Goal: Task Accomplishment & Management: Complete application form

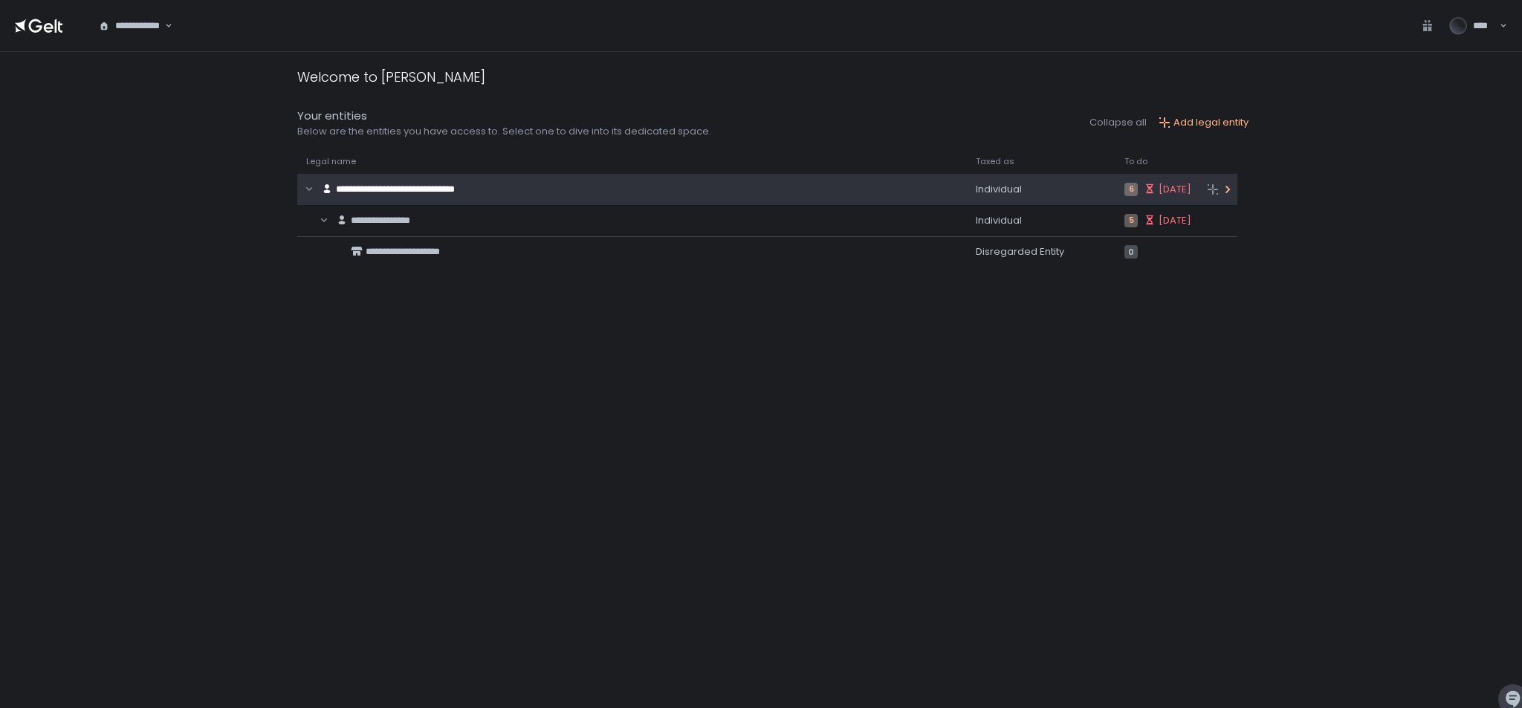
click at [712, 195] on div "**********" at bounding box center [606, 189] width 618 height 28
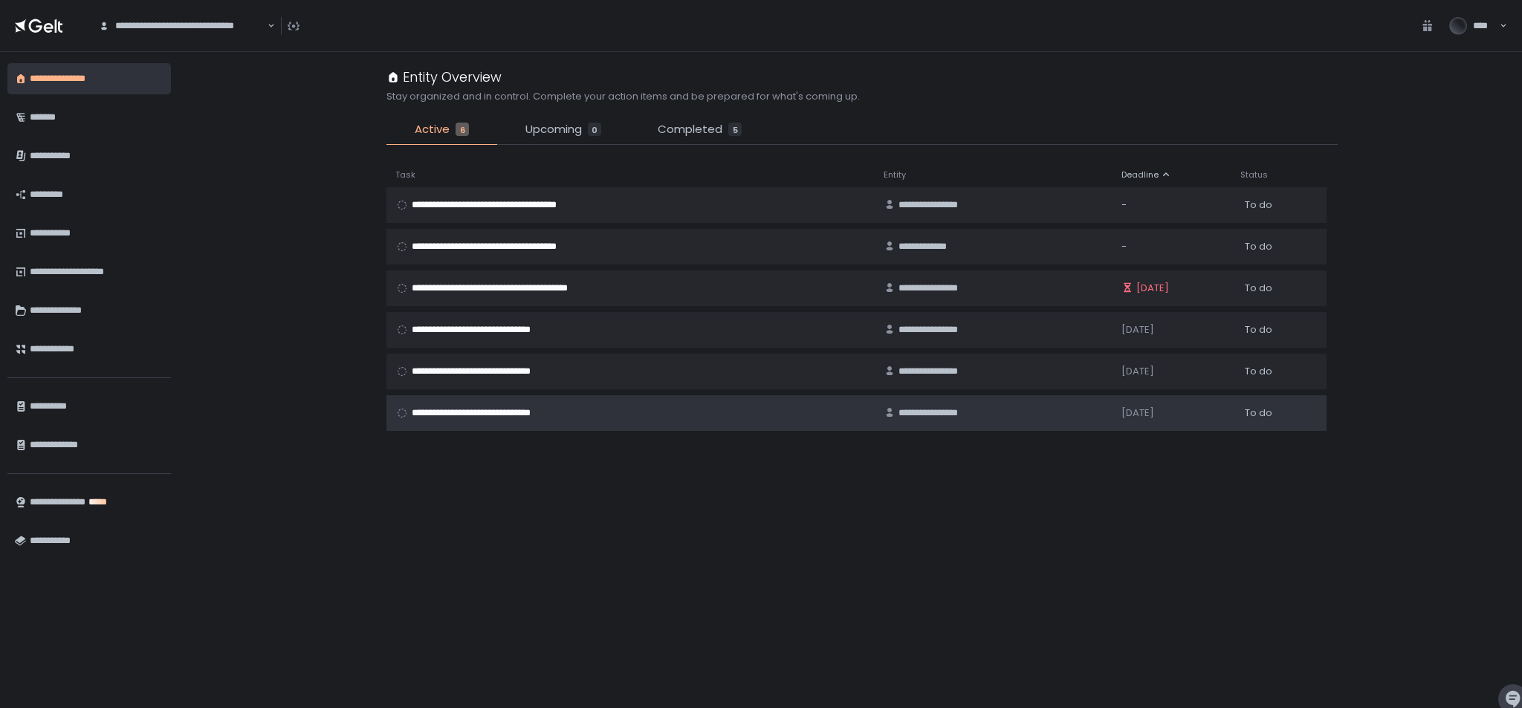
click at [502, 401] on td "**********" at bounding box center [630, 413] width 488 height 36
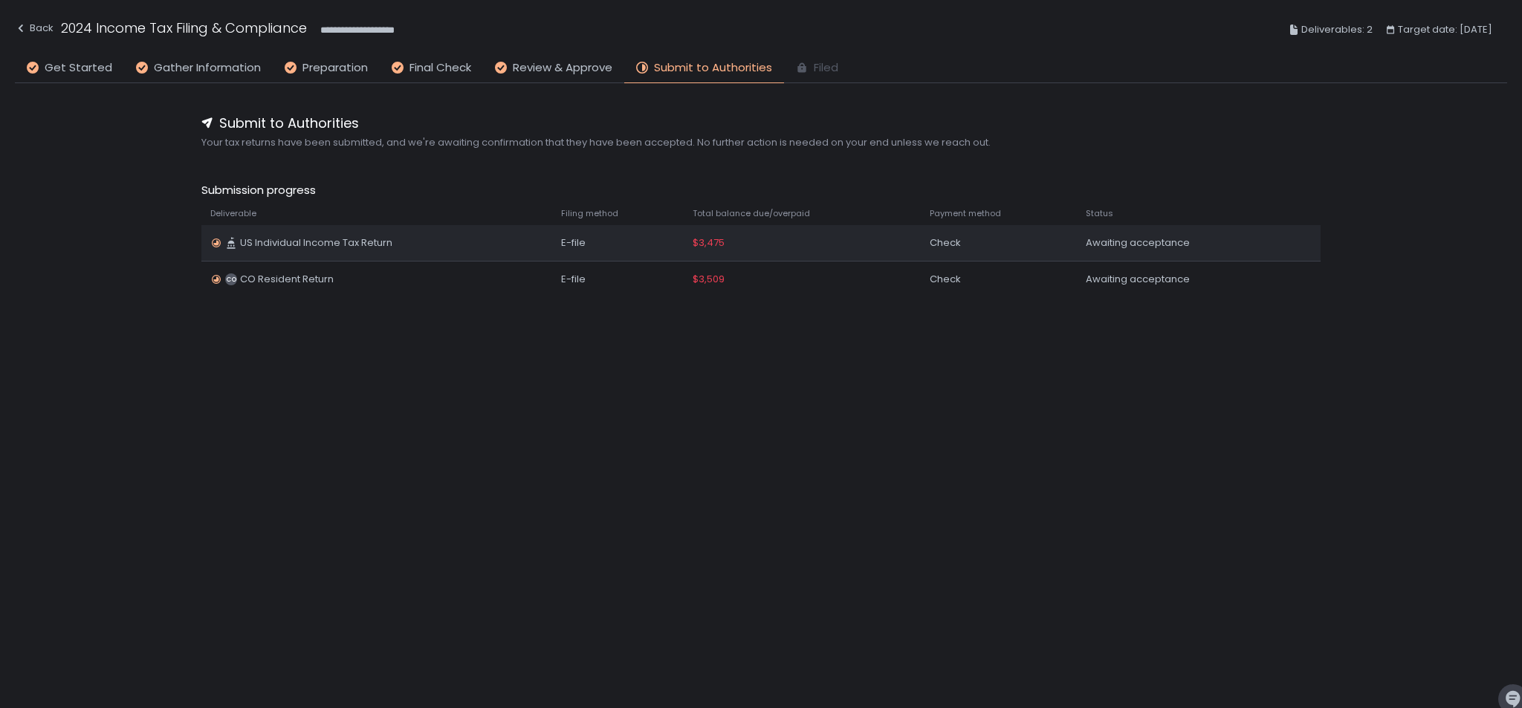
click at [1134, 238] on div "Awaiting acceptance" at bounding box center [1183, 242] width 196 height 13
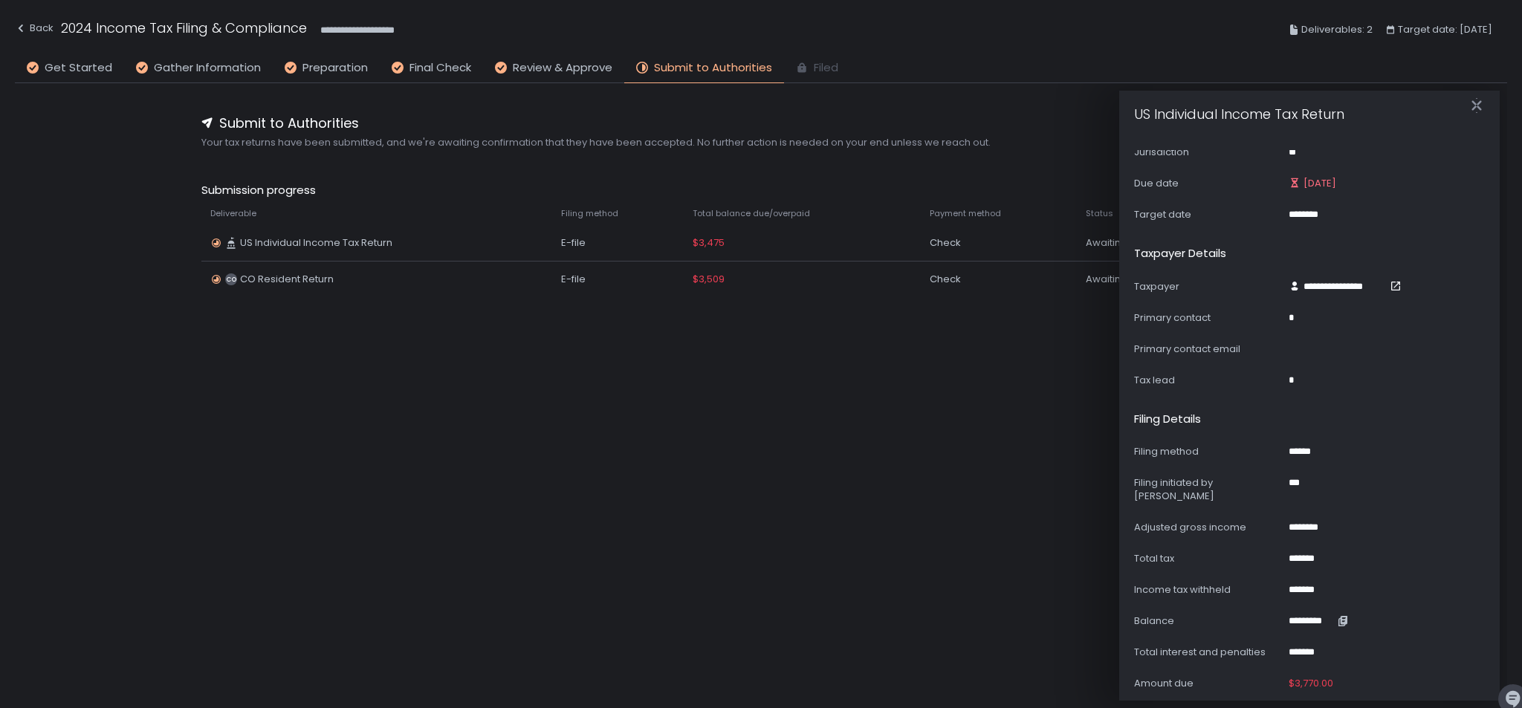
scroll to position [210, 0]
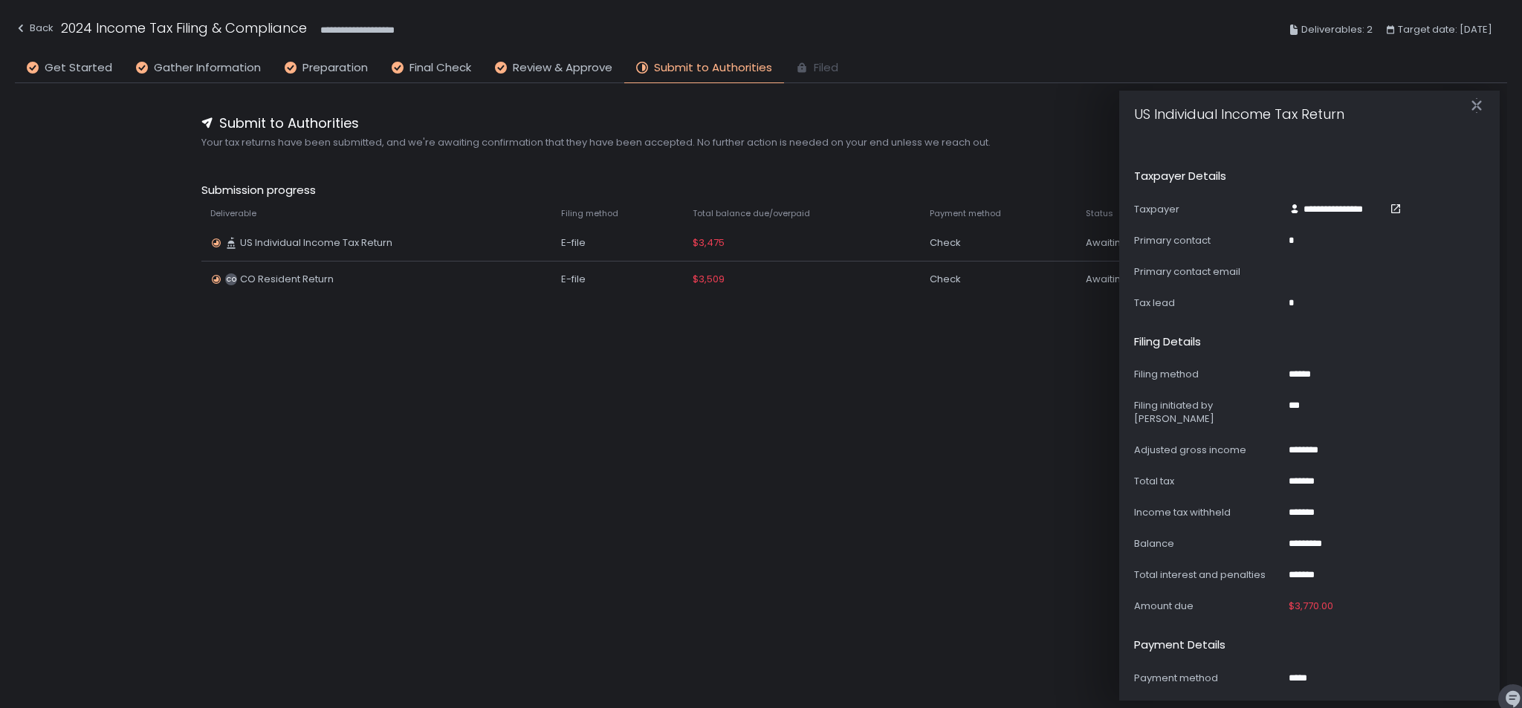
click at [795, 415] on div "**********" at bounding box center [761, 373] width 1492 height 581
click at [374, 243] on span "US Individual Income Tax Return" at bounding box center [316, 242] width 152 height 13
click at [702, 241] on span "$3,475" at bounding box center [708, 242] width 32 height 13
click at [1342, 600] on icon "button" at bounding box center [1342, 606] width 12 height 12
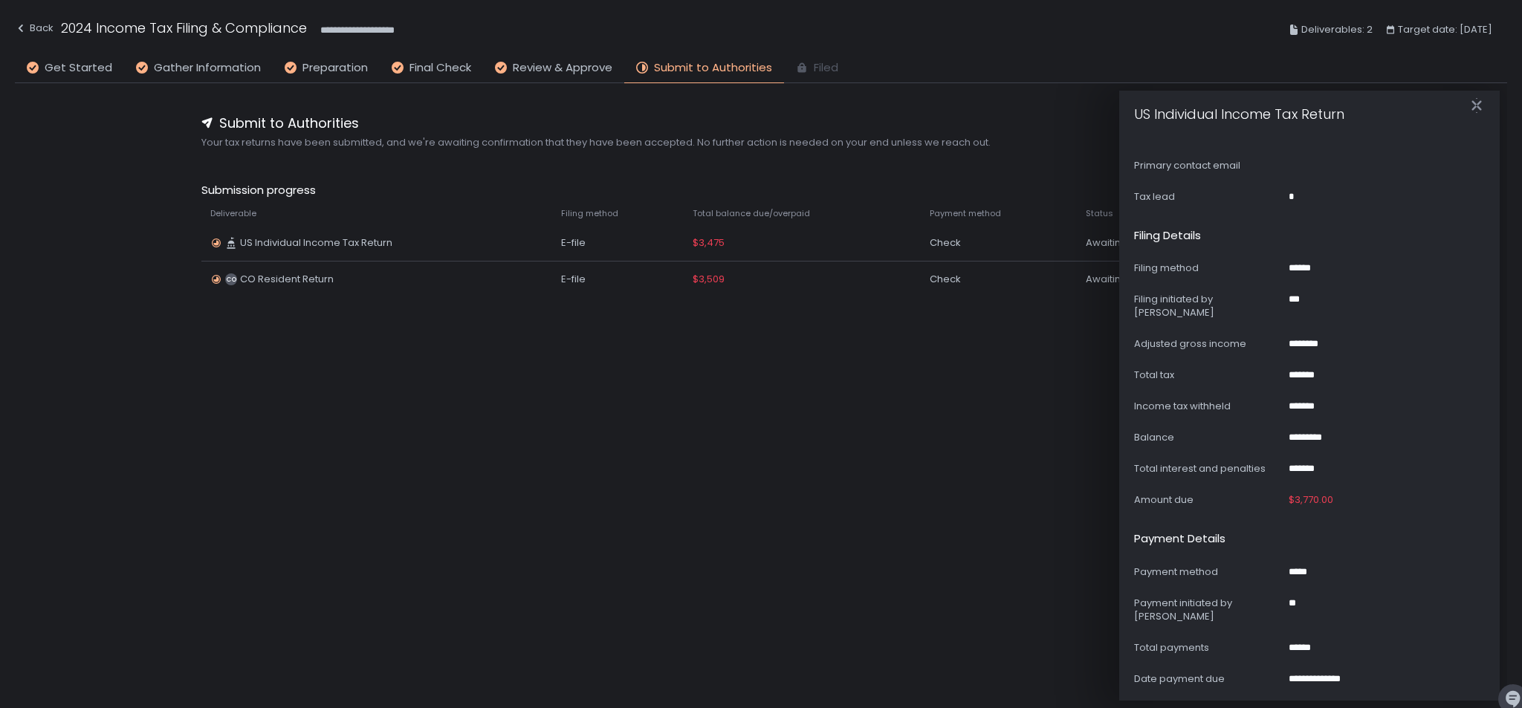
scroll to position [0, 0]
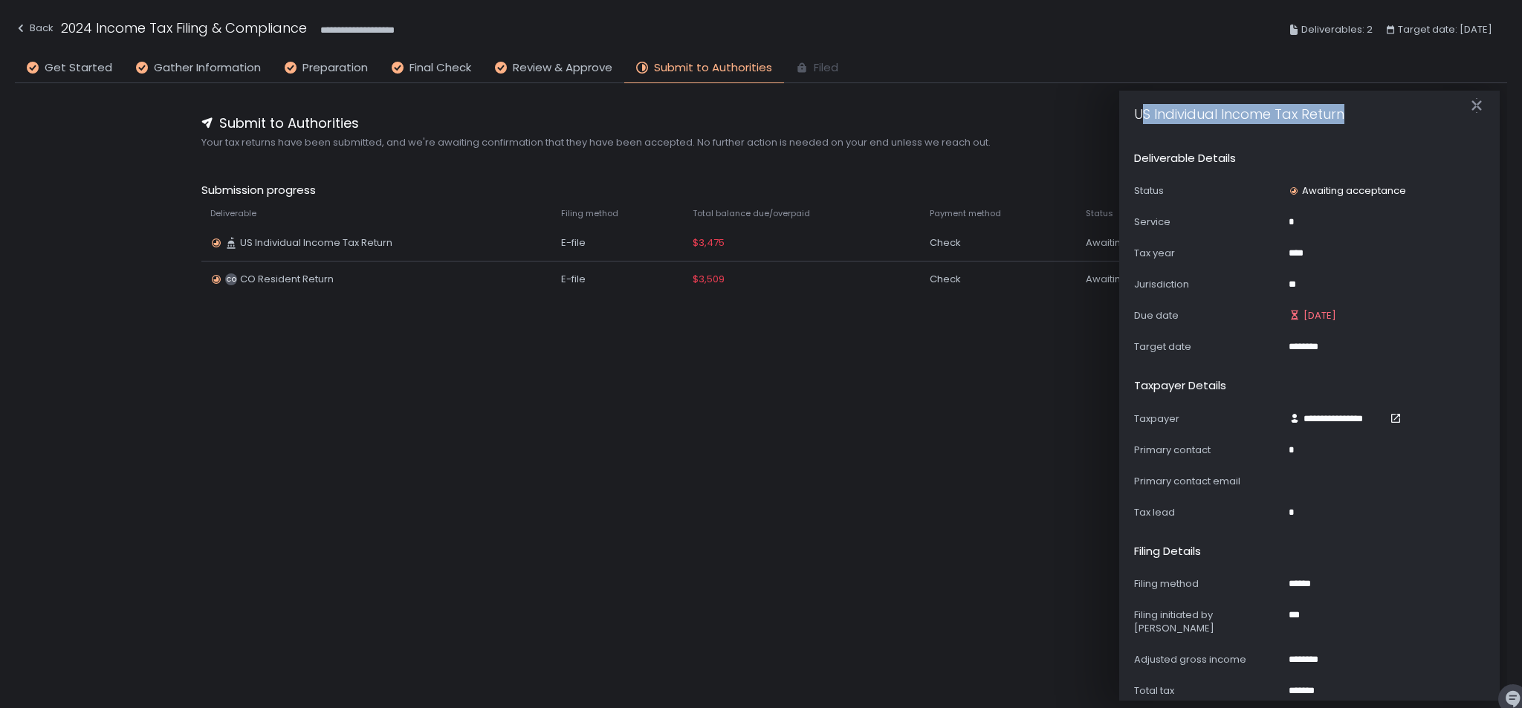
drag, startPoint x: 1145, startPoint y: 115, endPoint x: 1363, endPoint y: 115, distance: 217.7
click at [1363, 115] on div "US Individual Income Tax Return" at bounding box center [1301, 105] width 334 height 38
drag, startPoint x: 1354, startPoint y: 116, endPoint x: 1148, endPoint y: 111, distance: 205.9
click at [1136, 114] on div "US Individual Income Tax Return" at bounding box center [1301, 105] width 334 height 38
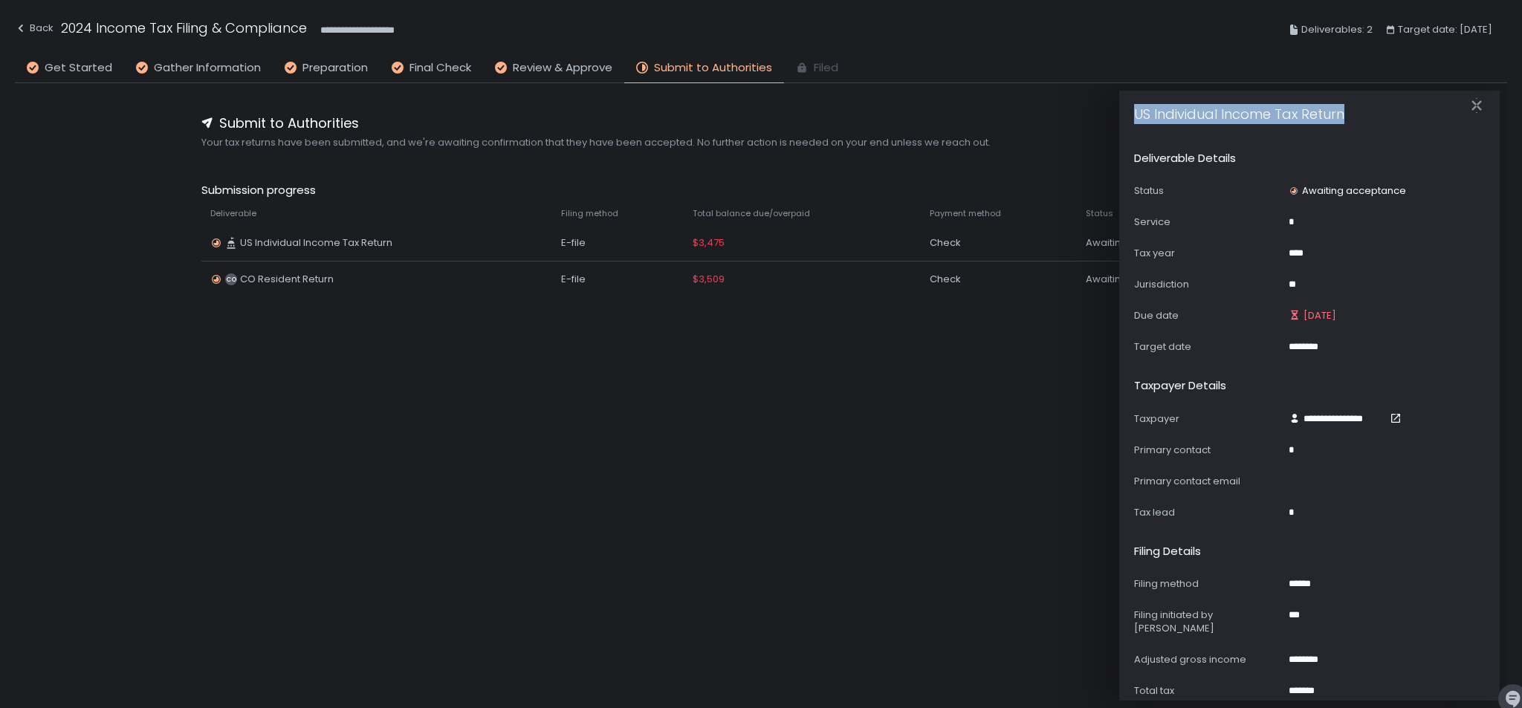
copy h1 "US Individual Income Tax Return"
click at [909, 372] on div "**********" at bounding box center [761, 373] width 1492 height 581
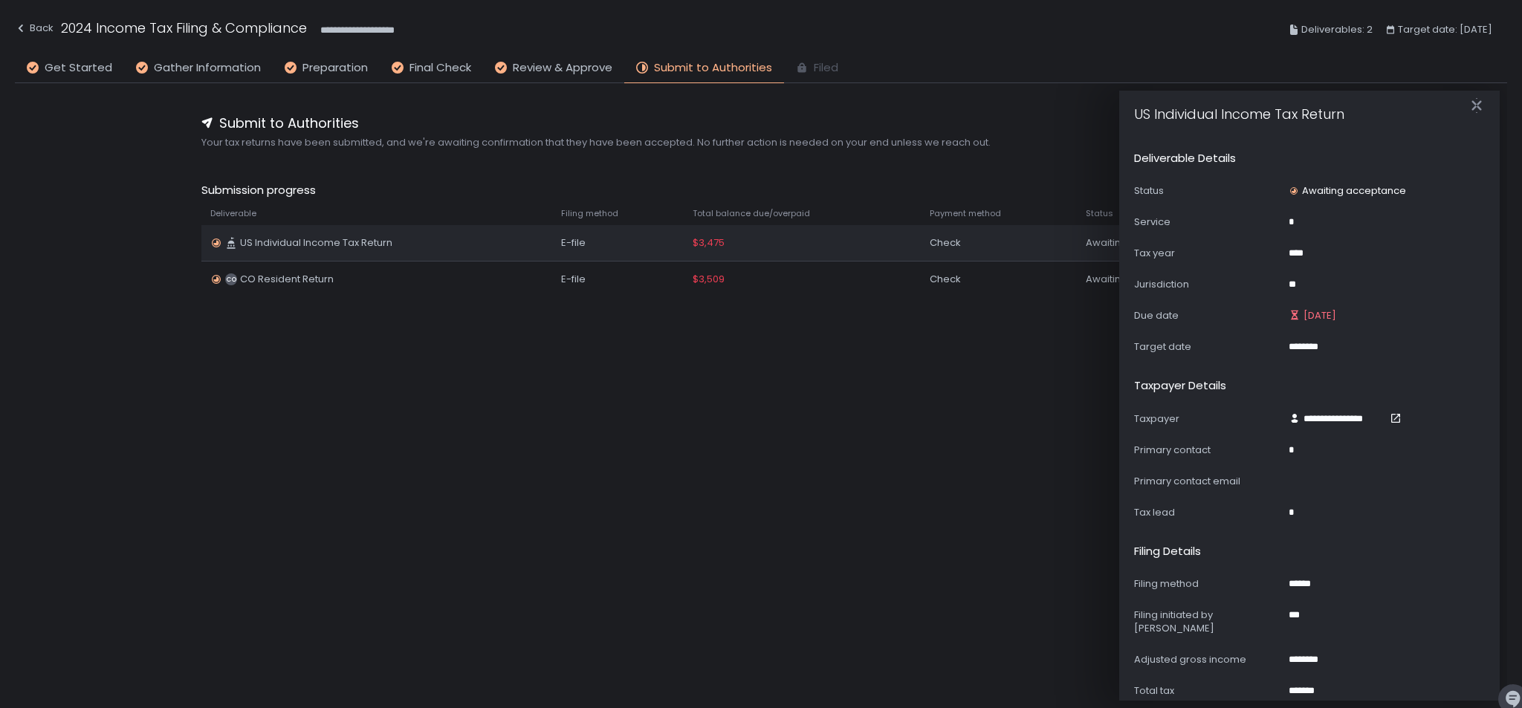
click at [267, 231] on td "US Individual Income Tax Return" at bounding box center [376, 243] width 351 height 36
click at [269, 238] on span "US Individual Income Tax Return" at bounding box center [316, 242] width 152 height 13
click at [271, 242] on span "US Individual Income Tax Return" at bounding box center [316, 242] width 152 height 13
click at [1472, 108] on icon "button" at bounding box center [1476, 105] width 10 height 19
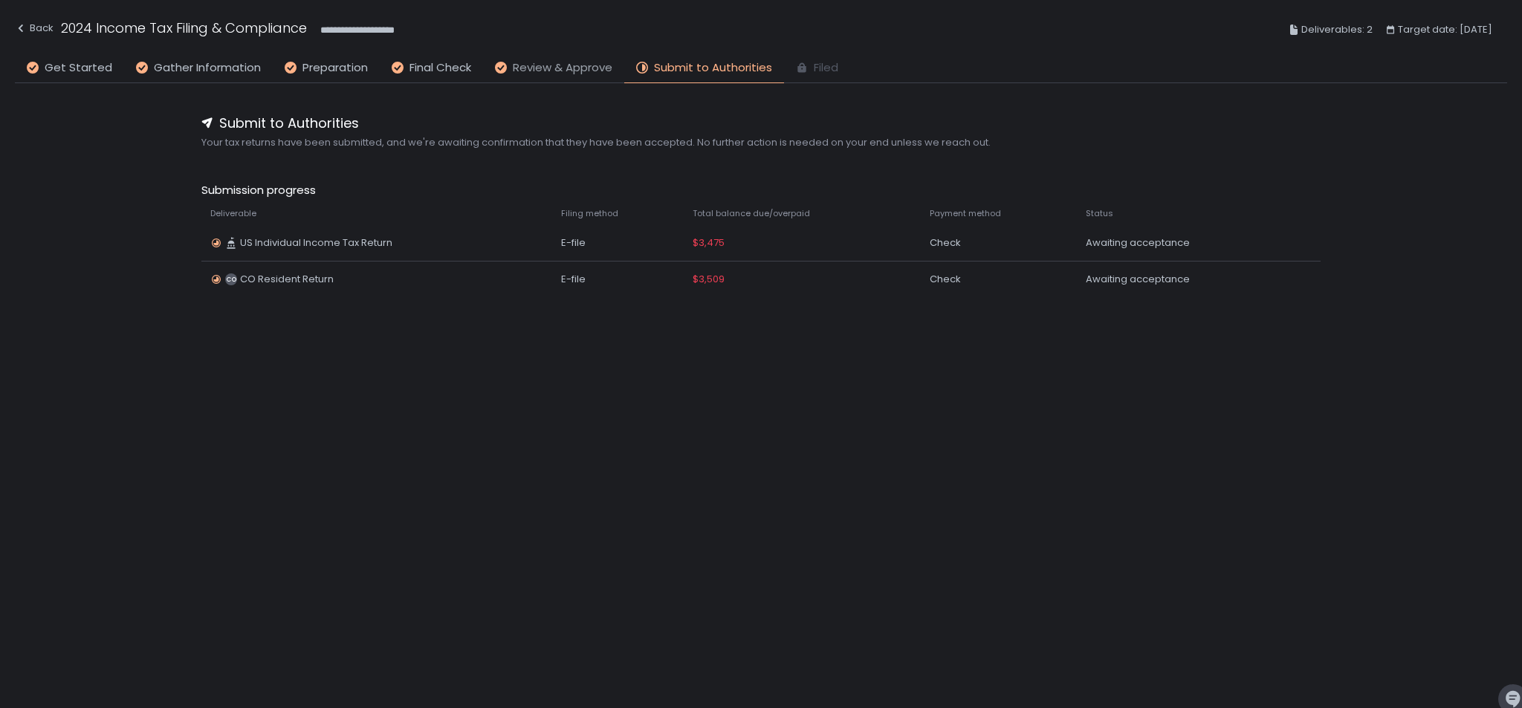
click at [573, 65] on span "Review & Approve" at bounding box center [563, 67] width 100 height 17
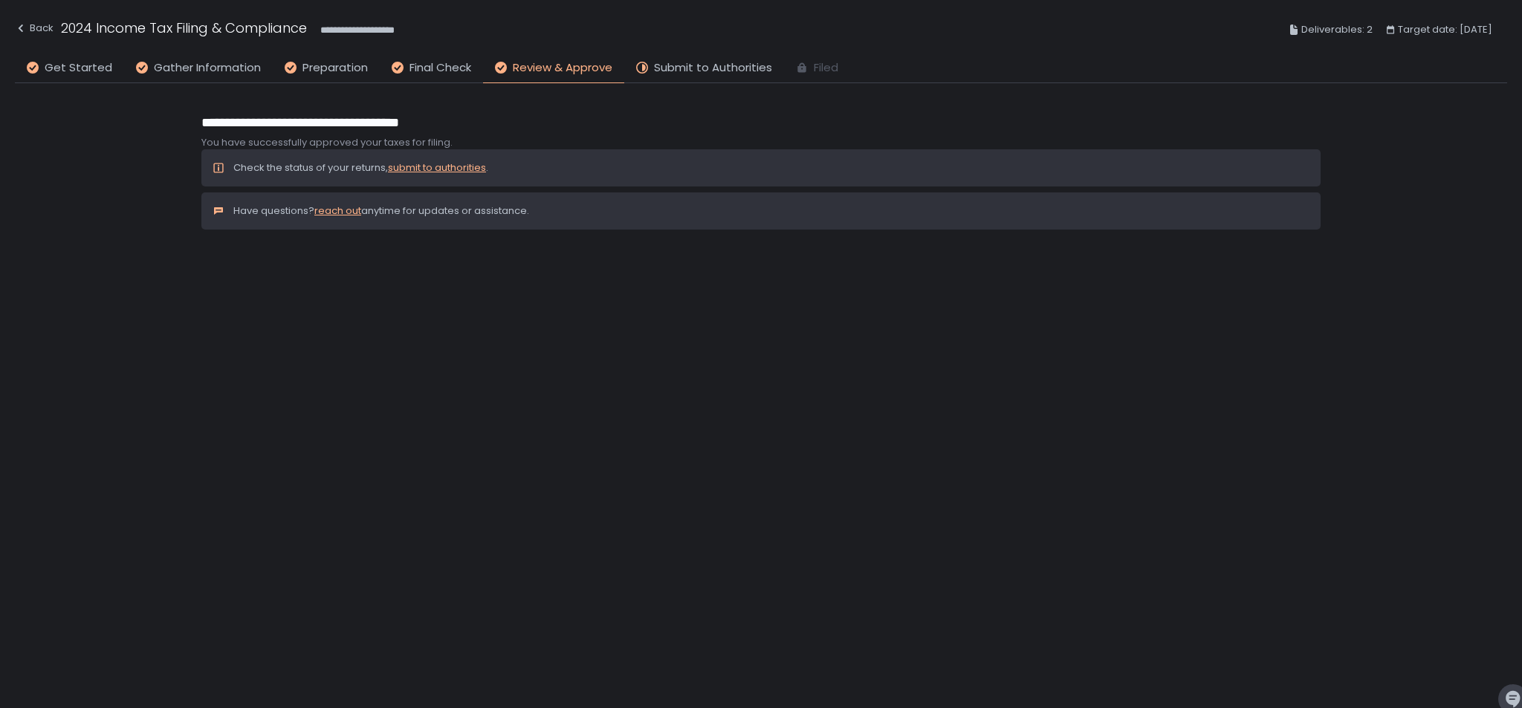
click at [442, 166] on link "submit to authorities" at bounding box center [437, 167] width 98 height 14
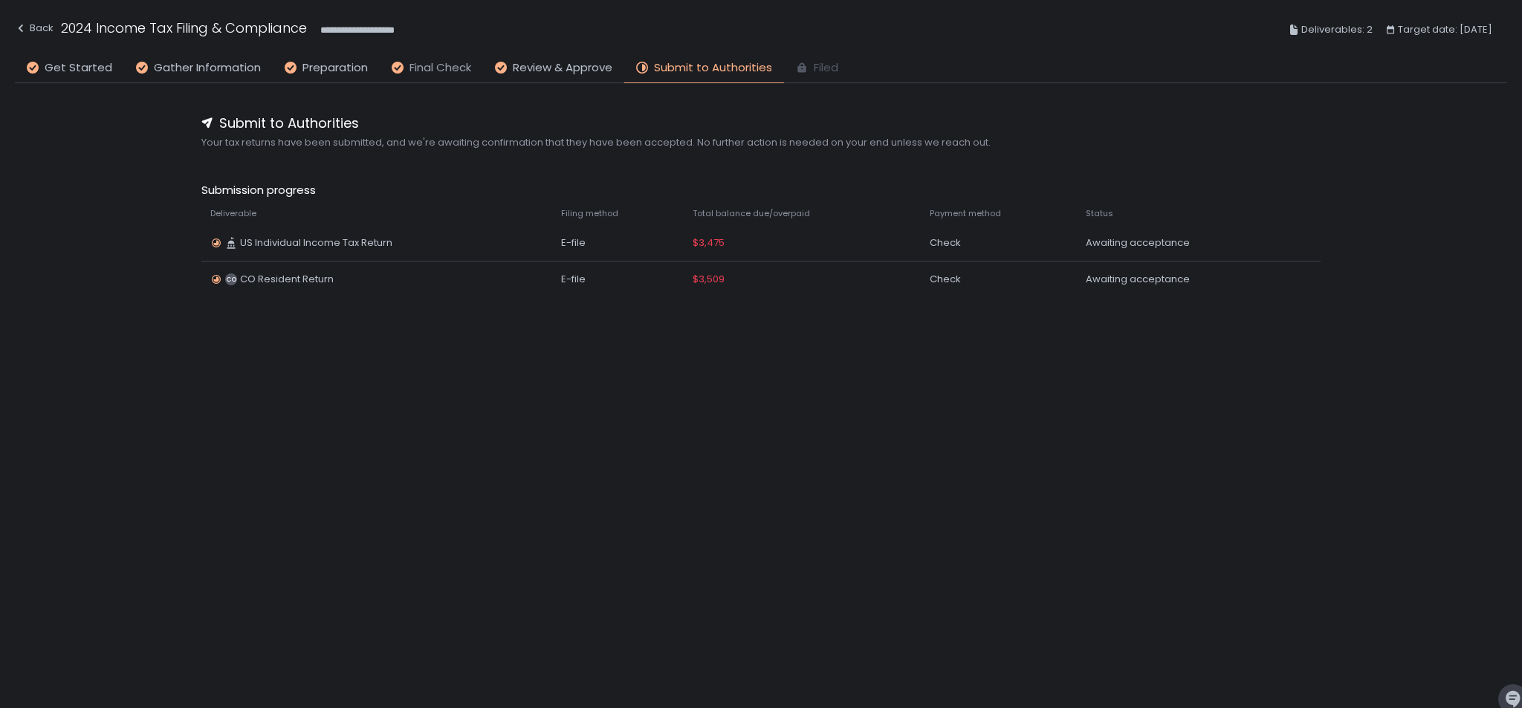
click at [437, 64] on span "Final Check" at bounding box center [440, 67] width 62 height 17
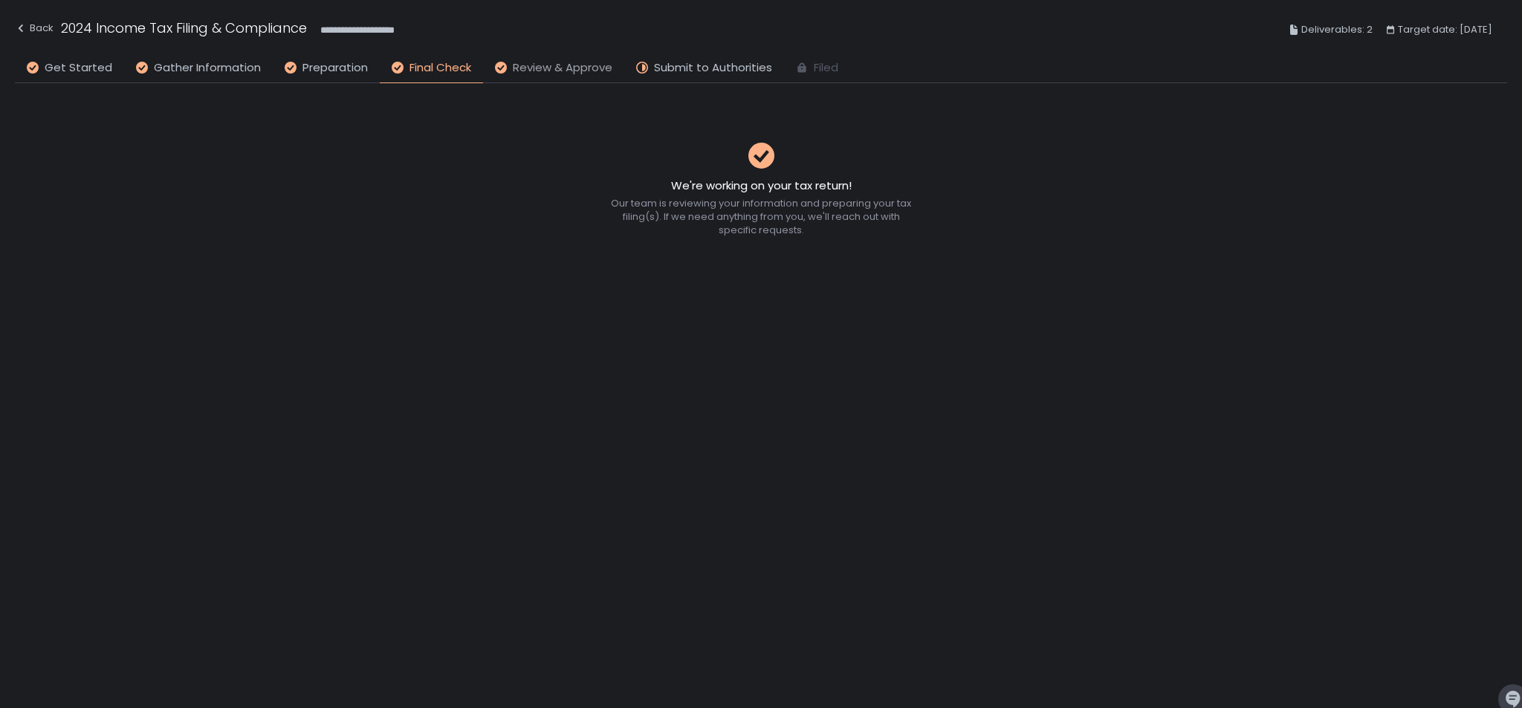
click at [562, 60] on span "Review & Approve" at bounding box center [563, 67] width 100 height 17
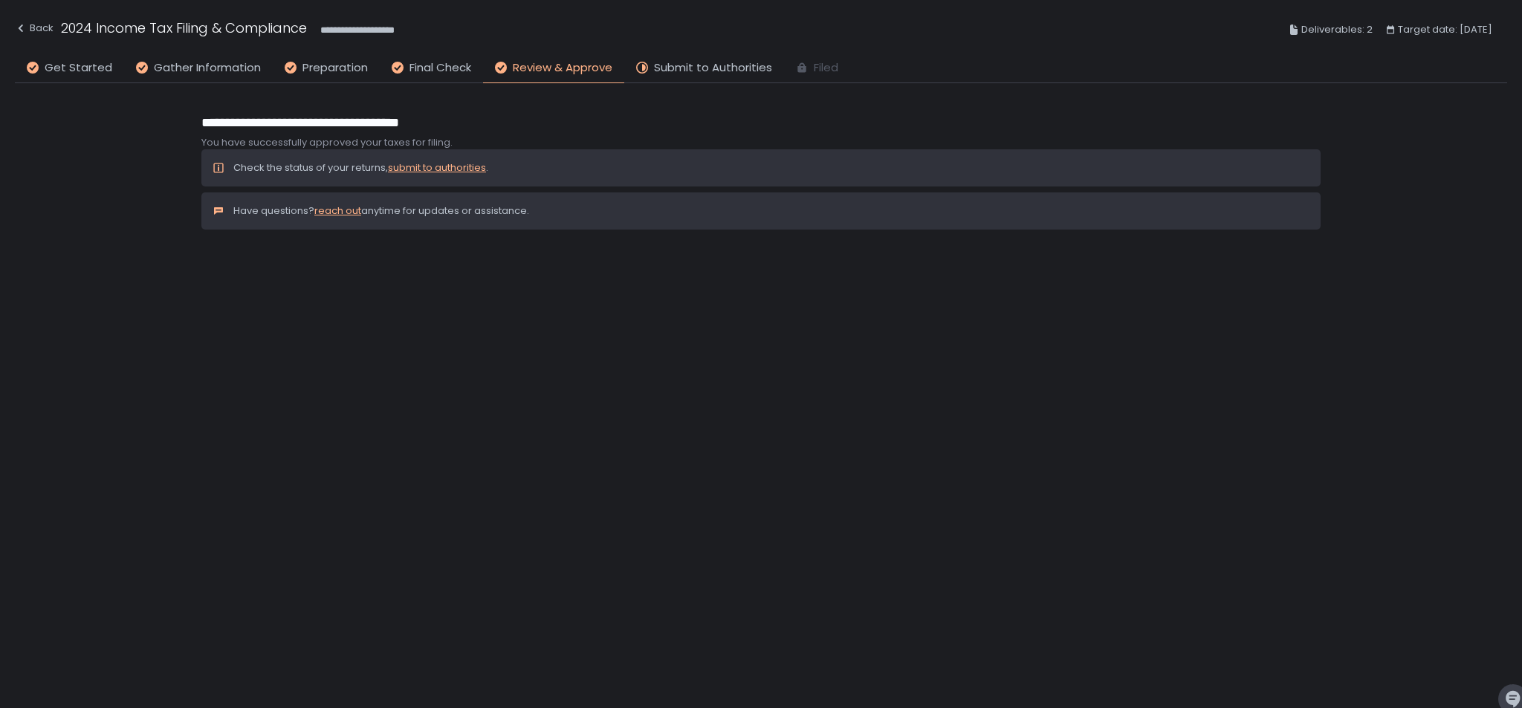
click at [278, 52] on div "**********" at bounding box center [761, 30] width 1492 height 54
click at [198, 62] on span "Gather Information" at bounding box center [207, 67] width 107 height 17
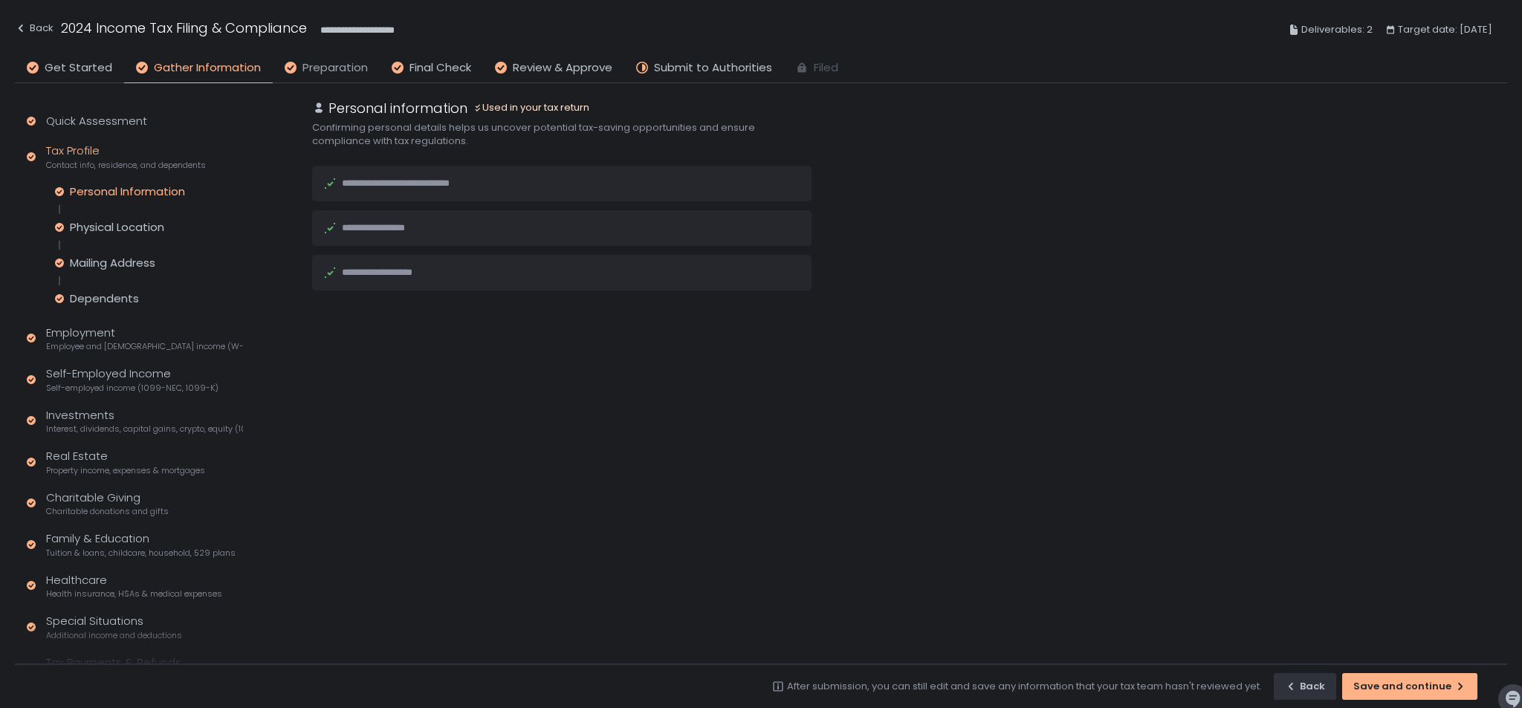
click at [336, 67] on span "Preparation" at bounding box center [334, 67] width 65 height 17
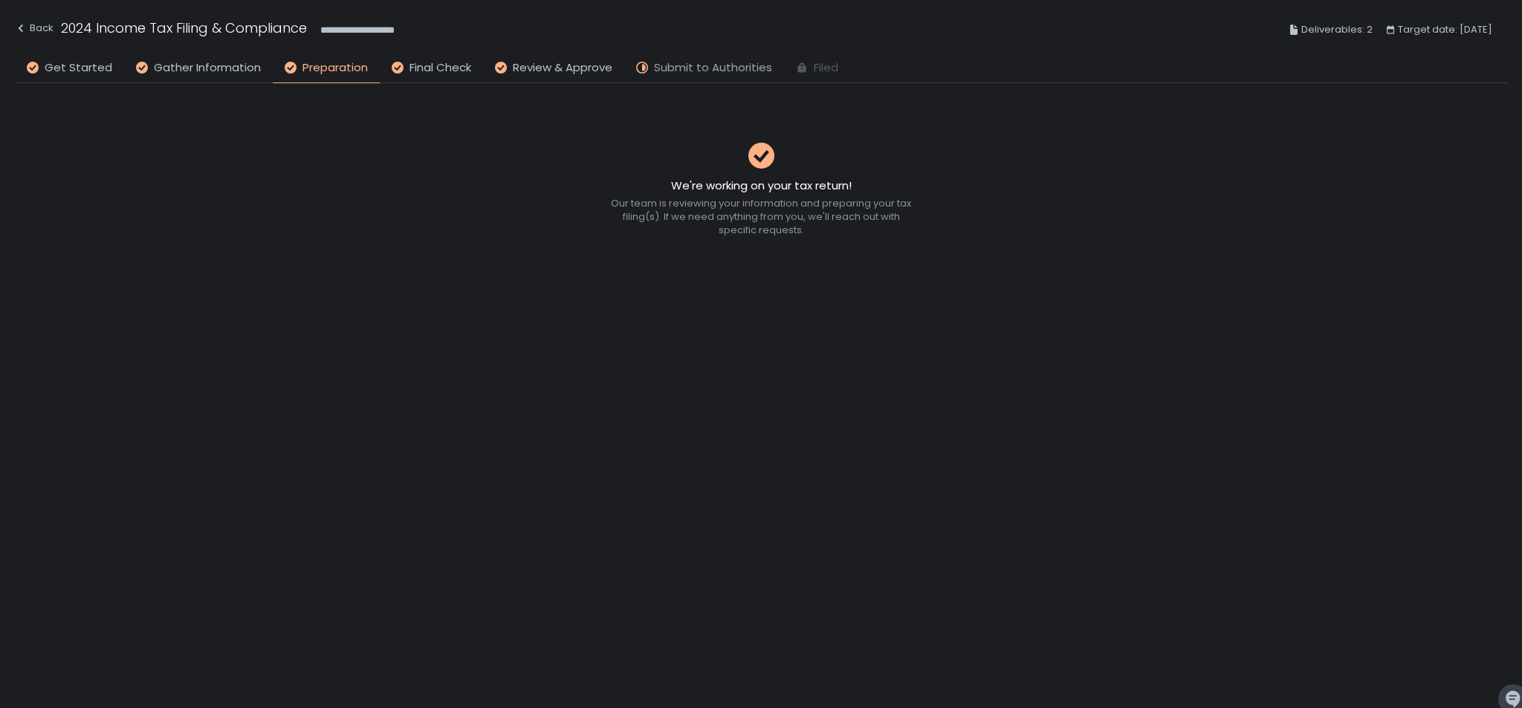
click at [719, 62] on span "Submit to Authorities" at bounding box center [713, 67] width 118 height 17
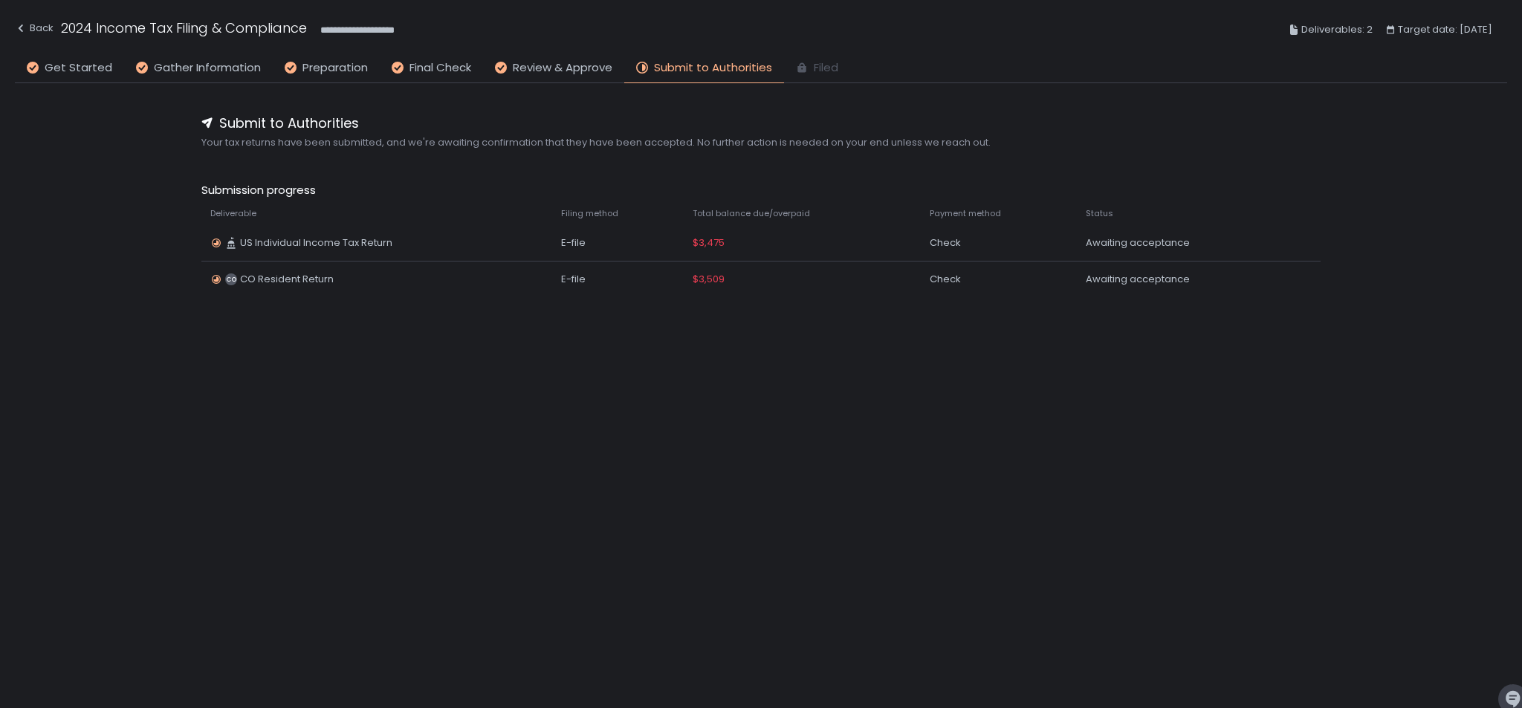
click at [814, 60] on span "Filed" at bounding box center [826, 67] width 25 height 17
click at [814, 65] on span "Filed" at bounding box center [826, 67] width 25 height 17
click at [565, 68] on span "Review & Approve" at bounding box center [563, 67] width 100 height 17
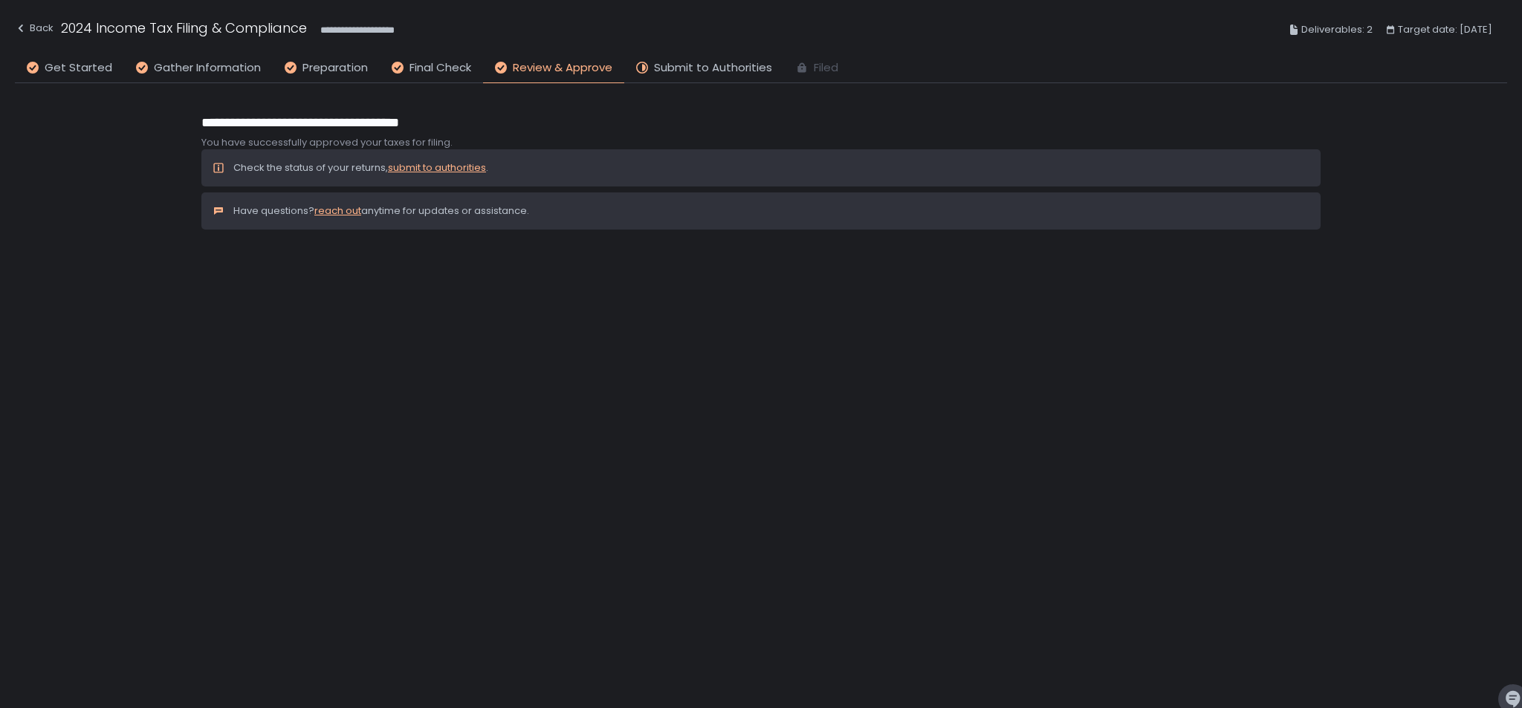
click at [424, 166] on link "submit to authorities" at bounding box center [437, 167] width 98 height 14
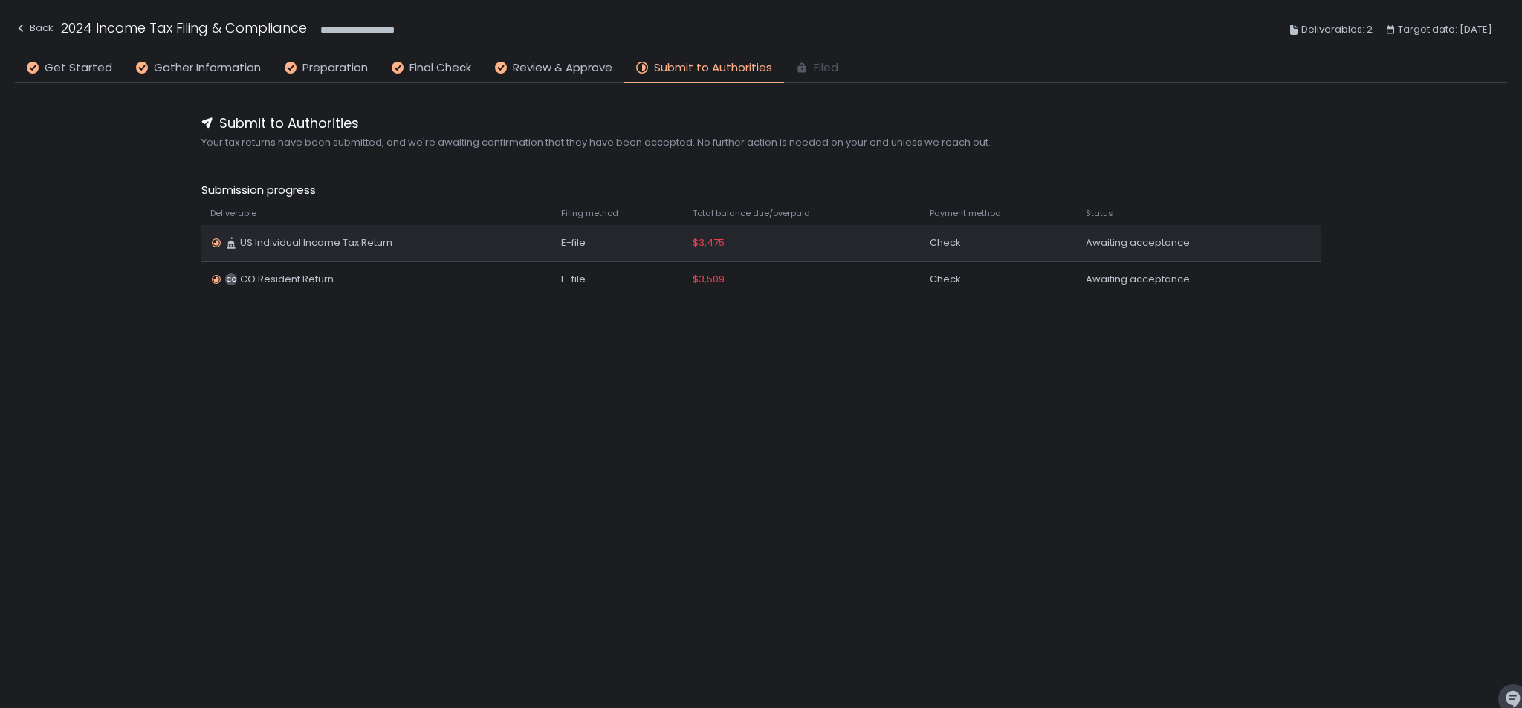
click at [1183, 246] on div "Awaiting acceptance" at bounding box center [1183, 242] width 196 height 13
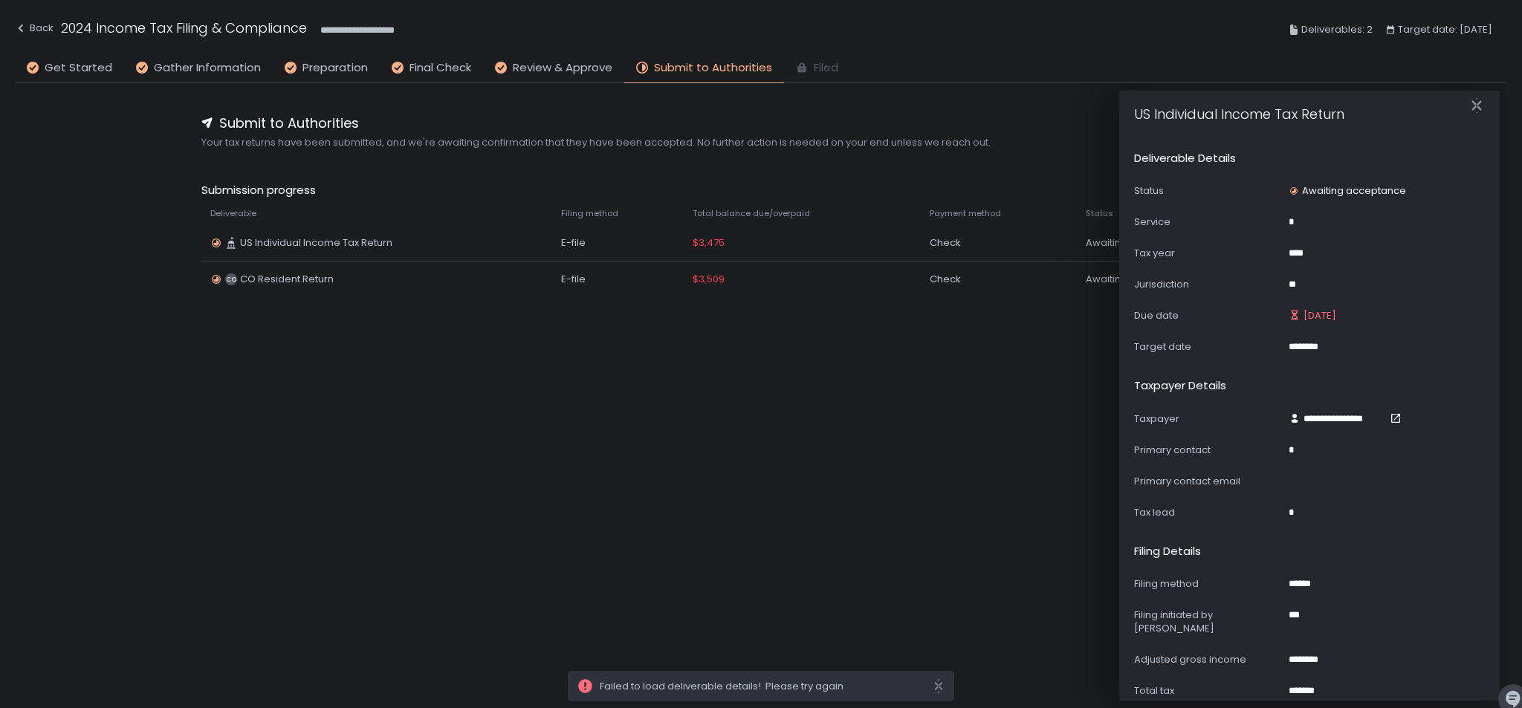
click at [830, 490] on div "**********" at bounding box center [761, 373] width 1492 height 581
drag, startPoint x: 791, startPoint y: 442, endPoint x: 765, endPoint y: 416, distance: 36.8
click at [791, 442] on div "**********" at bounding box center [761, 373] width 1492 height 581
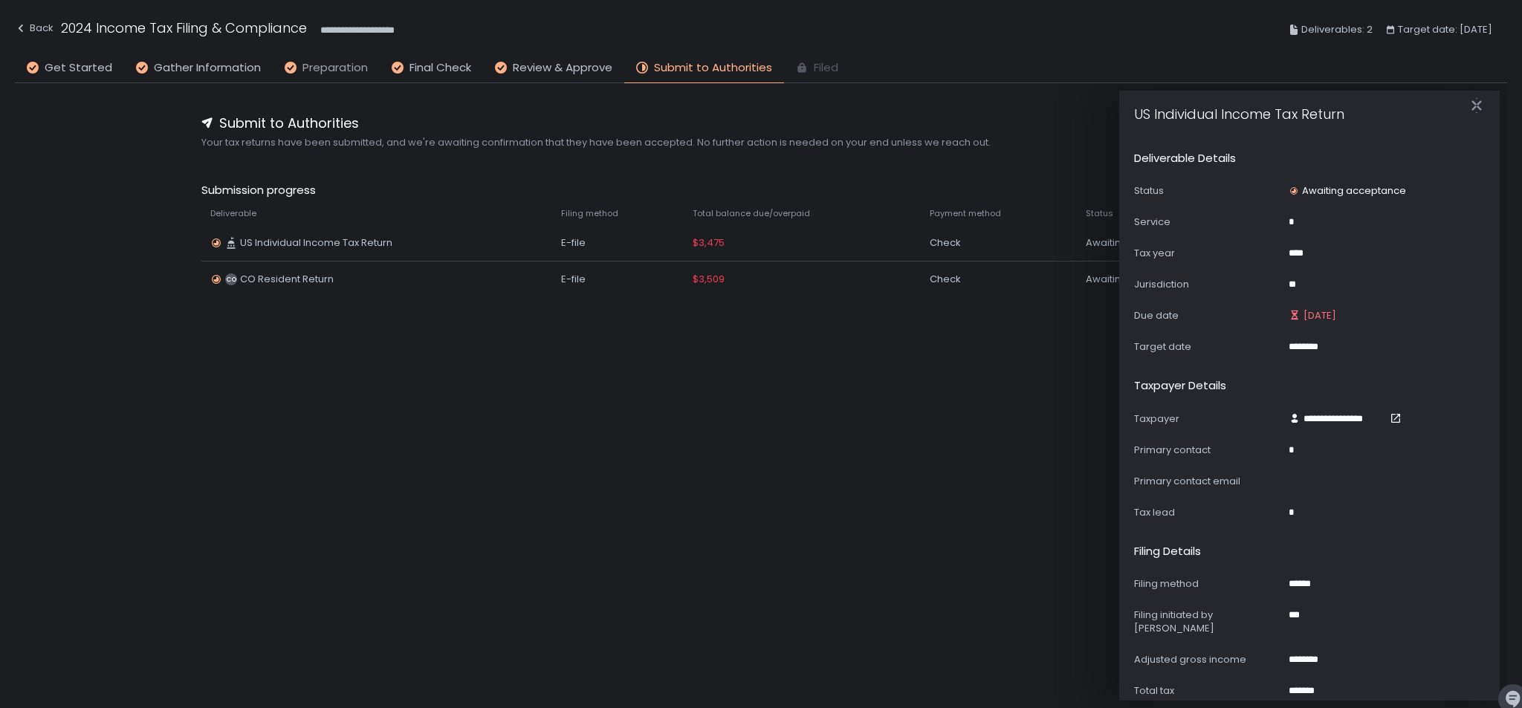
click at [329, 74] on span "Preparation" at bounding box center [334, 67] width 65 height 17
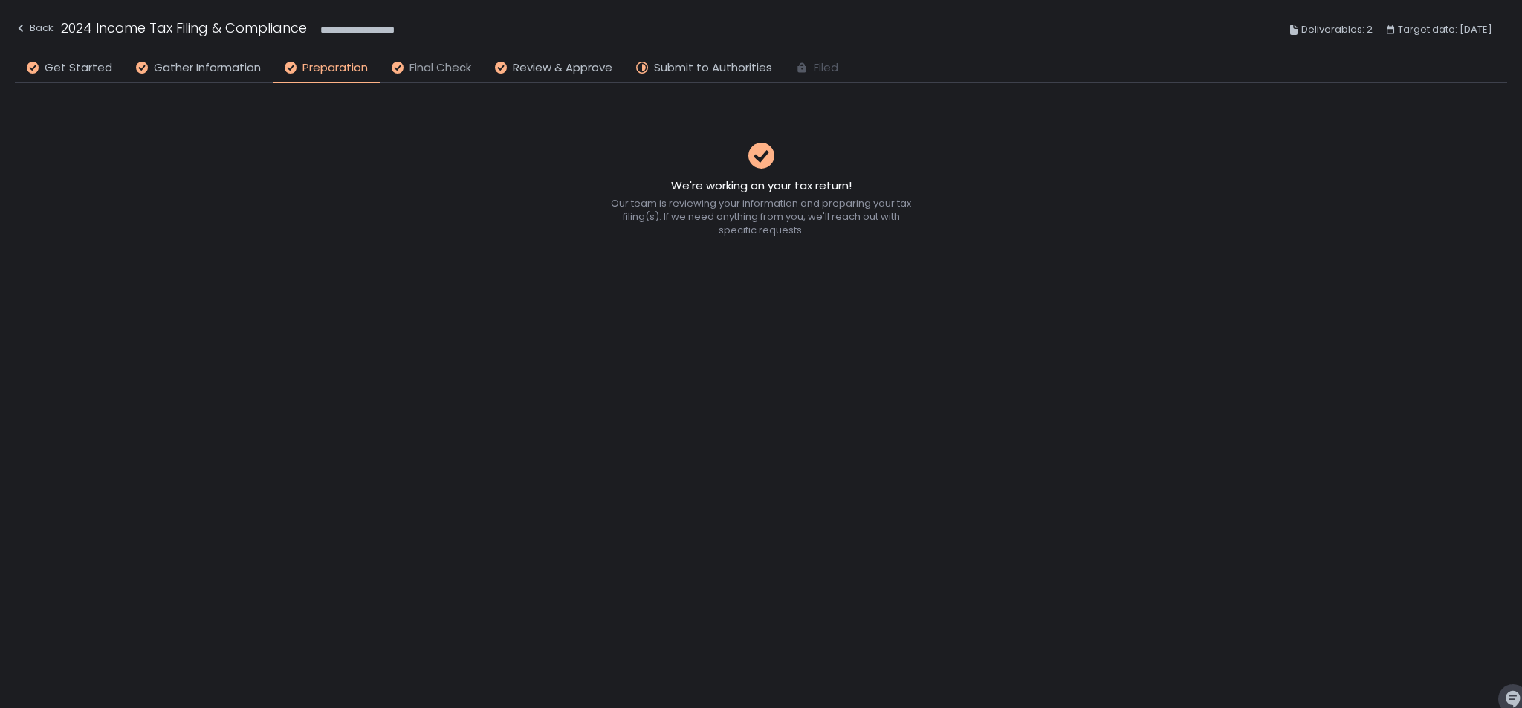
click at [455, 62] on span "Final Check" at bounding box center [440, 67] width 62 height 17
click at [568, 67] on span "Review & Approve" at bounding box center [563, 67] width 100 height 17
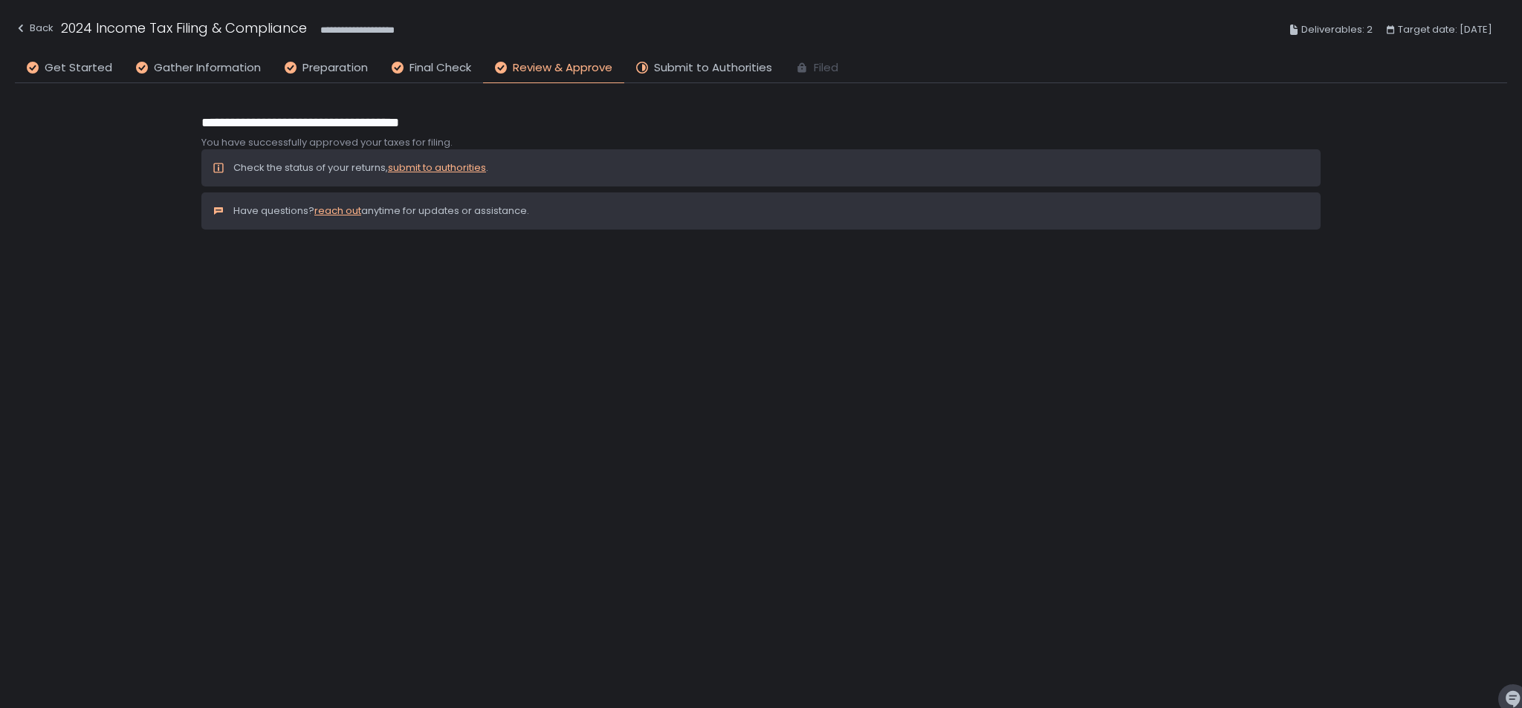
click at [568, 67] on span "Review & Approve" at bounding box center [563, 67] width 100 height 17
click at [373, 23] on span "**********" at bounding box center [370, 31] width 100 height 18
click at [56, 65] on span "Get Started" at bounding box center [79, 67] width 68 height 17
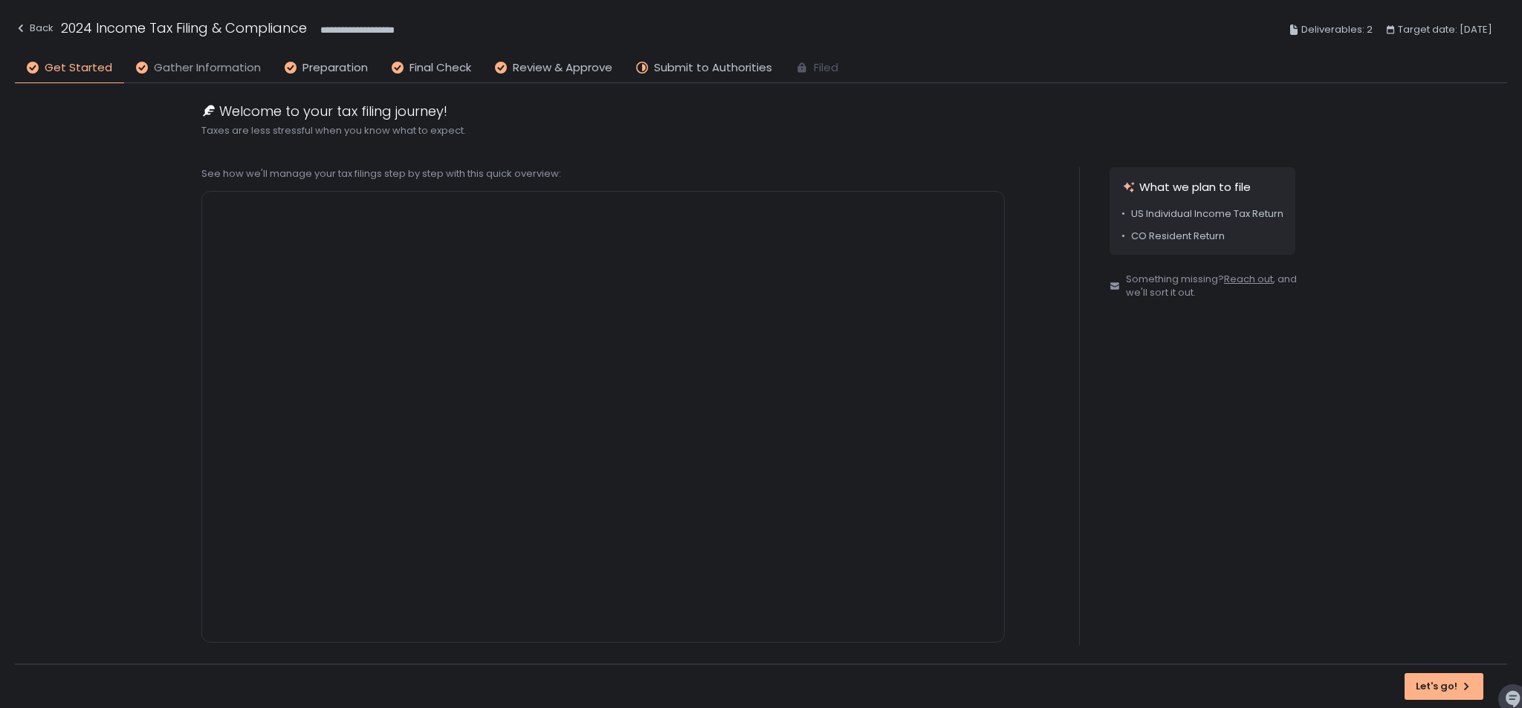
click at [211, 65] on span "Gather Information" at bounding box center [207, 67] width 107 height 17
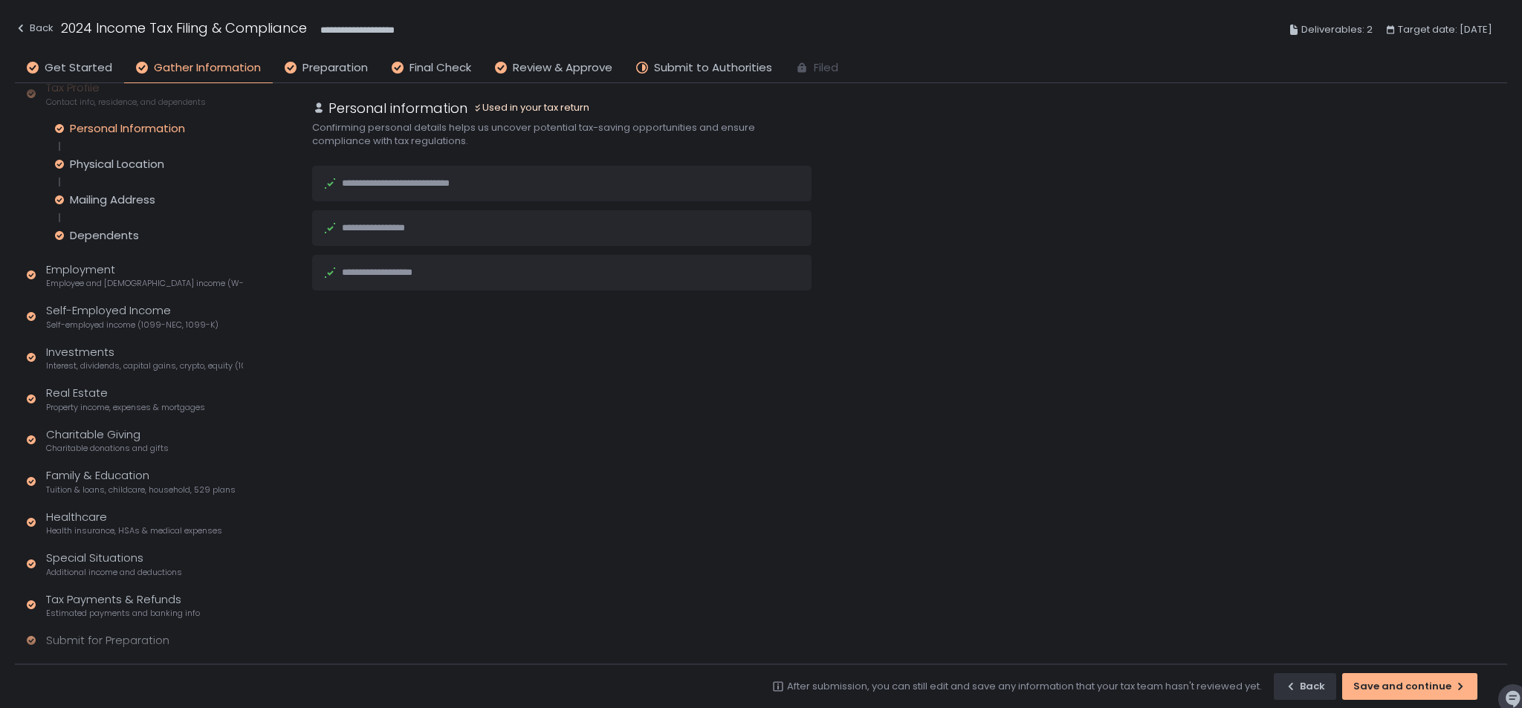
scroll to position [122, 0]
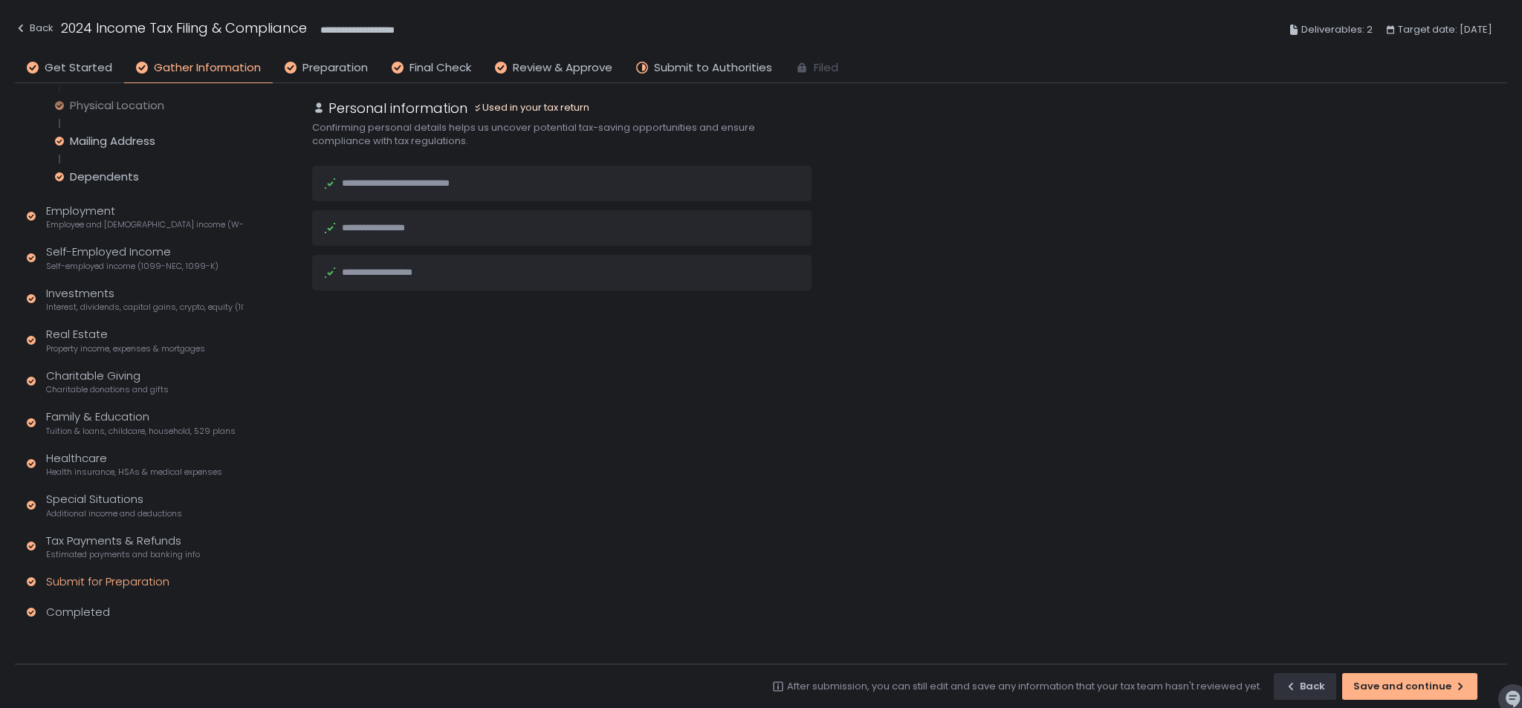
click at [151, 578] on div "Submit for Preparation" at bounding box center [107, 582] width 123 height 17
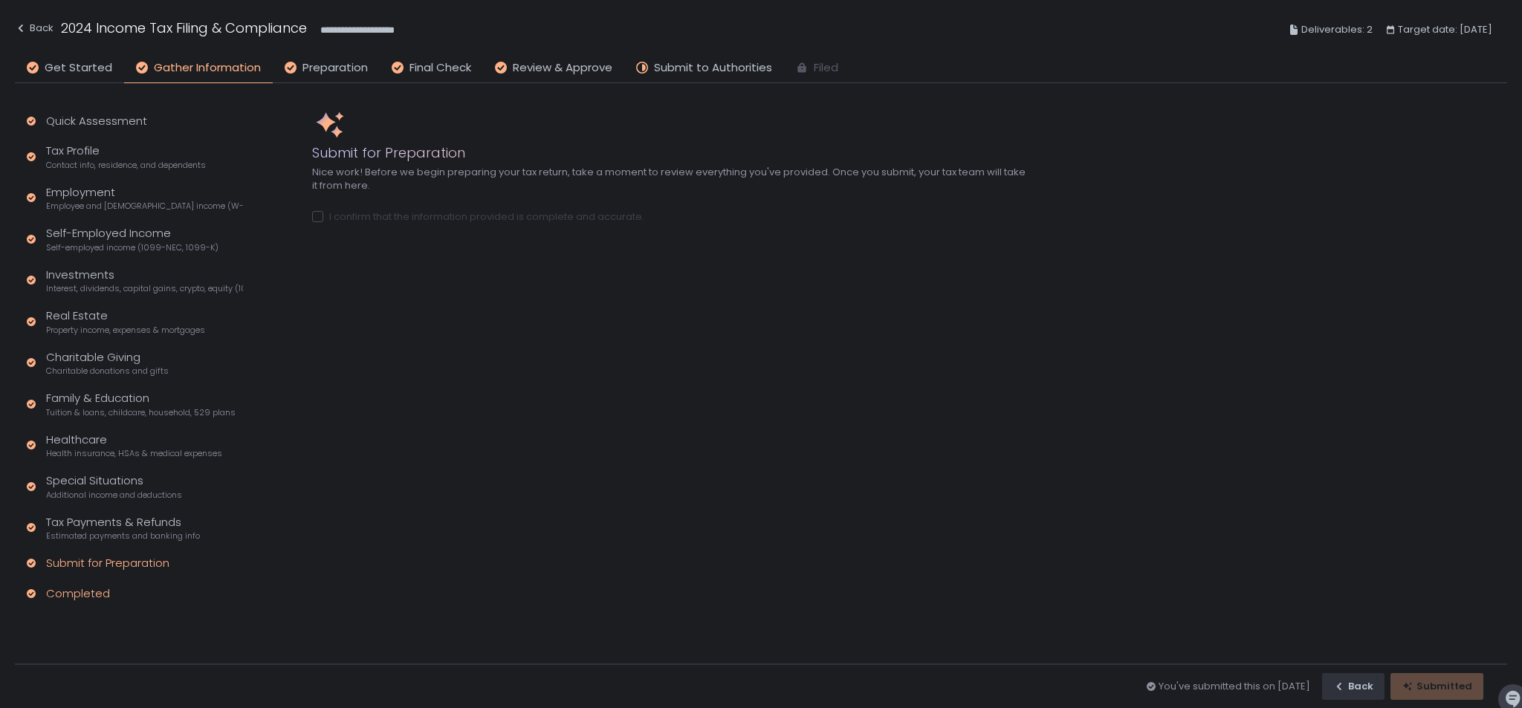
click at [75, 601] on div "Completed" at bounding box center [78, 593] width 64 height 17
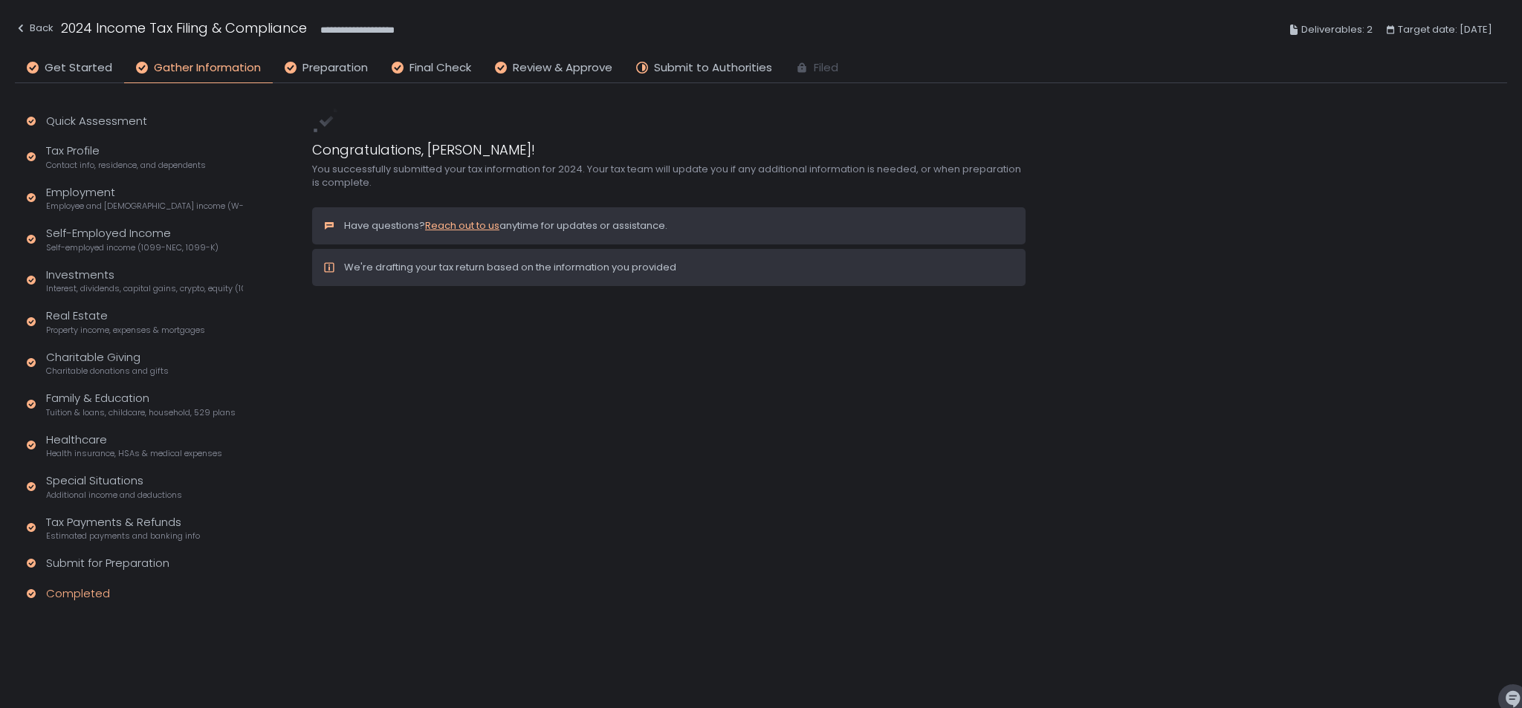
click at [550, 274] on div "We're drafting your tax return based on the information you provided" at bounding box center [668, 267] width 713 height 37
click at [345, 68] on span "Preparation" at bounding box center [334, 67] width 65 height 17
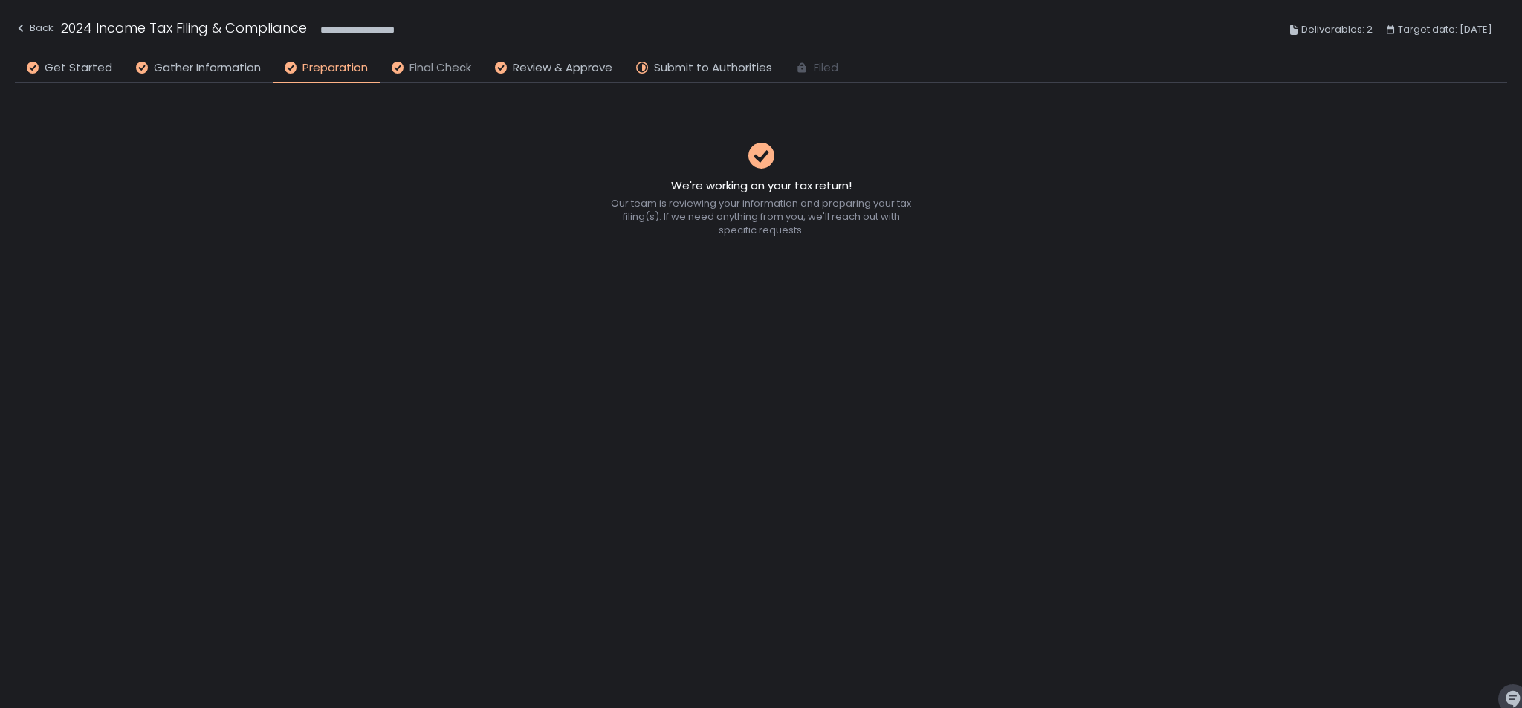
click at [423, 68] on span "Final Check" at bounding box center [440, 67] width 62 height 17
click at [431, 65] on span "Final Check" at bounding box center [440, 67] width 62 height 17
click at [588, 71] on span "Review & Approve" at bounding box center [563, 67] width 100 height 17
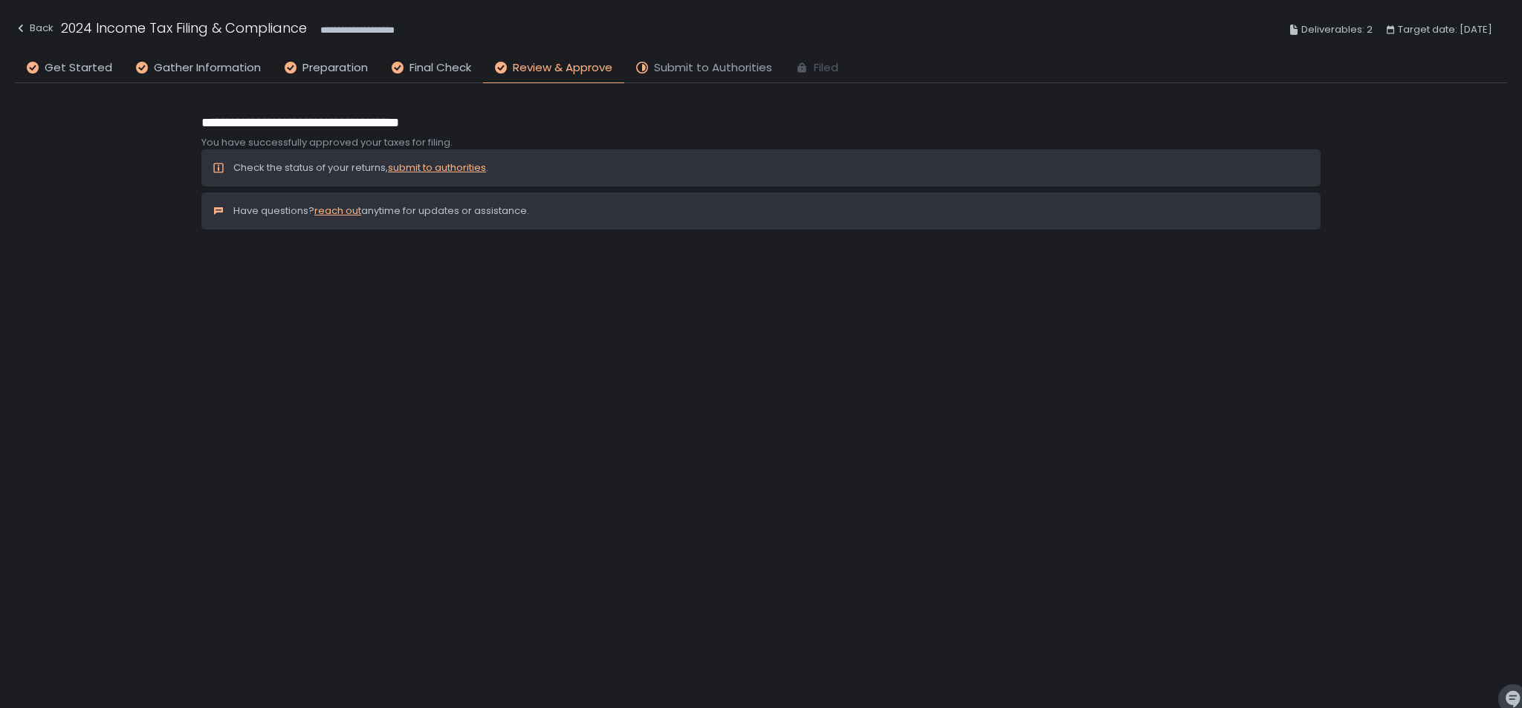
click at [735, 61] on span "Submit to Authorities" at bounding box center [713, 67] width 118 height 17
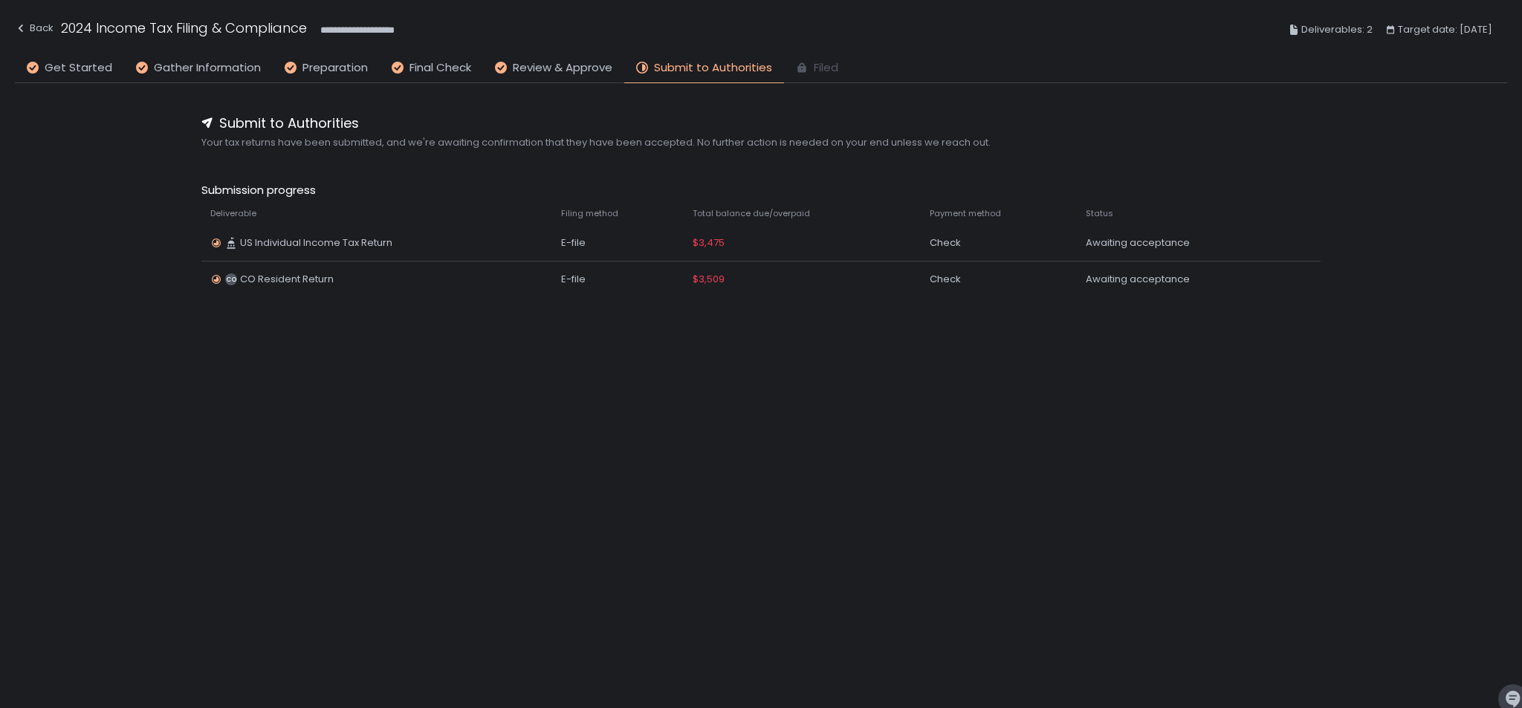
click at [822, 62] on span "Filed" at bounding box center [826, 67] width 25 height 17
click at [822, 65] on span "Filed" at bounding box center [826, 67] width 25 height 17
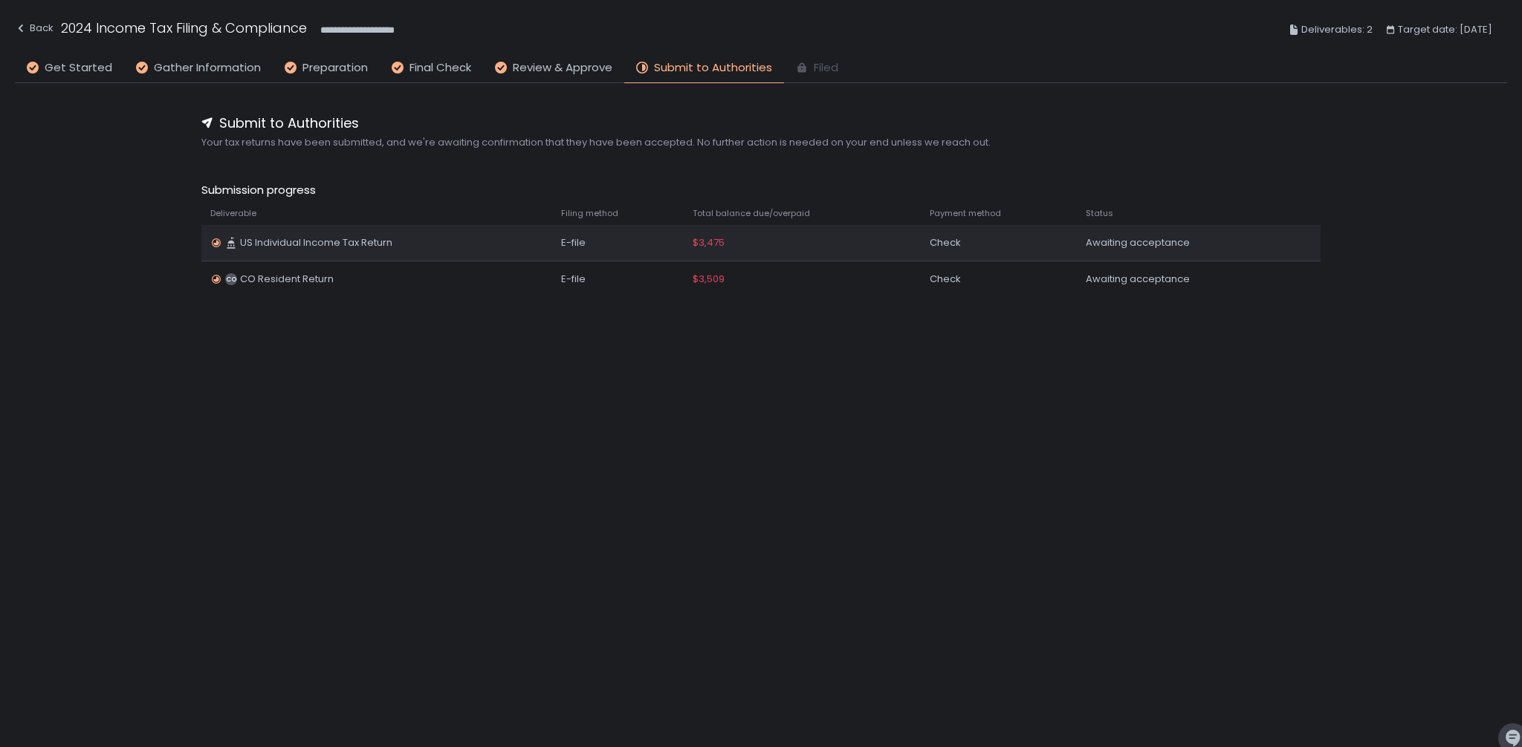
click at [710, 241] on span "$3,475" at bounding box center [708, 242] width 32 height 13
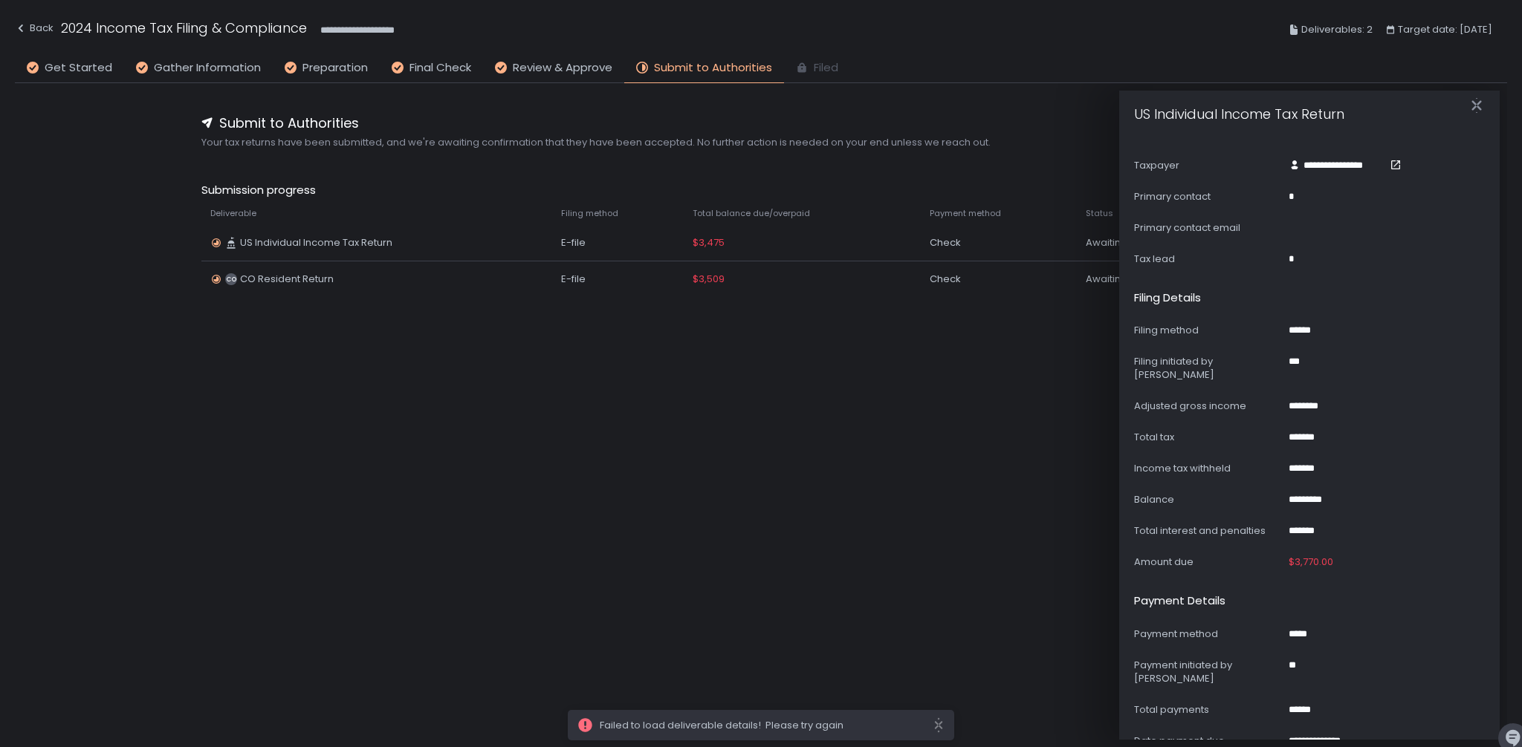
scroll to position [292, 0]
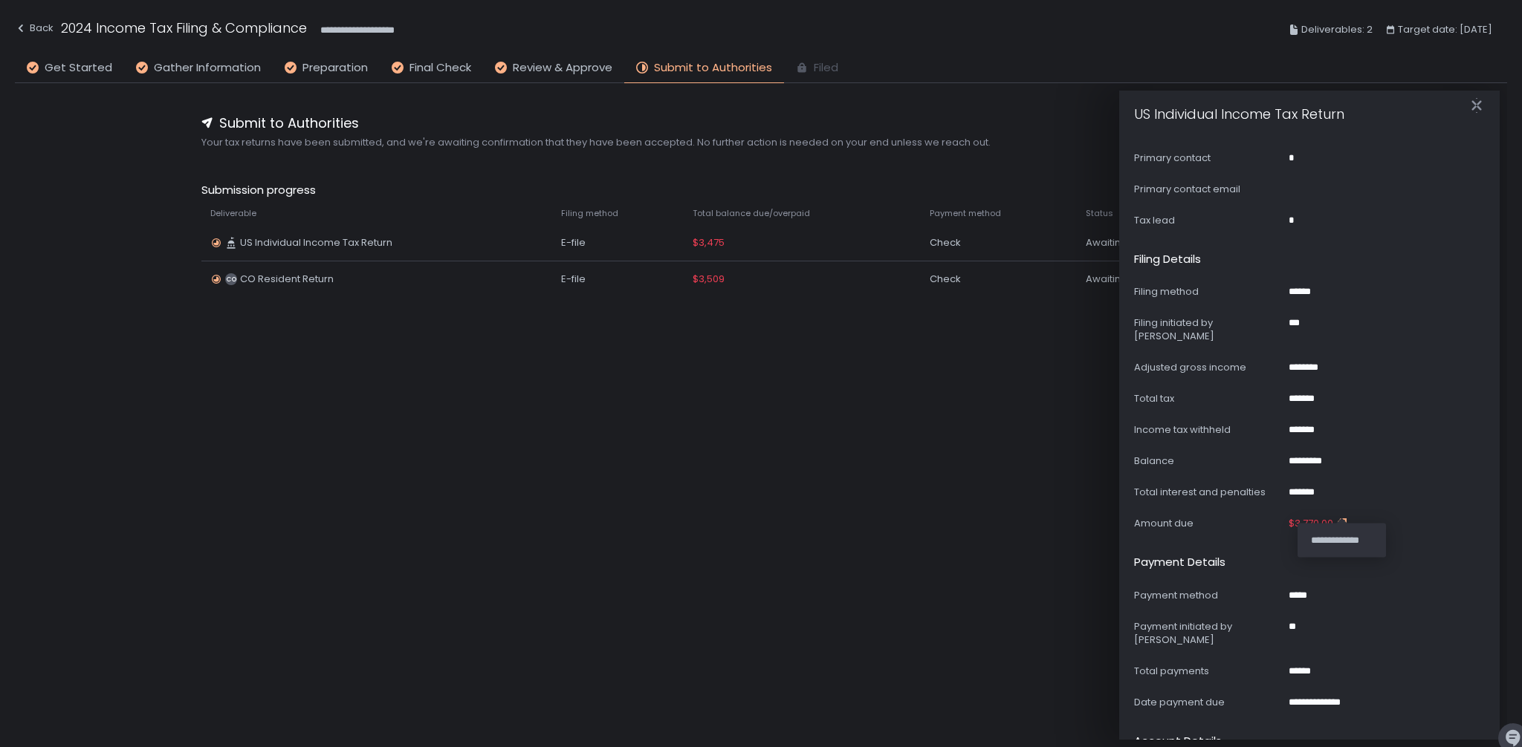
click at [1341, 519] on icon "button" at bounding box center [1343, 523] width 7 height 8
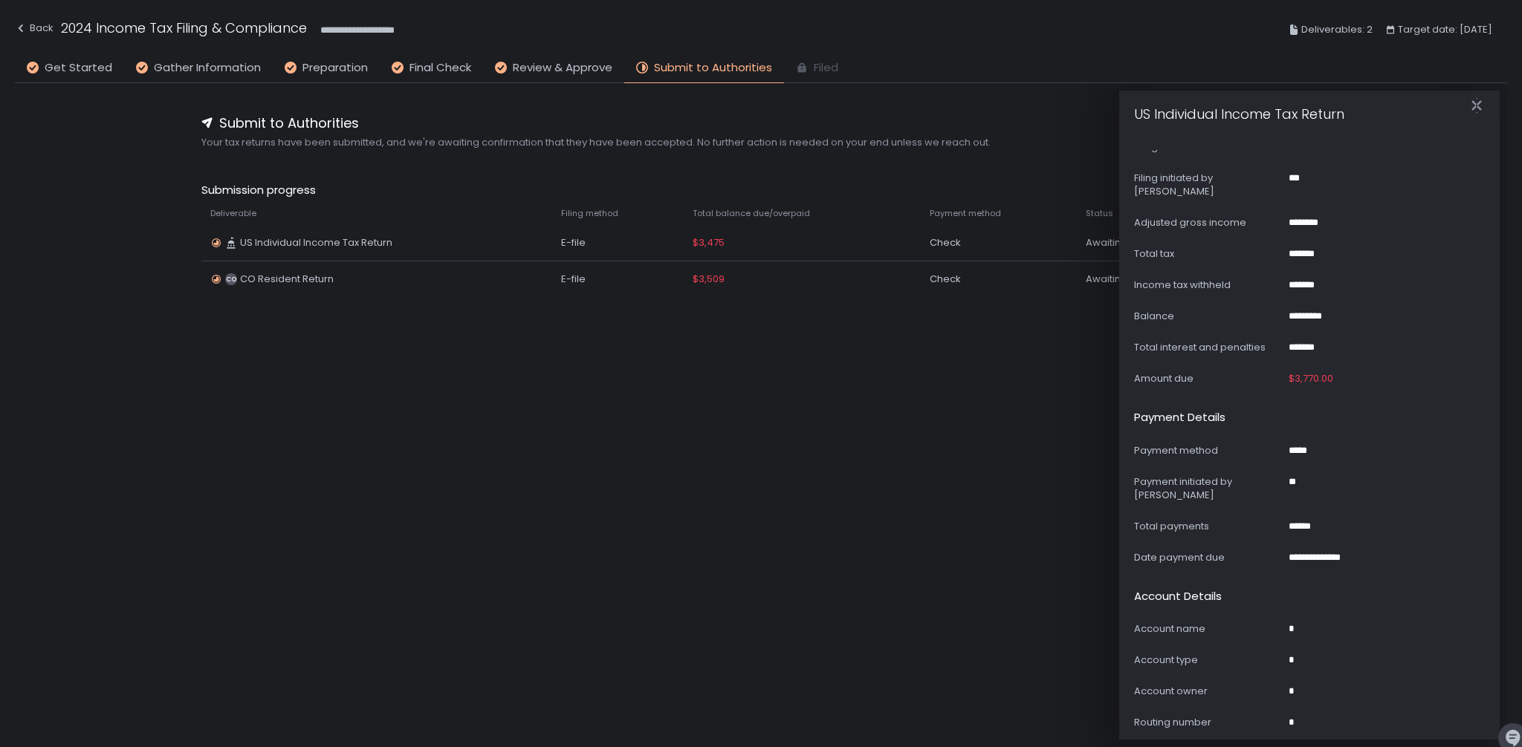
scroll to position [660, 0]
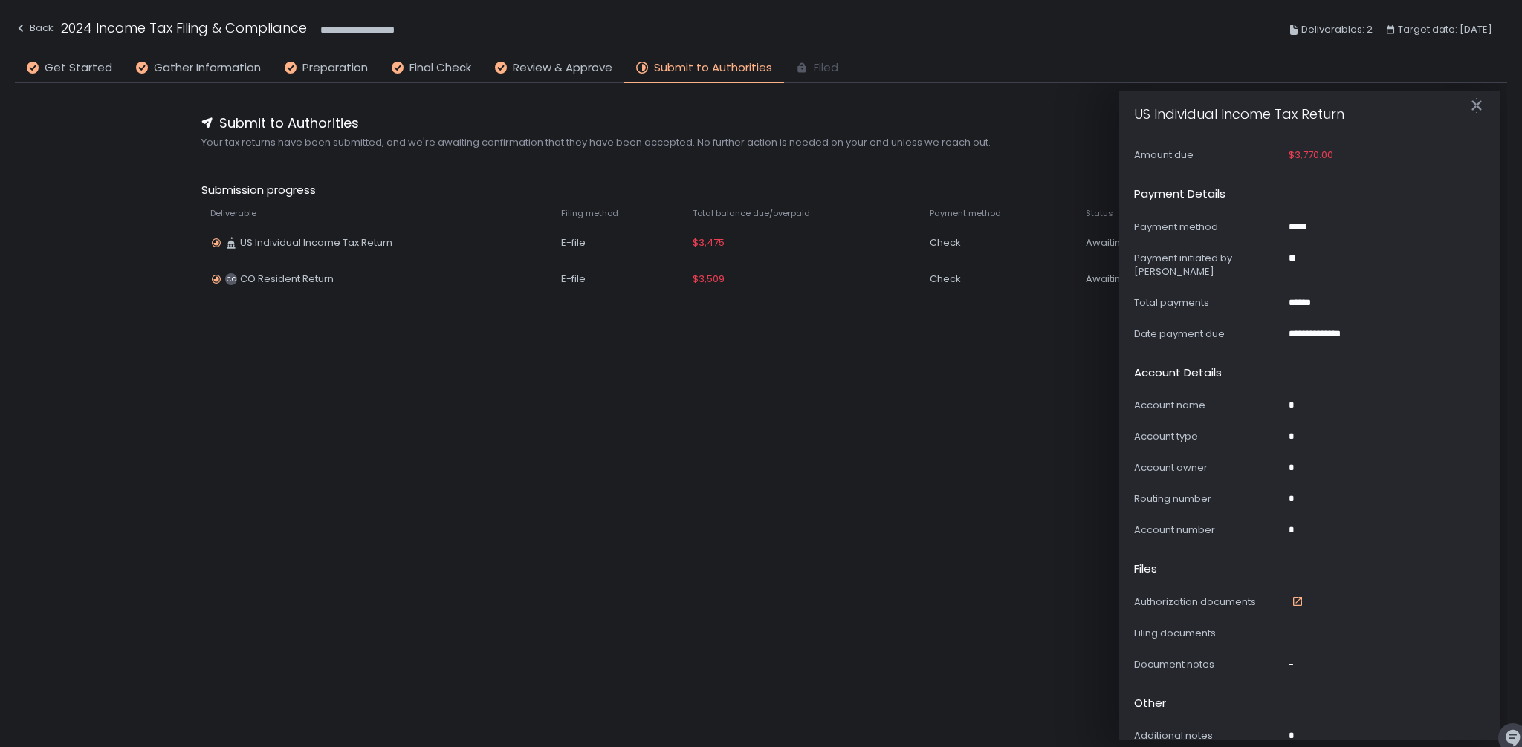
drag, startPoint x: 849, startPoint y: 369, endPoint x: 819, endPoint y: 341, distance: 41.0
click at [849, 368] on div "**********" at bounding box center [761, 393] width 1492 height 620
click at [660, 281] on div "E-file" at bounding box center [618, 279] width 114 height 13
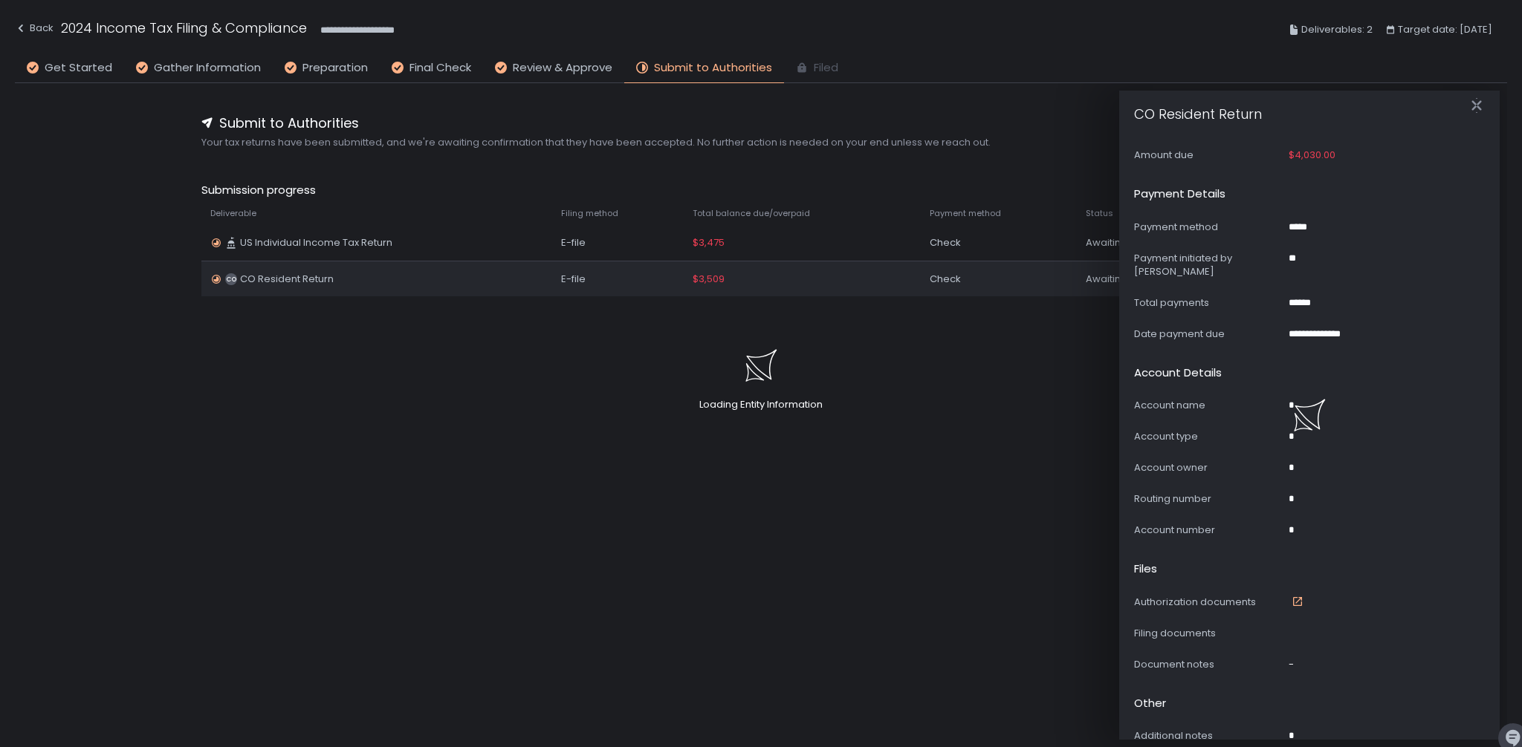
click at [727, 280] on div "Loading Entity Information" at bounding box center [761, 373] width 1522 height 747
click at [721, 279] on span "$3,509" at bounding box center [708, 279] width 32 height 13
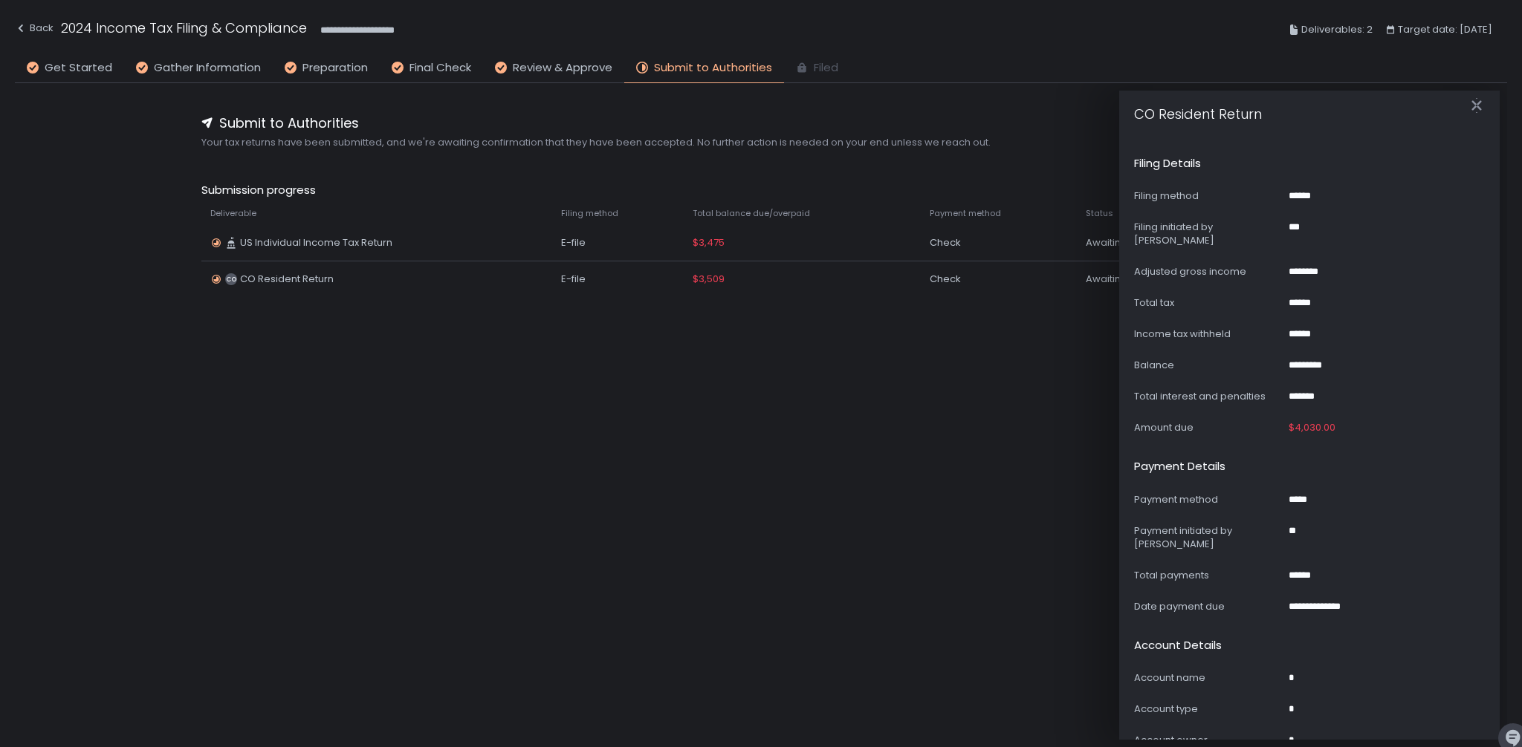
scroll to position [412, 0]
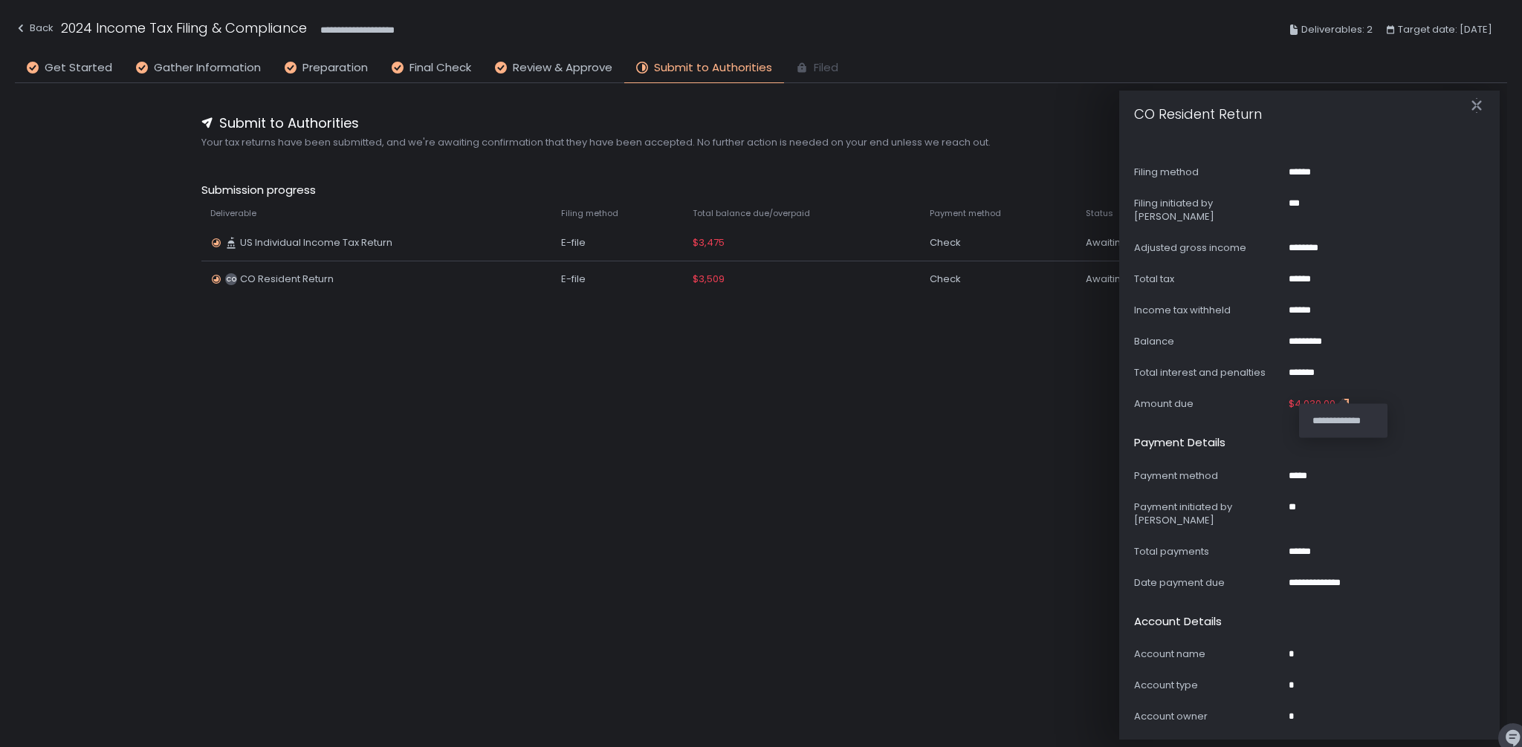
click at [1343, 398] on icon "button" at bounding box center [1344, 404] width 12 height 12
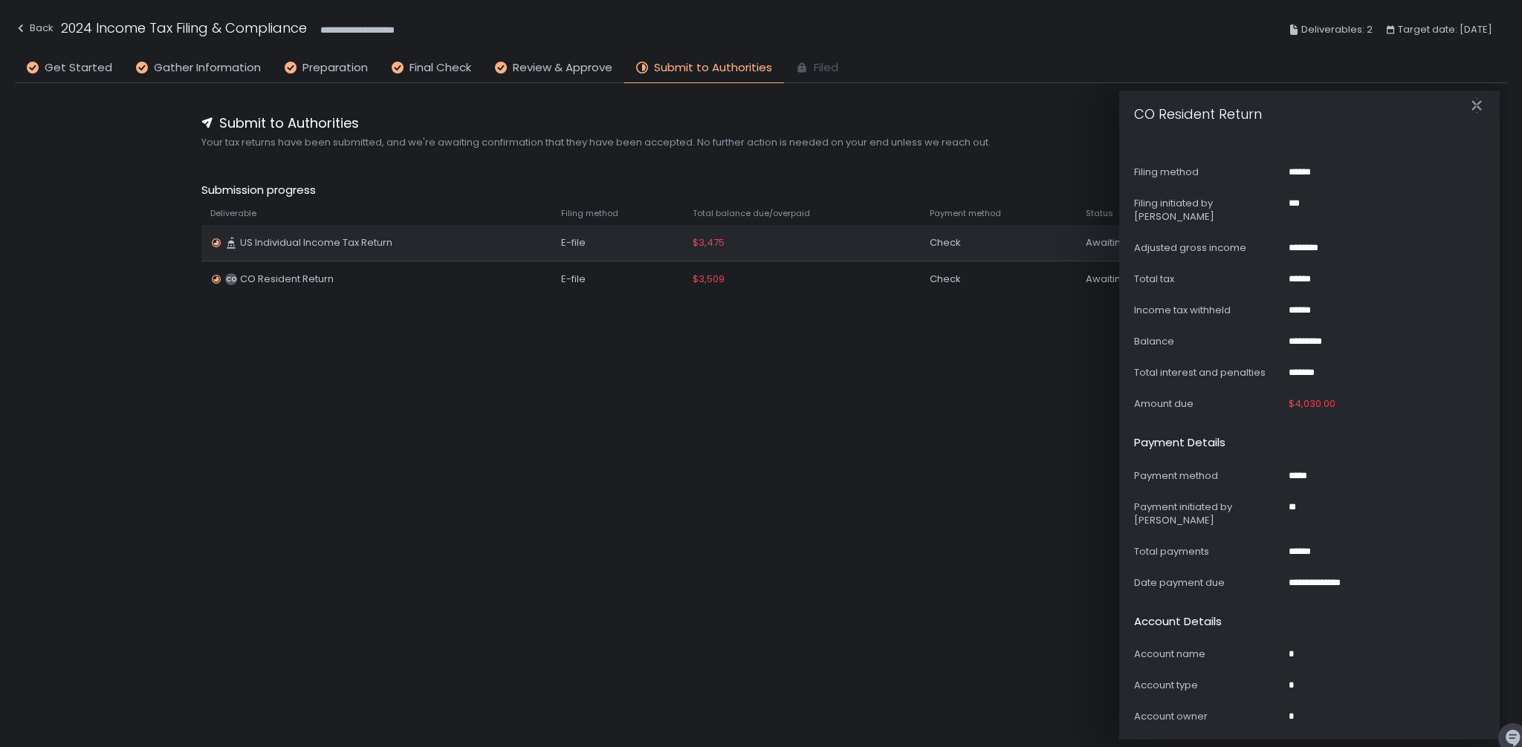
click at [698, 241] on span "$3,475" at bounding box center [708, 242] width 32 height 13
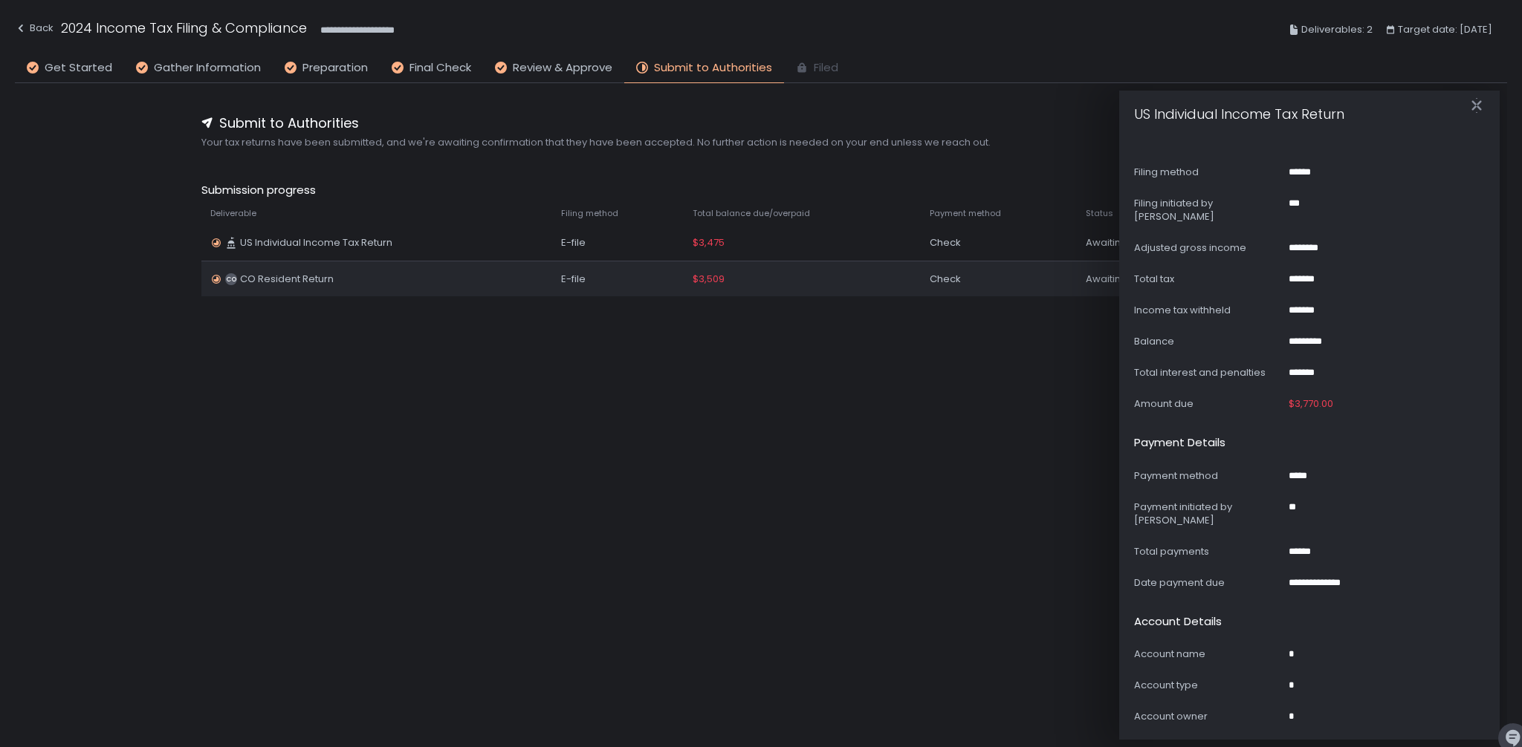
click at [306, 276] on span "CO Resident Return" at bounding box center [287, 279] width 94 height 13
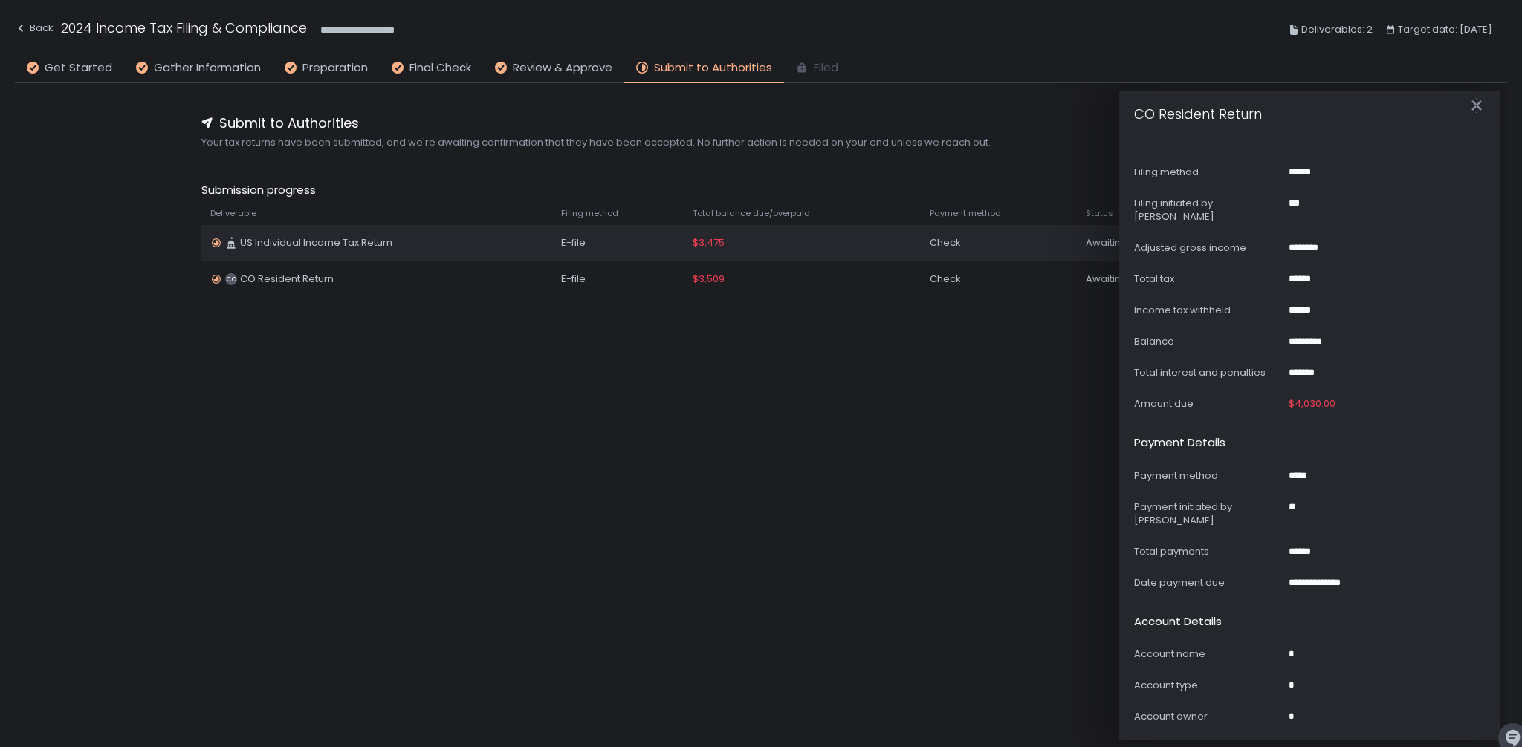
click at [355, 241] on span "US Individual Income Tax Return" at bounding box center [316, 242] width 152 height 13
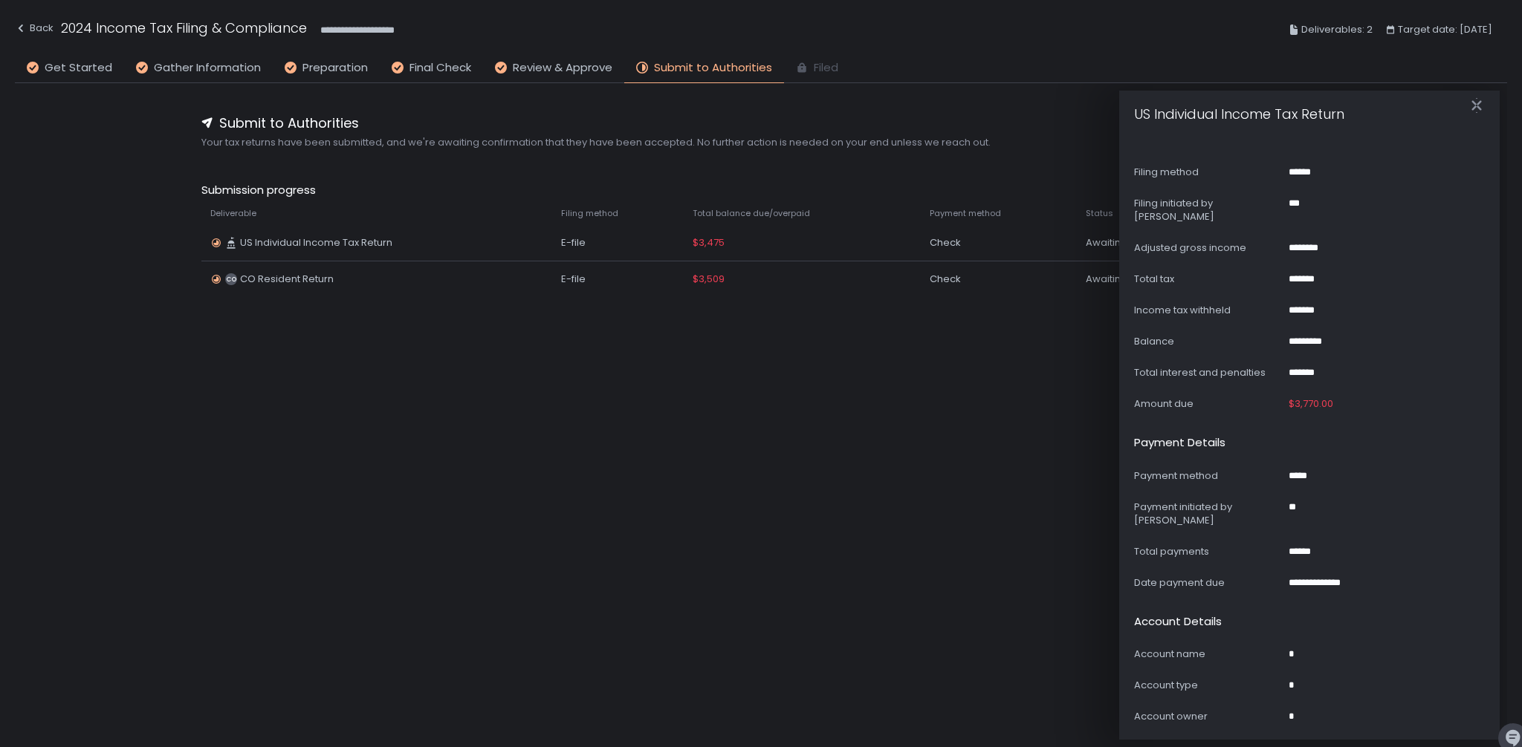
click at [906, 400] on div "**********" at bounding box center [761, 393] width 1492 height 620
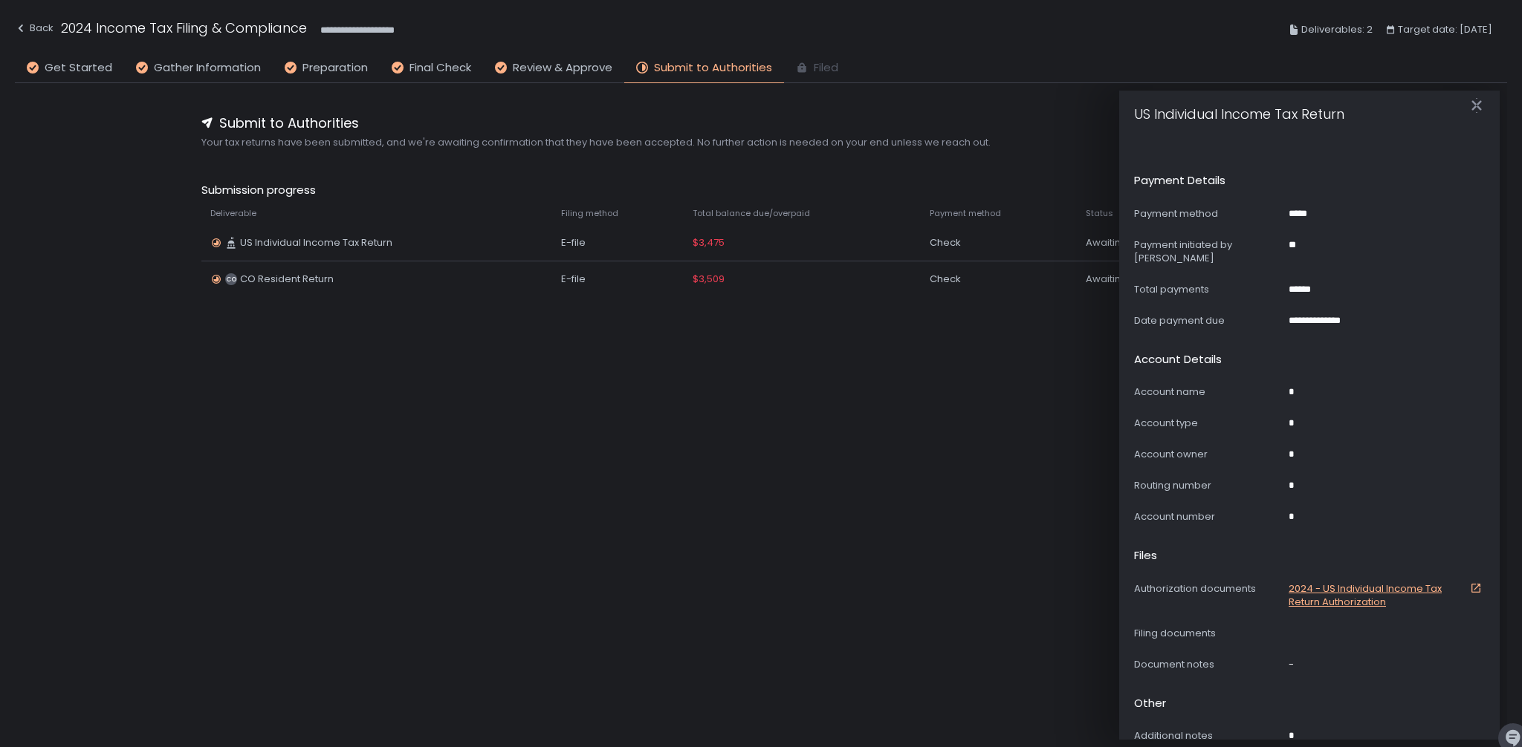
scroll to position [0, 0]
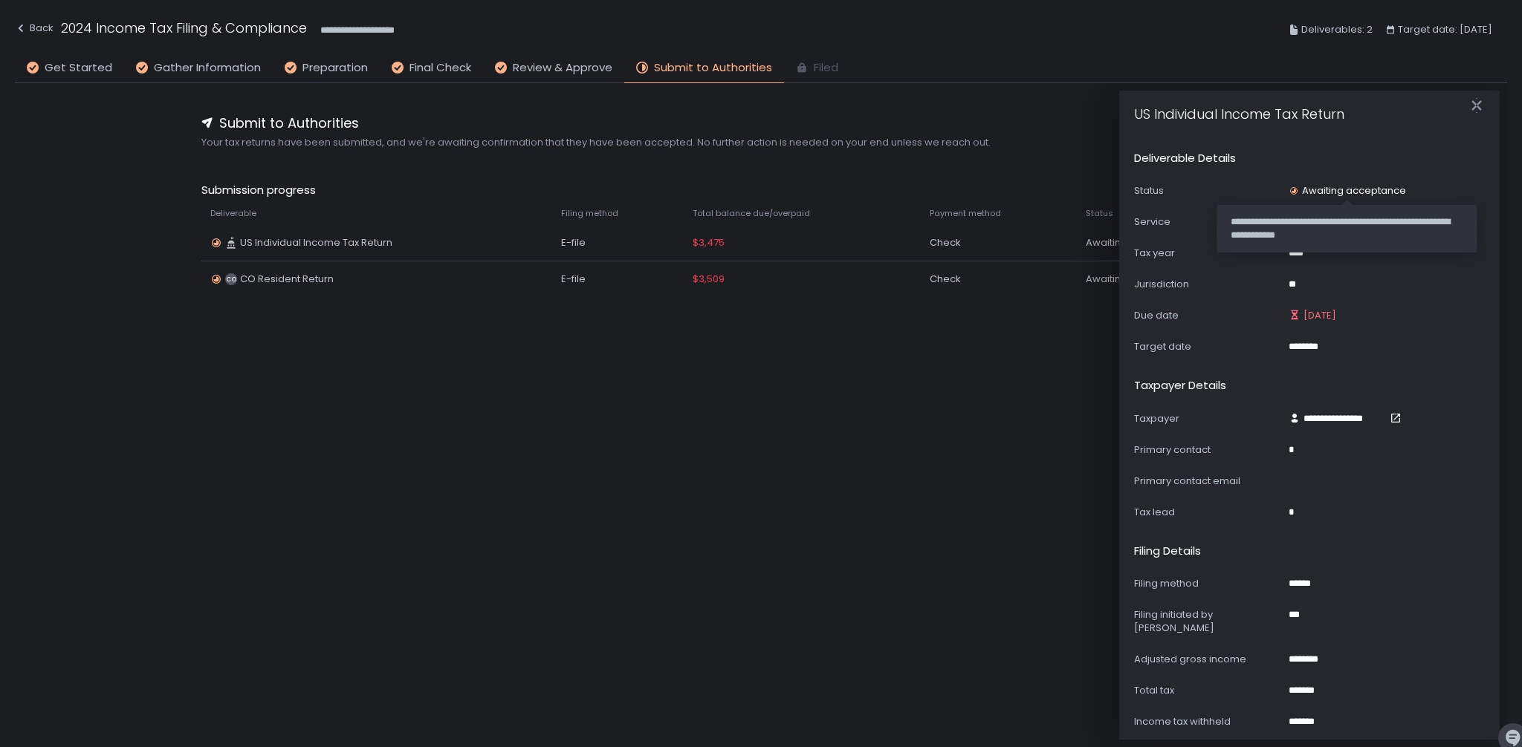
click at [1371, 188] on div "Awaiting acceptance" at bounding box center [1346, 190] width 117 height 13
click at [1372, 189] on div "Awaiting acceptance" at bounding box center [1346, 190] width 117 height 13
click at [1305, 258] on div "****" at bounding box center [1299, 253] width 23 height 13
click at [1299, 224] on div "Service *" at bounding box center [1309, 221] width 351 height 13
click at [1480, 108] on icon "button" at bounding box center [1476, 105] width 15 height 15
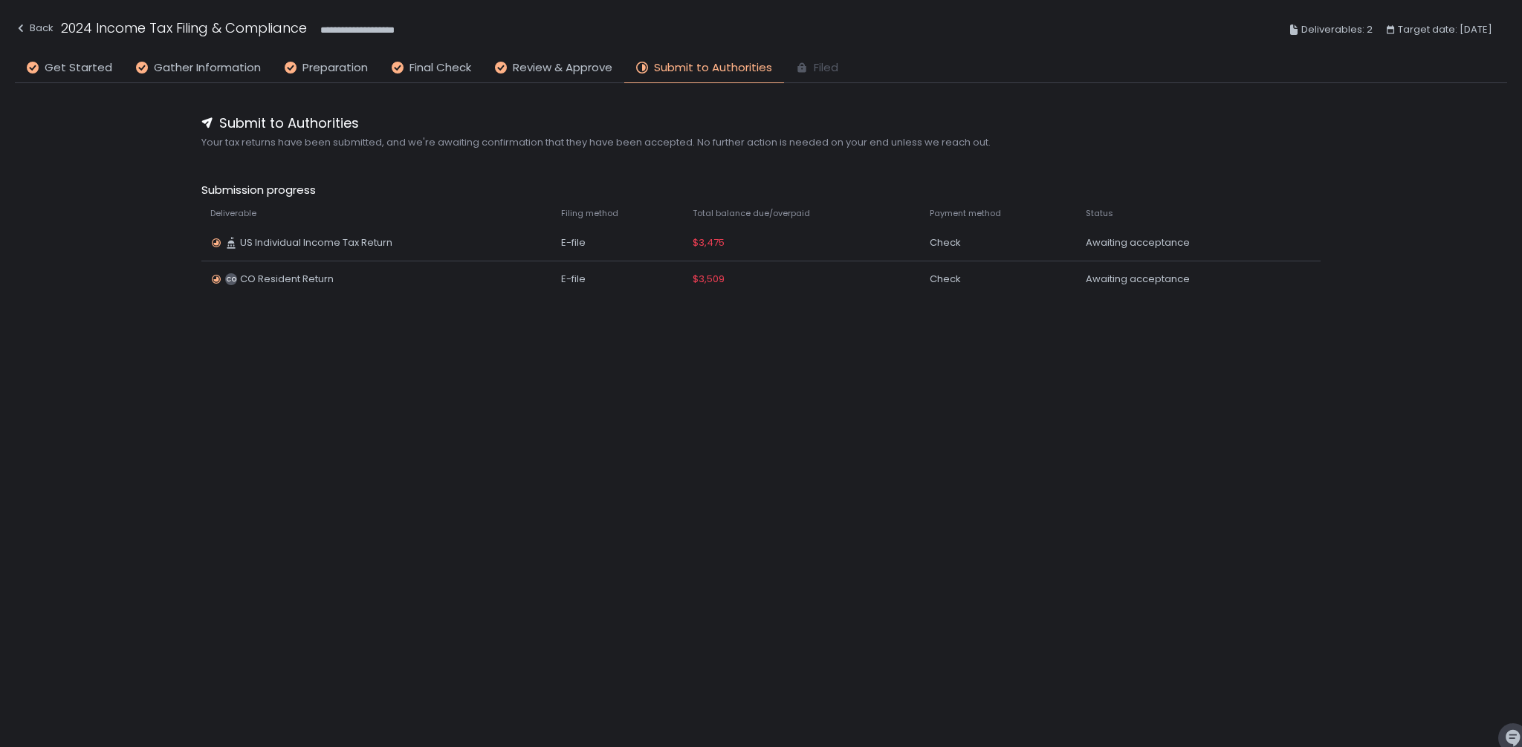
click at [1189, 426] on div "**********" at bounding box center [761, 393] width 1492 height 620
click at [256, 224] on th "Deliverable" at bounding box center [376, 213] width 351 height 24
click at [264, 213] on icon at bounding box center [264, 213] width 6 height 4
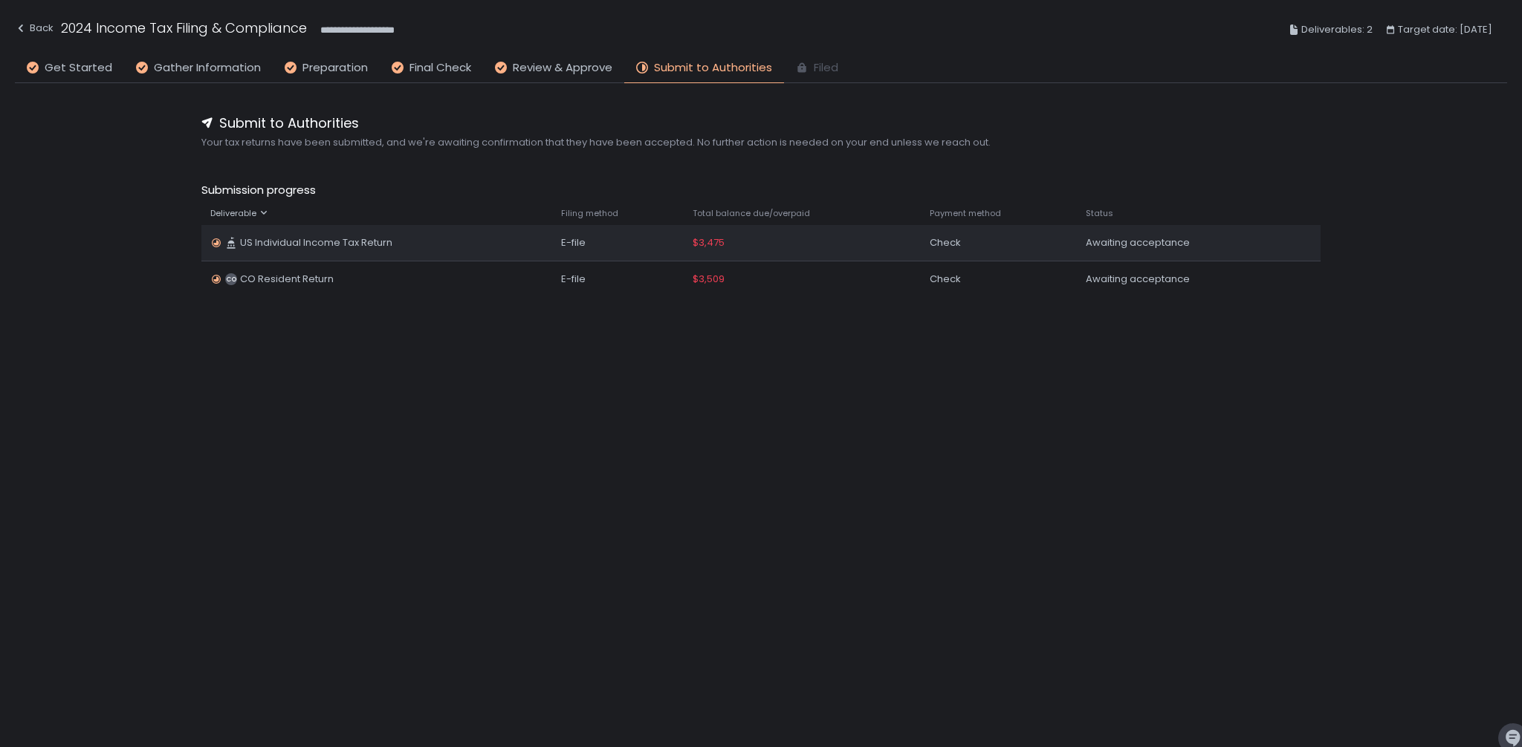
click at [266, 242] on span "US Individual Income Tax Return" at bounding box center [316, 242] width 152 height 13
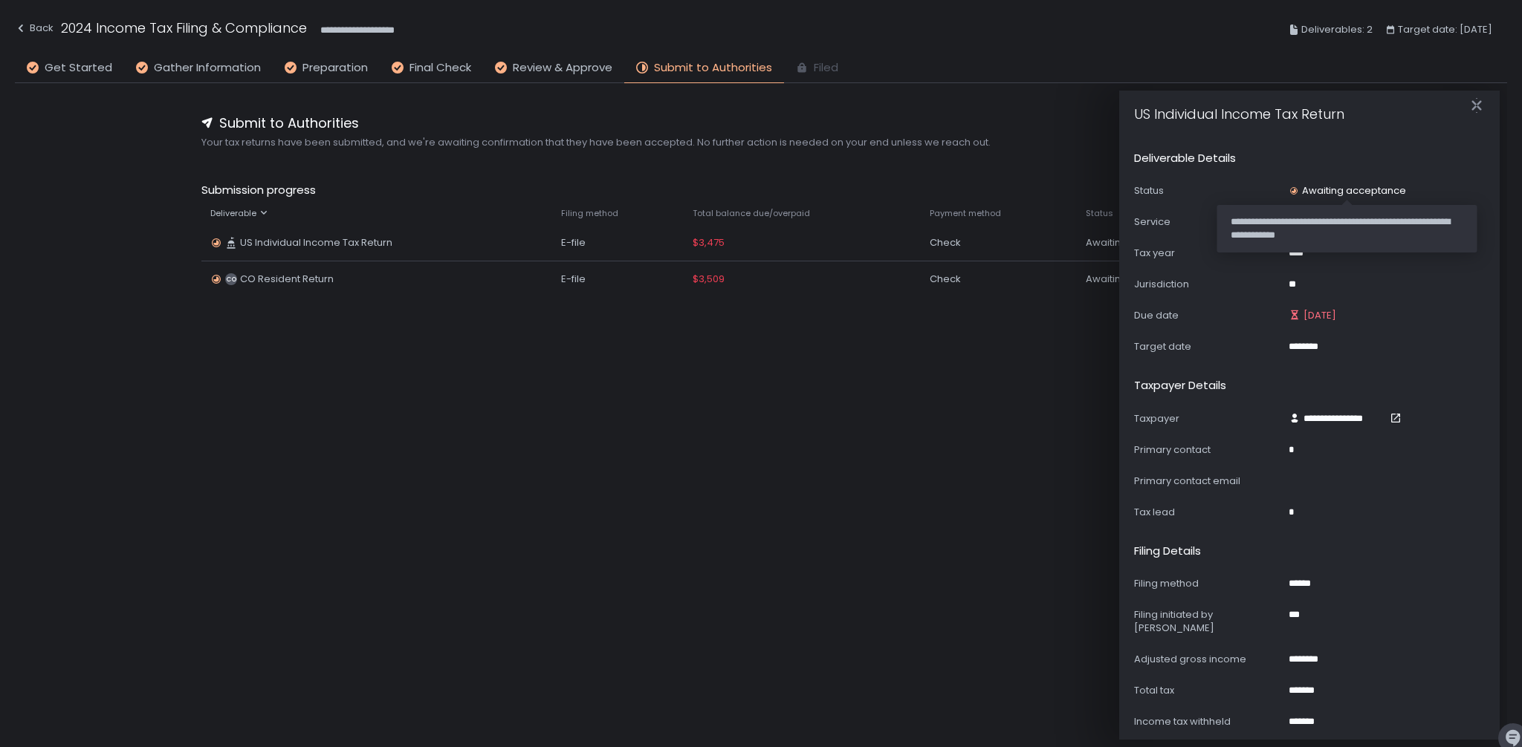
click at [1327, 185] on div "Awaiting acceptance" at bounding box center [1346, 190] width 117 height 13
click at [1327, 195] on div "Awaiting acceptance" at bounding box center [1346, 190] width 117 height 13
click at [1327, 194] on div "Awaiting acceptance" at bounding box center [1346, 190] width 117 height 13
click at [756, 423] on div "**********" at bounding box center [761, 393] width 1492 height 620
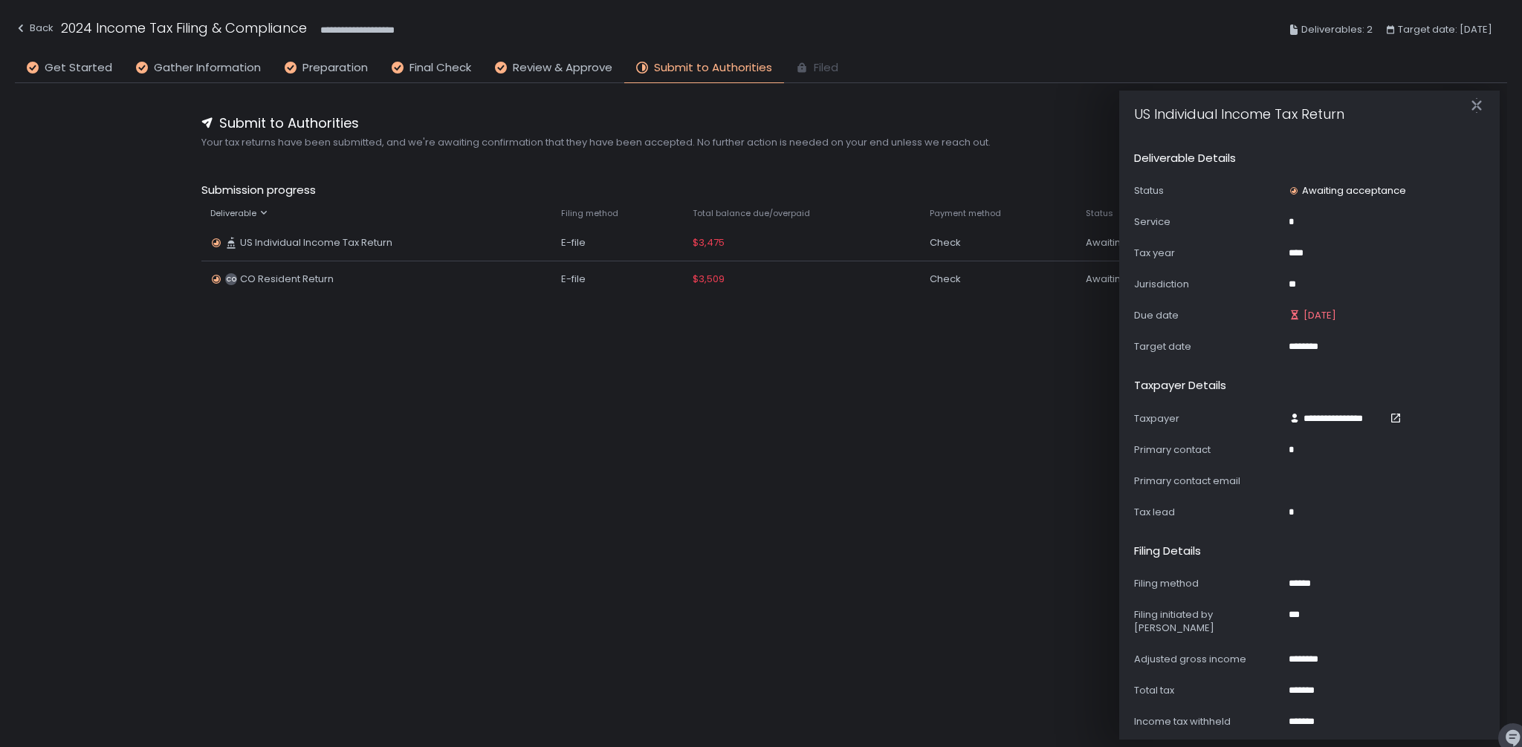
click at [730, 72] on span "Submit to Authorities" at bounding box center [713, 67] width 118 height 17
click at [692, 155] on div "**********" at bounding box center [760, 205] width 1119 height 184
drag, startPoint x: 243, startPoint y: 145, endPoint x: 666, endPoint y: 145, distance: 422.7
click at [666, 144] on span "Your tax returns have been submitted, and we're awaiting confirmation that they…" at bounding box center [760, 142] width 1119 height 13
click at [666, 145] on span "Your tax returns have been submitted, and we're awaiting confirmation that they…" at bounding box center [760, 142] width 1119 height 13
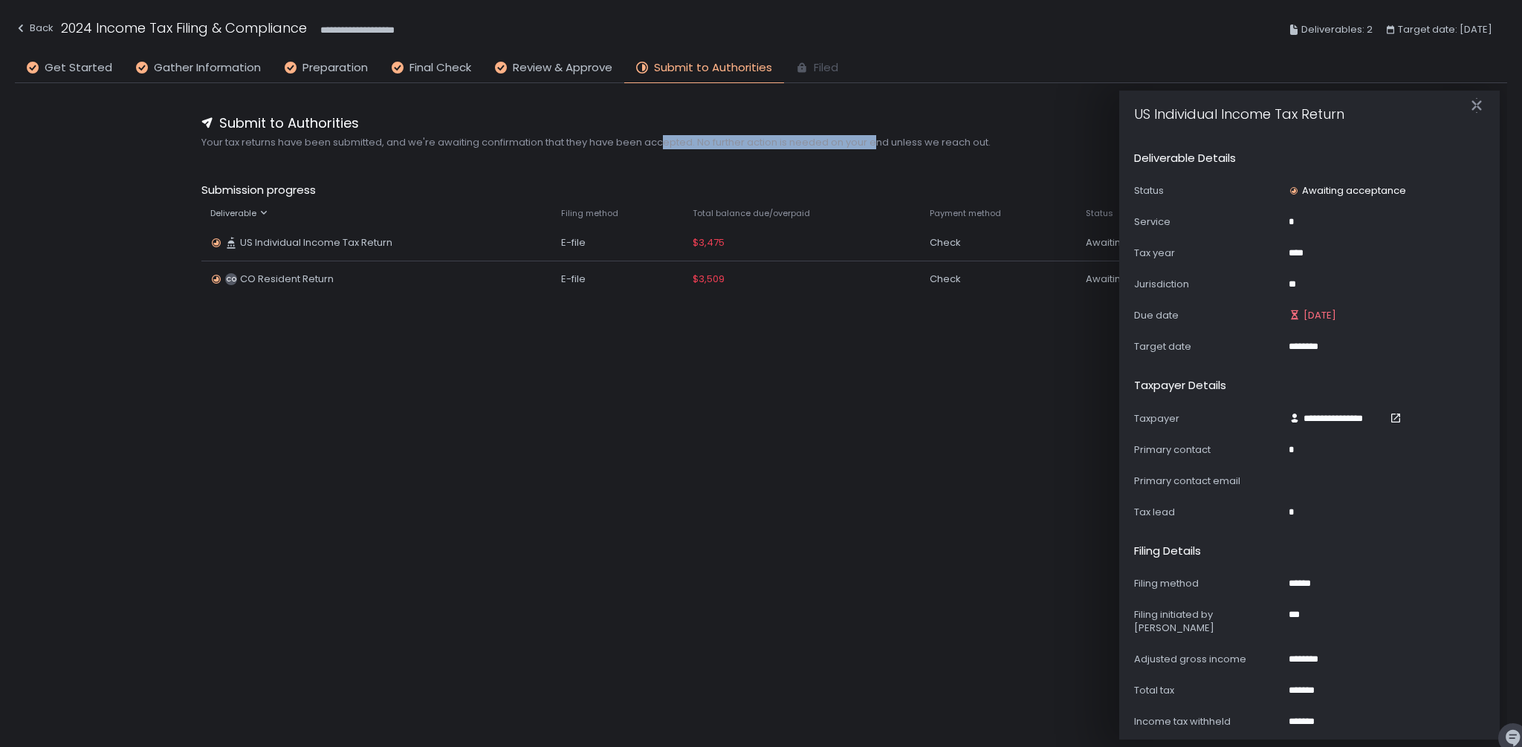
drag, startPoint x: 662, startPoint y: 143, endPoint x: 883, endPoint y: 137, distance: 220.7
click at [882, 137] on span "Your tax returns have been submitted, and we're awaiting confirmation that they…" at bounding box center [760, 142] width 1119 height 13
click at [892, 136] on span "Your tax returns have been submitted, and we're awaiting confirmation that they…" at bounding box center [760, 142] width 1119 height 13
drag, startPoint x: 985, startPoint y: 148, endPoint x: 1117, endPoint y: 143, distance: 132.3
click at [985, 148] on span "Your tax returns have been submitted, and we're awaiting confirmation that they…" at bounding box center [760, 142] width 1119 height 13
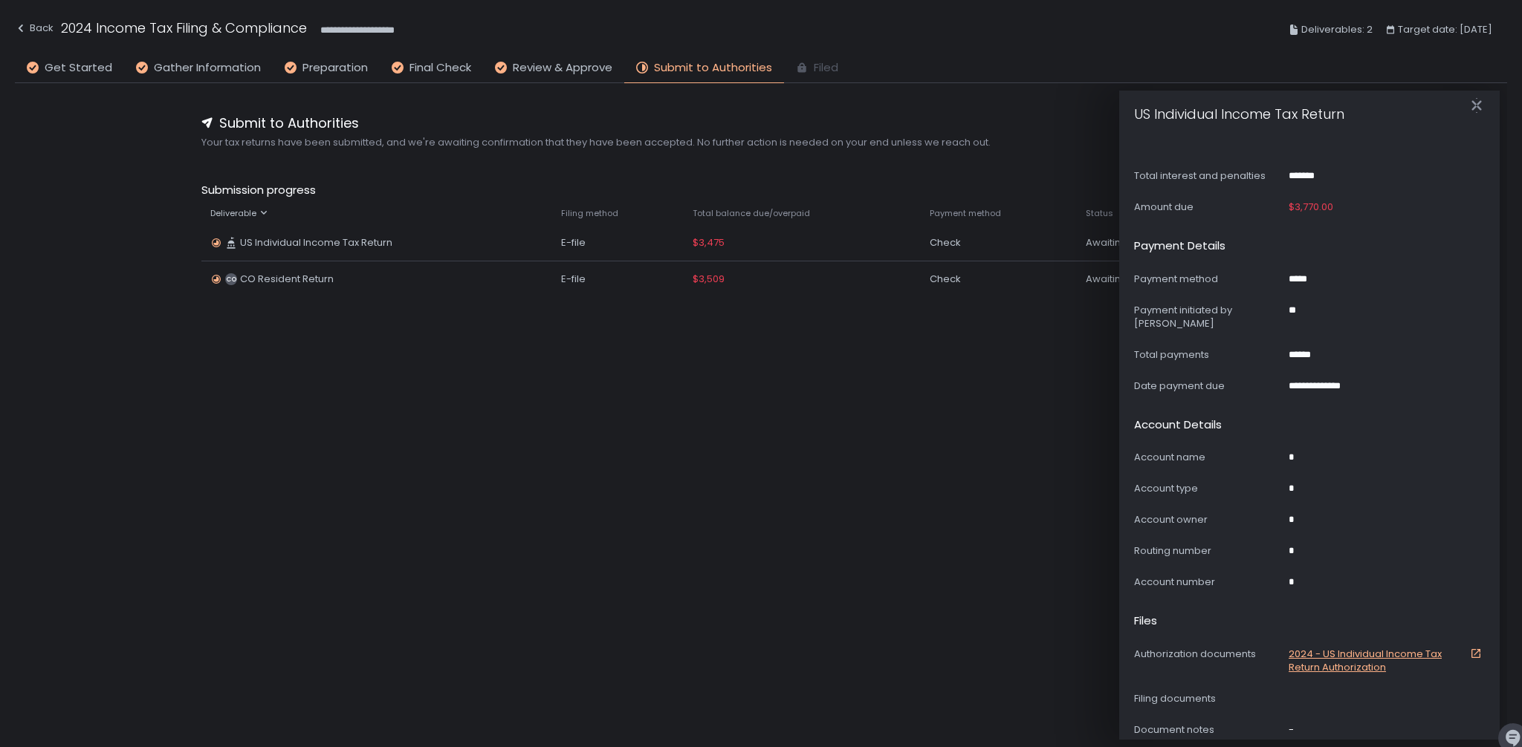
scroll to position [674, 0]
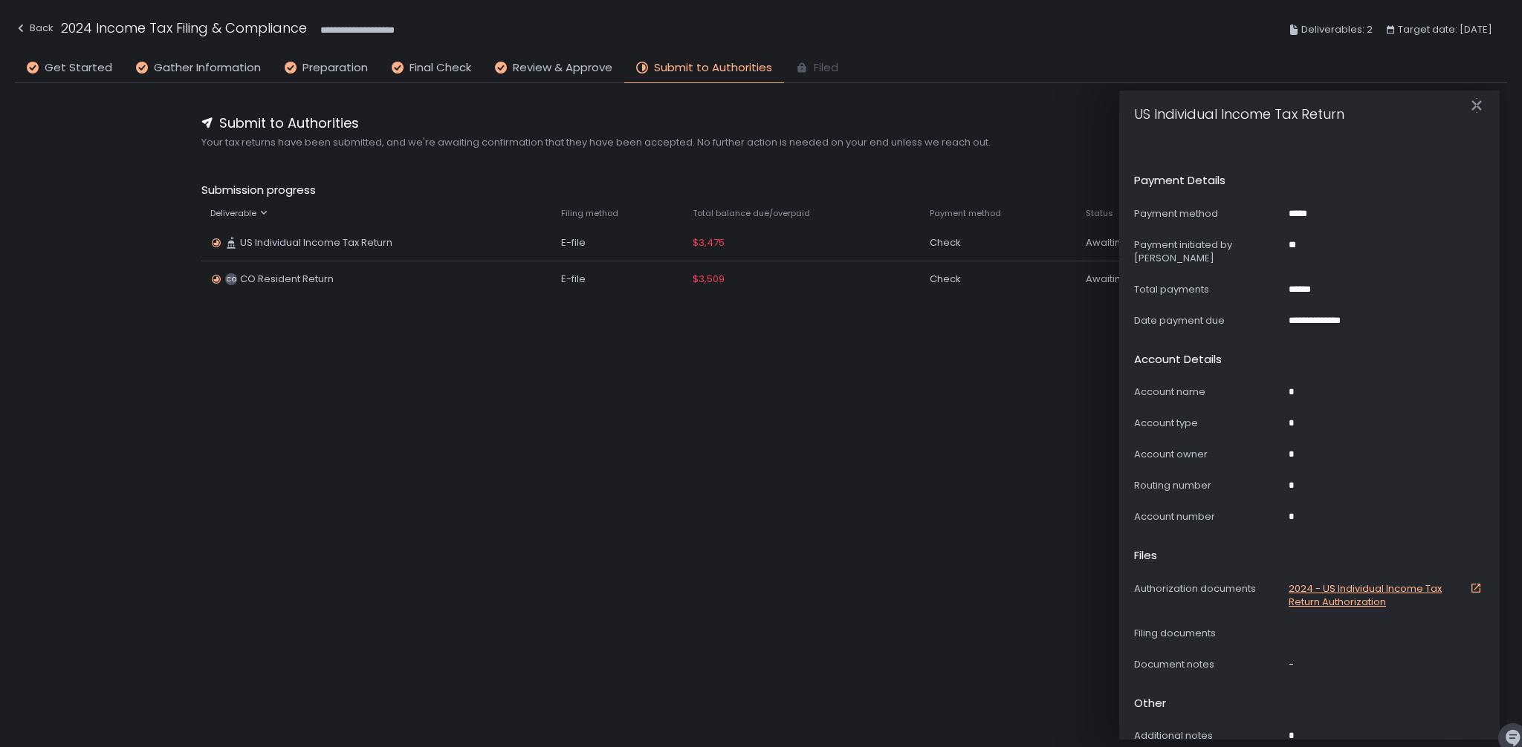
click at [1290, 658] on span "-" at bounding box center [1290, 664] width 5 height 13
click at [1470, 582] on icon at bounding box center [1476, 588] width 12 height 12
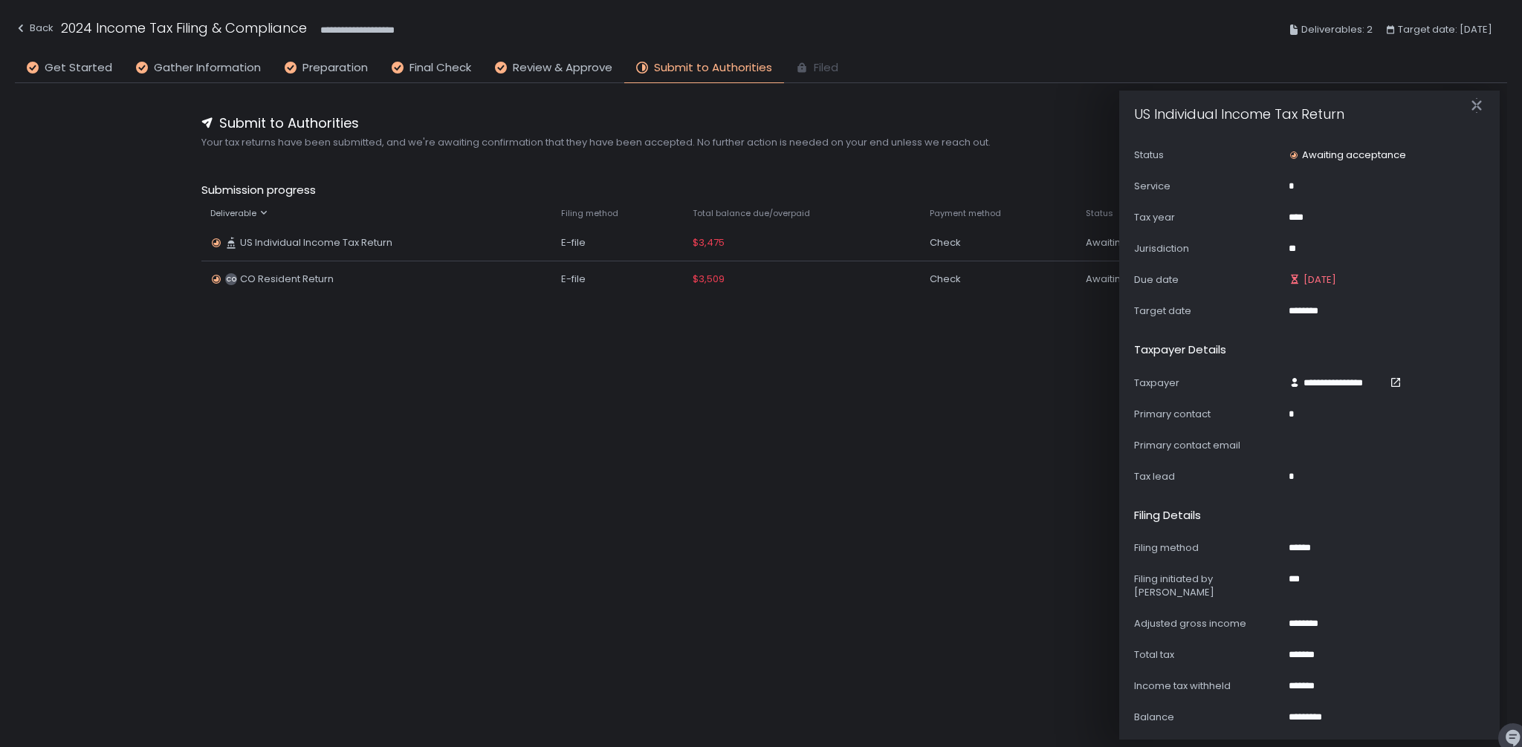
scroll to position [0, 0]
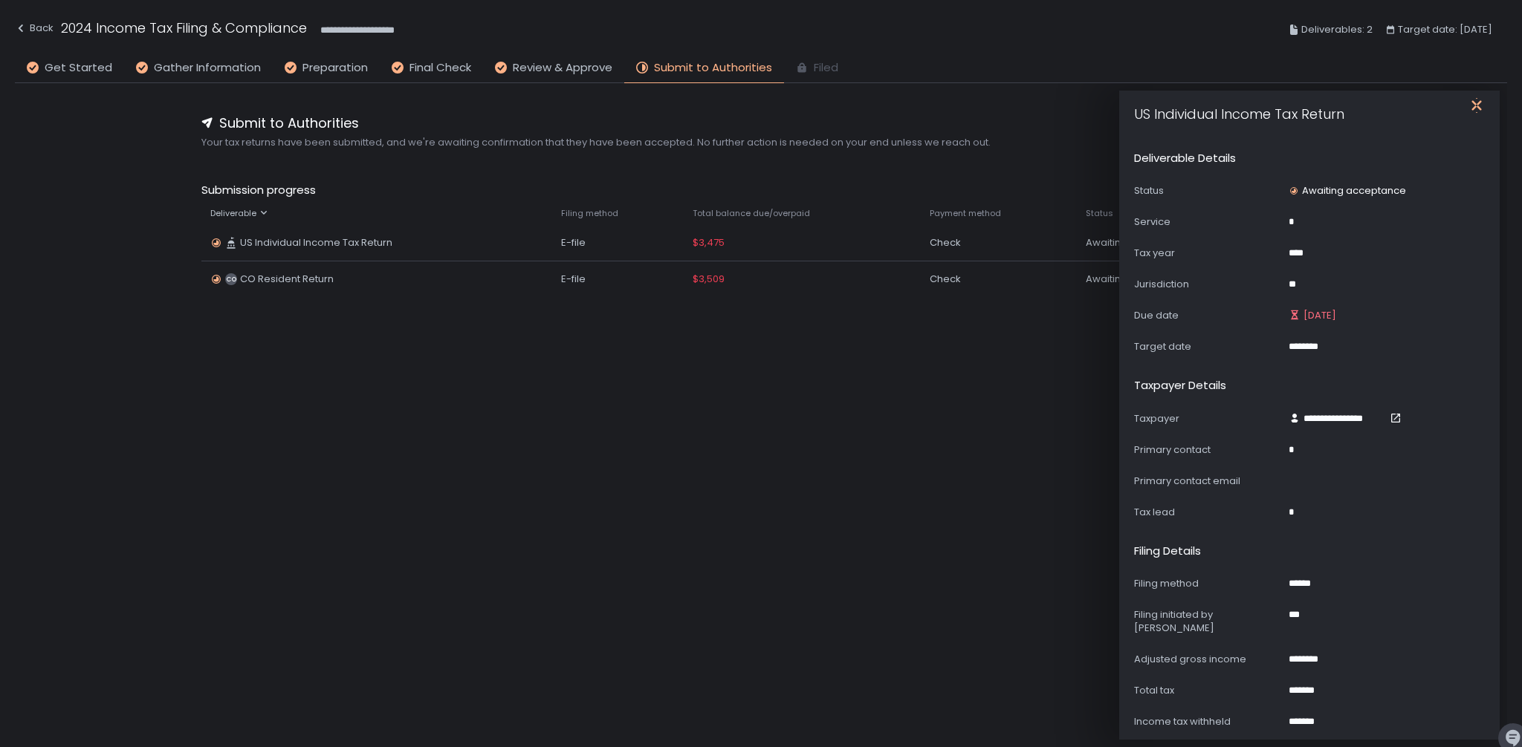
click at [1473, 102] on icon "button" at bounding box center [1476, 105] width 10 height 19
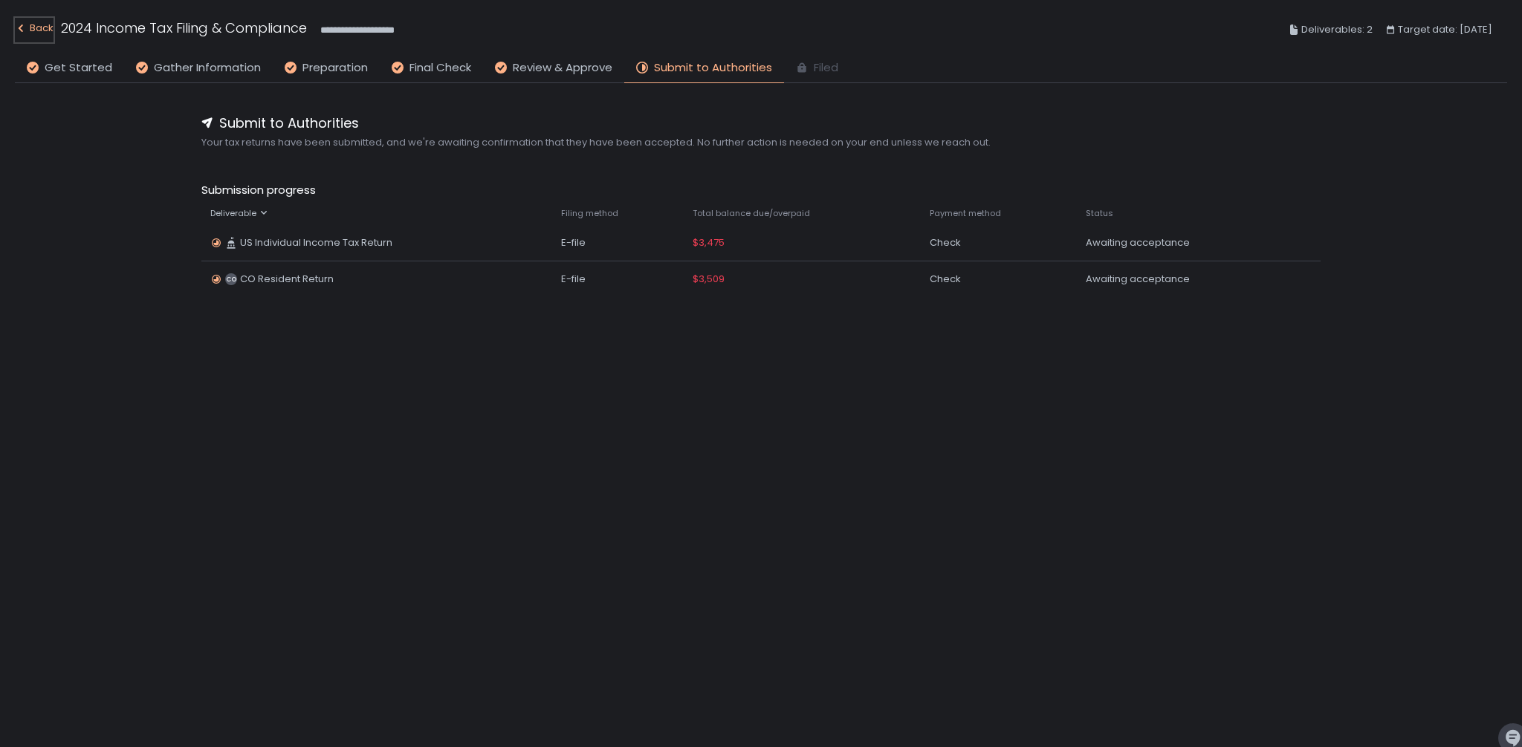
click at [29, 27] on div "Back" at bounding box center [34, 28] width 39 height 18
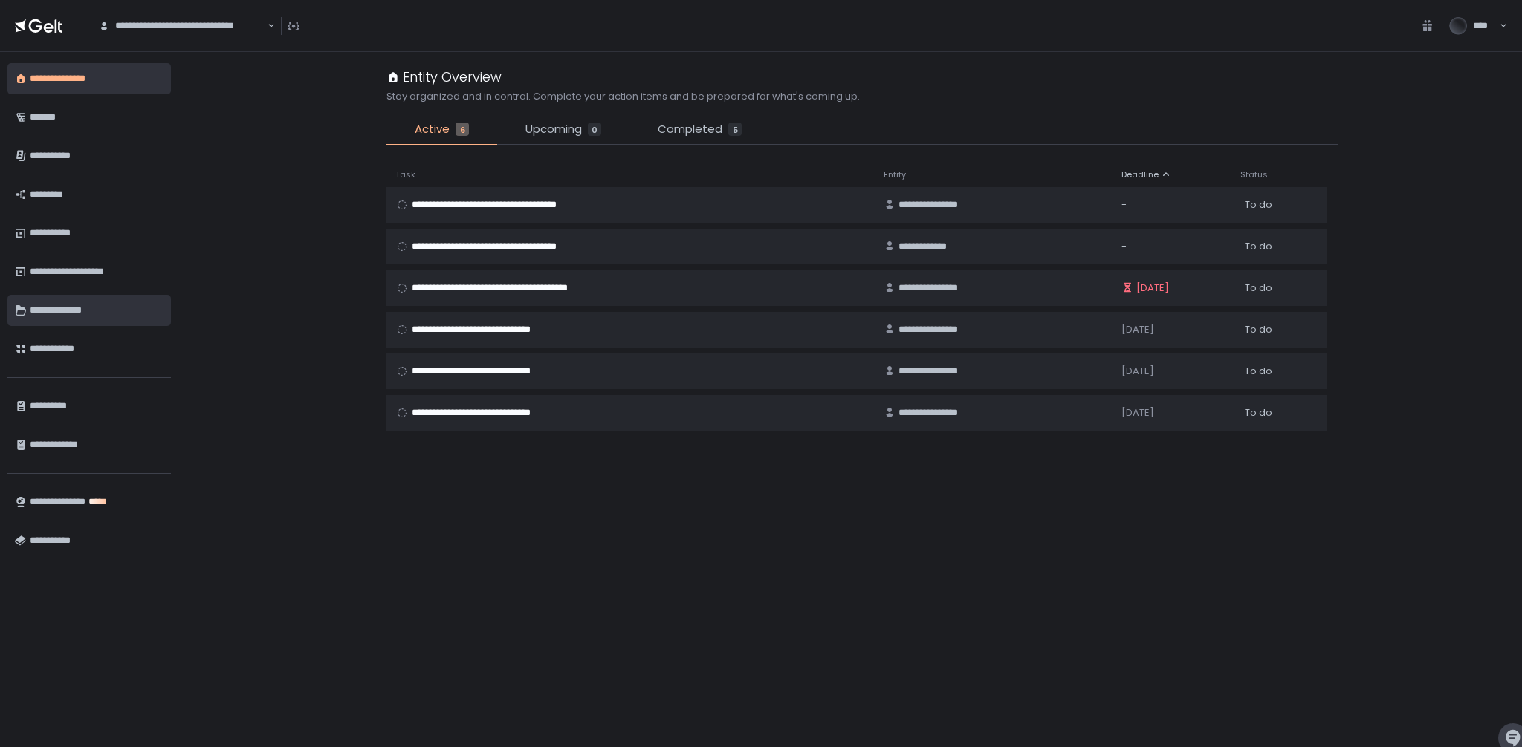
click at [82, 311] on div "**********" at bounding box center [97, 310] width 134 height 25
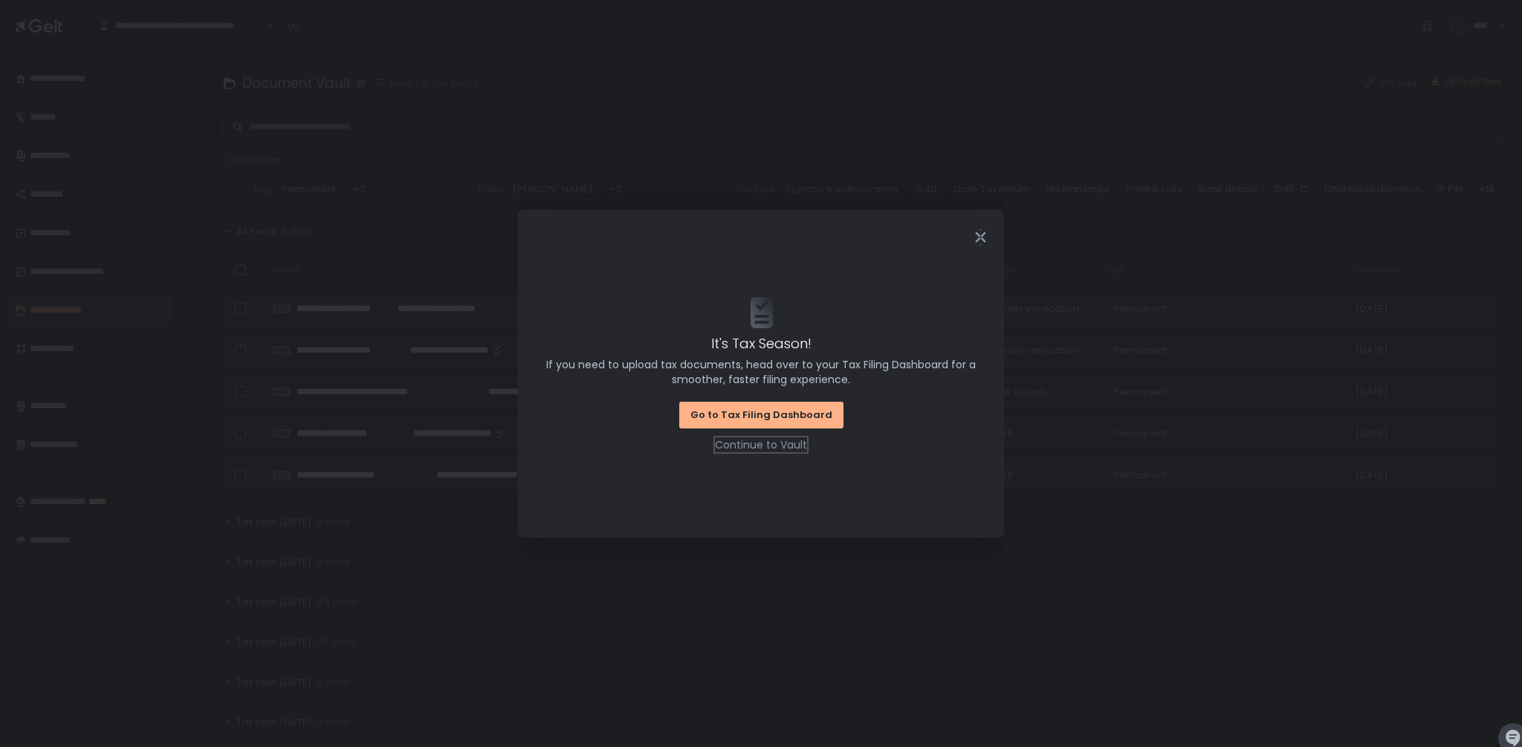
drag, startPoint x: 777, startPoint y: 446, endPoint x: 980, endPoint y: 484, distance: 206.5
click at [980, 484] on fieldset "It's Tax Season! If you need to upload tax documents, head over to your Tax Fil…" at bounding box center [761, 401] width 456 height 212
click at [765, 444] on div "Continue to Vault" at bounding box center [761, 445] width 92 height 15
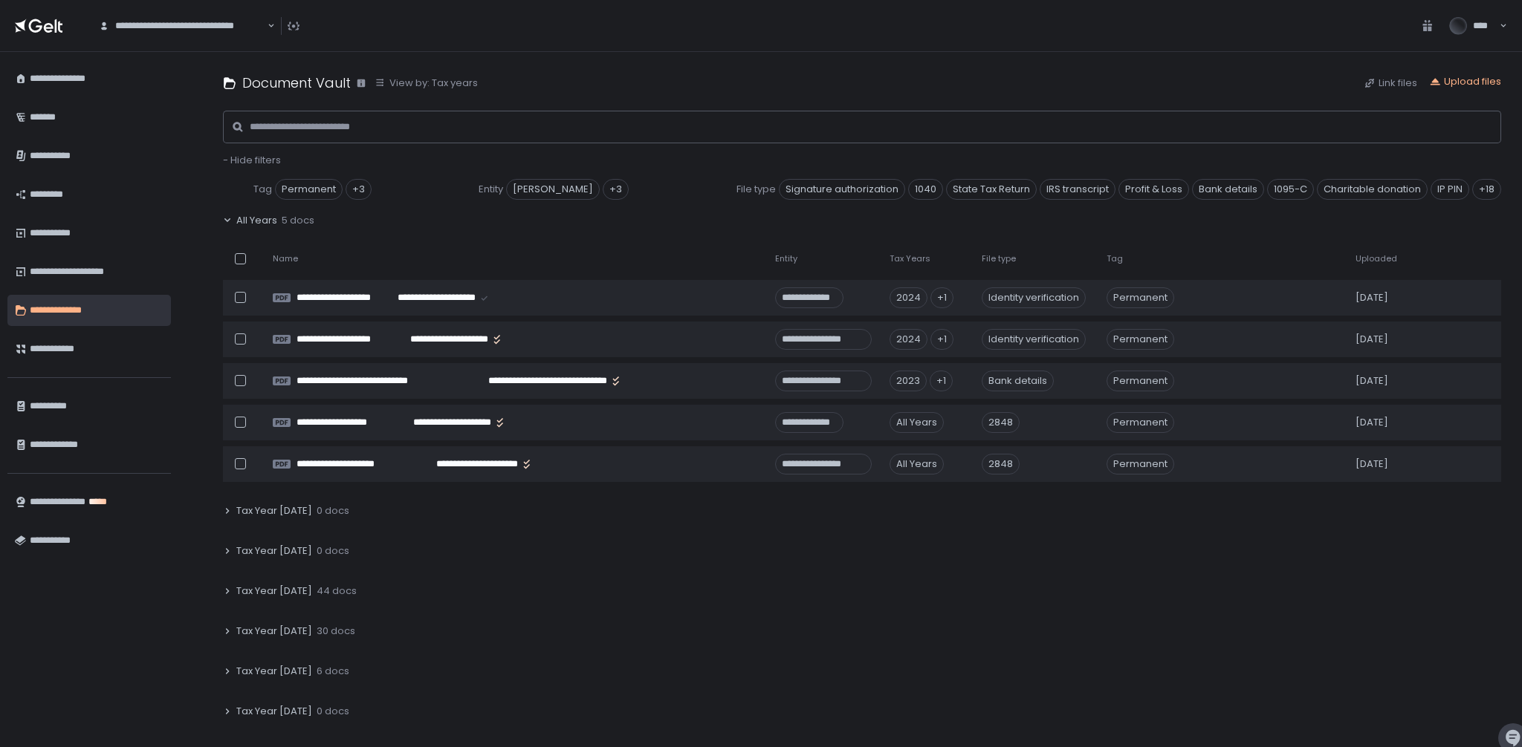
scroll to position [12, 0]
click at [257, 586] on span "Tax Year [DATE]" at bounding box center [274, 590] width 76 height 13
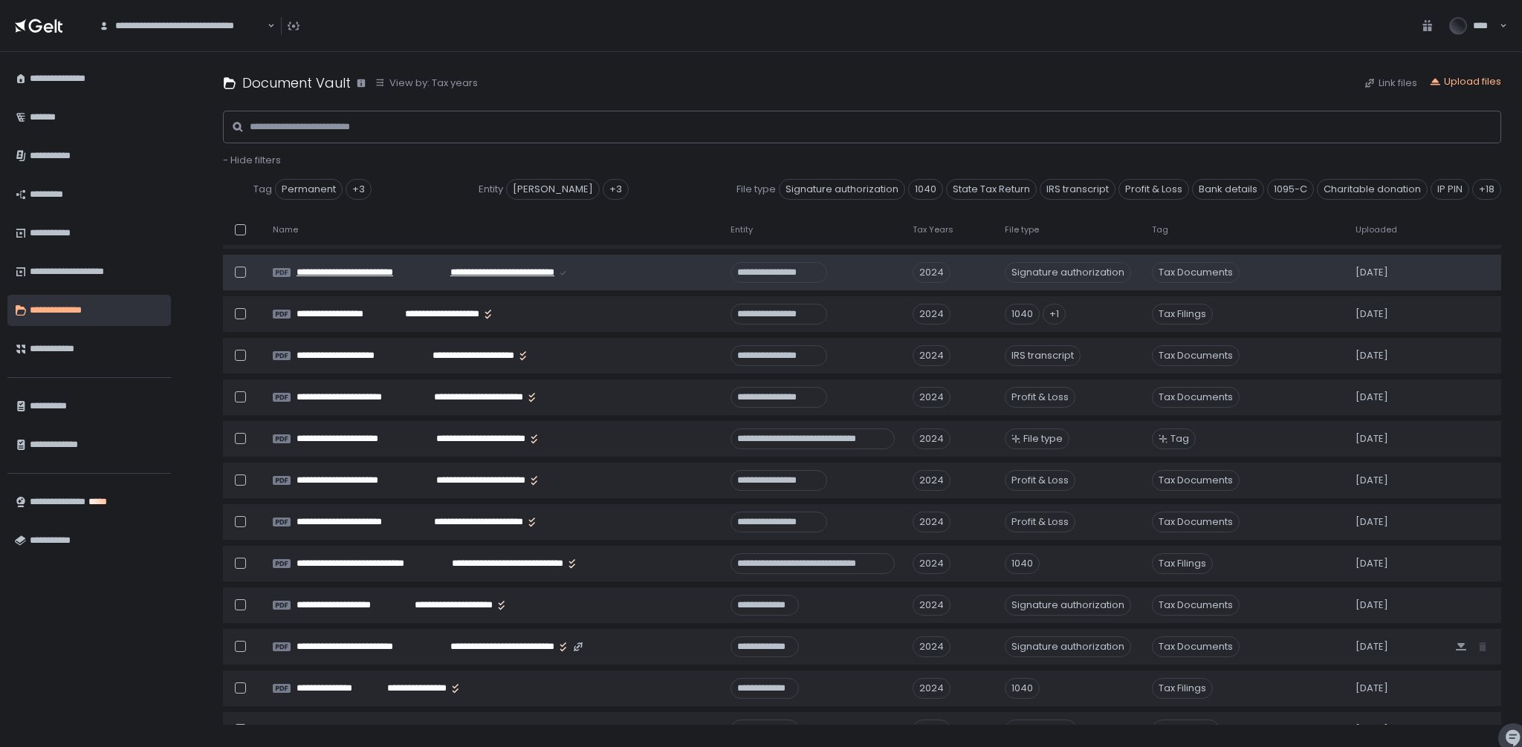
scroll to position [140, 0]
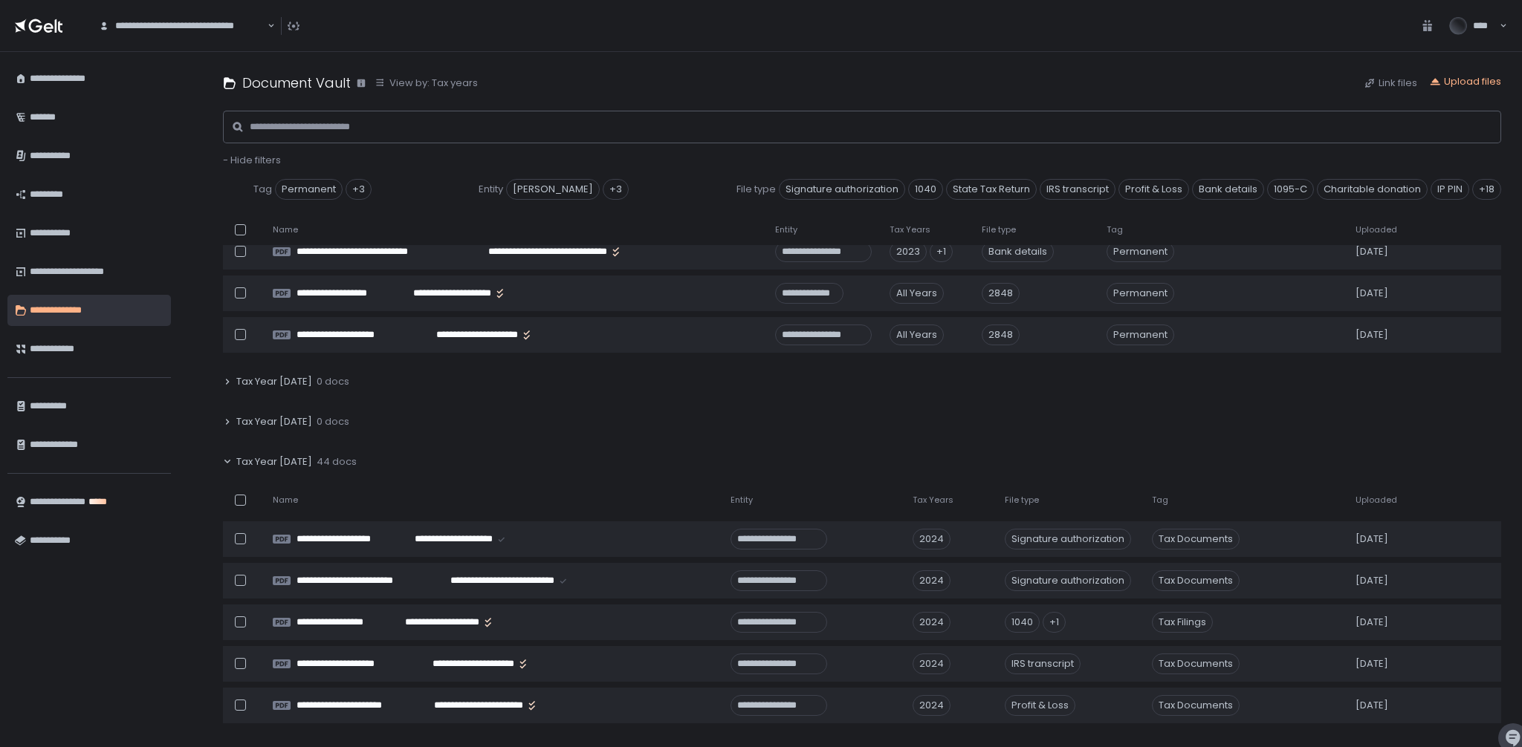
click at [391, 489] on th "Name" at bounding box center [493, 500] width 458 height 30
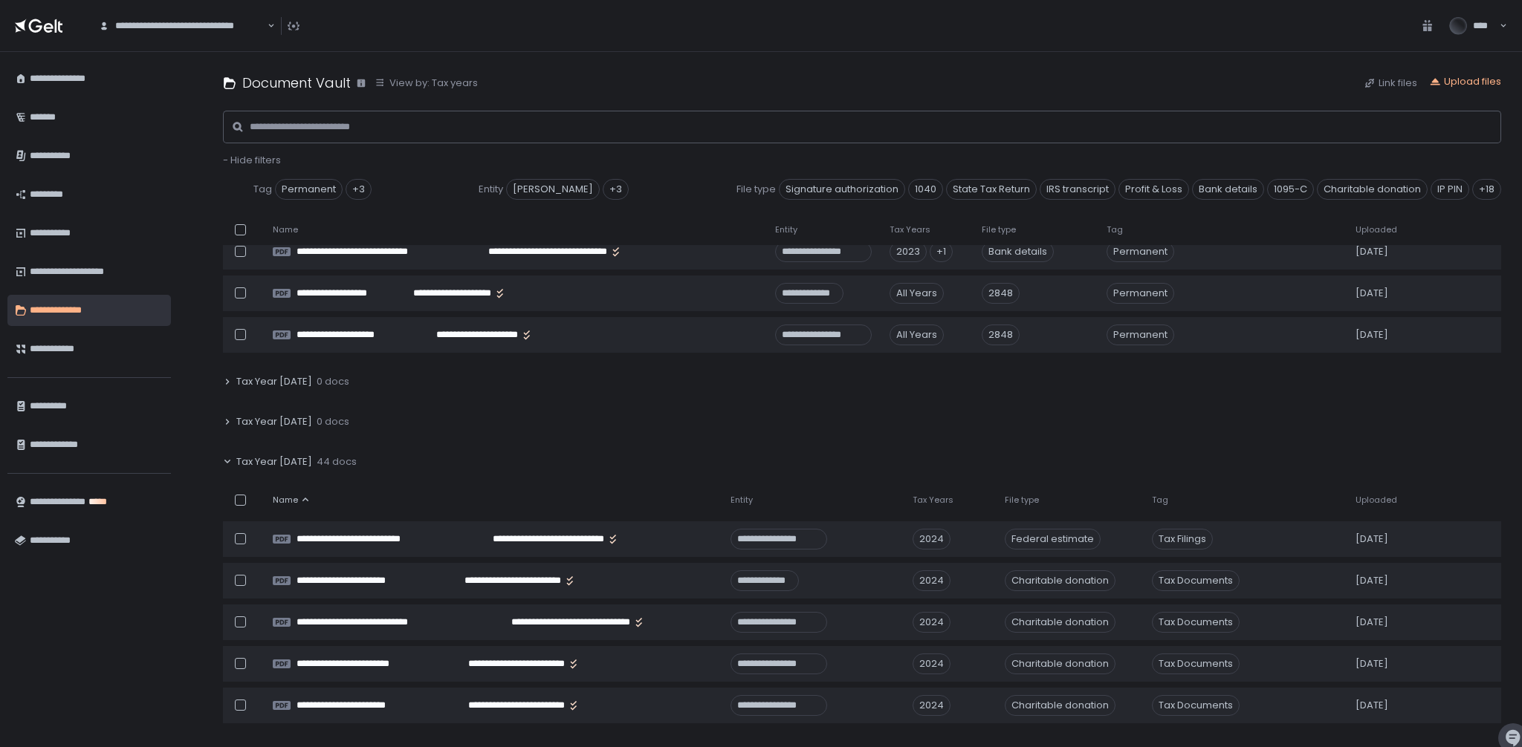
click at [331, 463] on span "44 docs" at bounding box center [337, 461] width 40 height 13
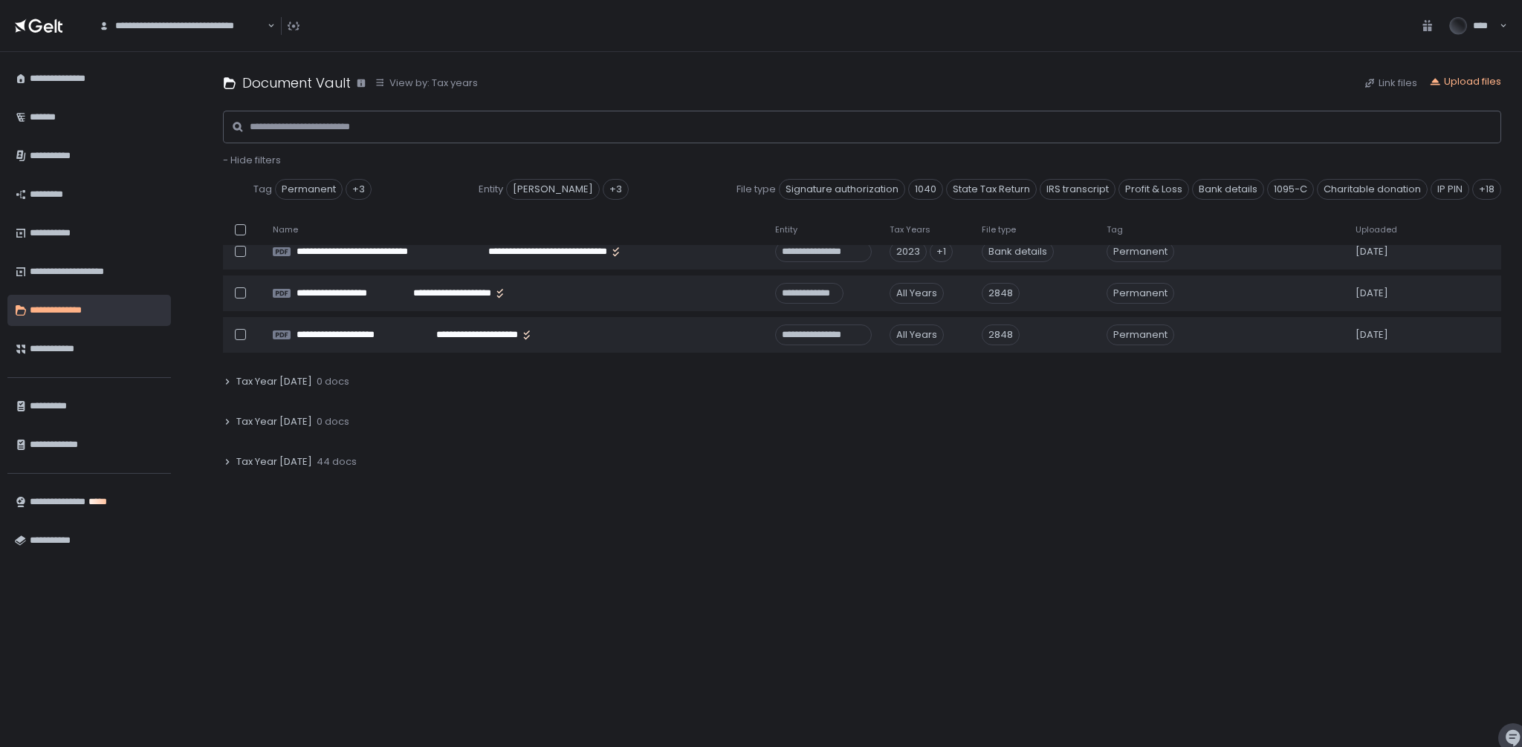
scroll to position [14, 0]
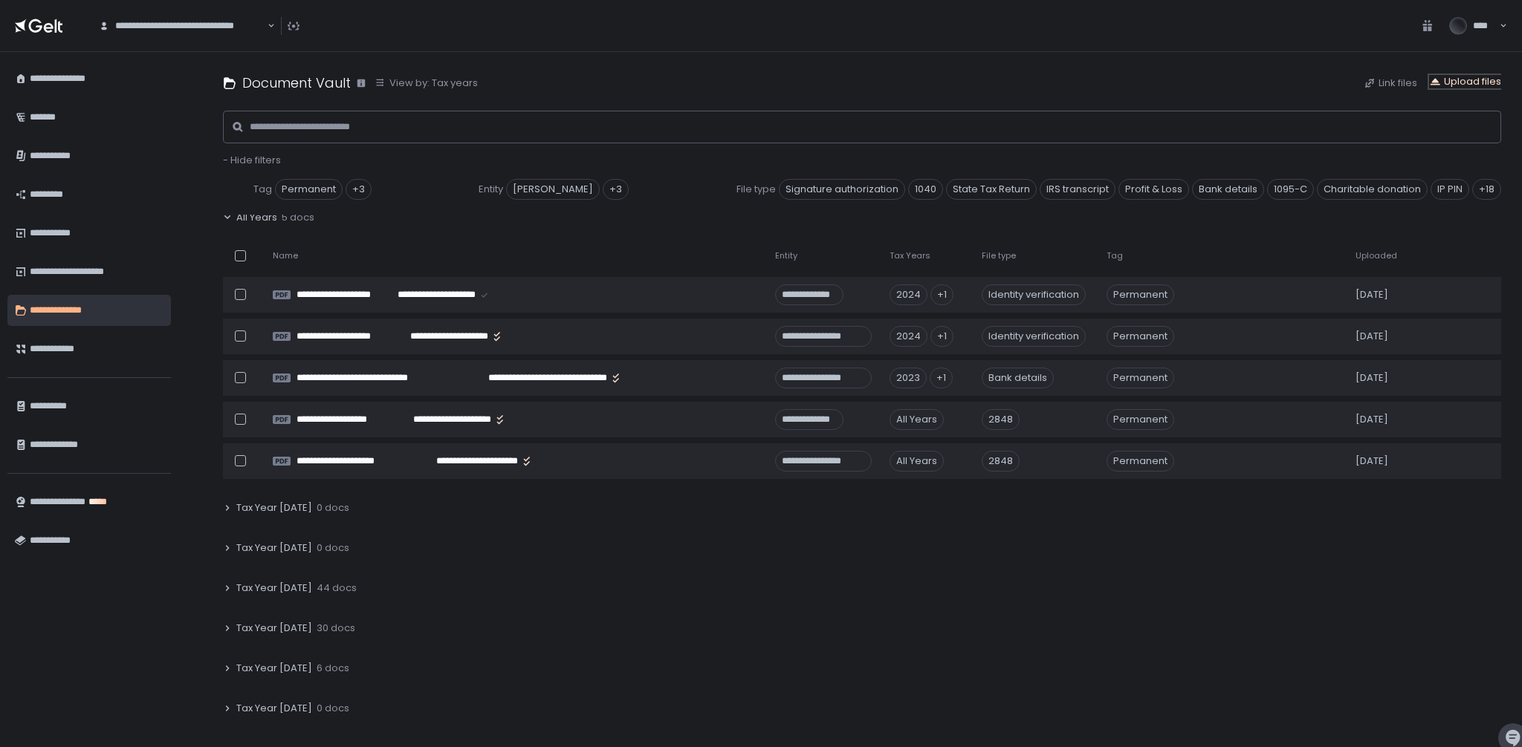
click at [1489, 80] on div "Upload files" at bounding box center [1465, 81] width 72 height 13
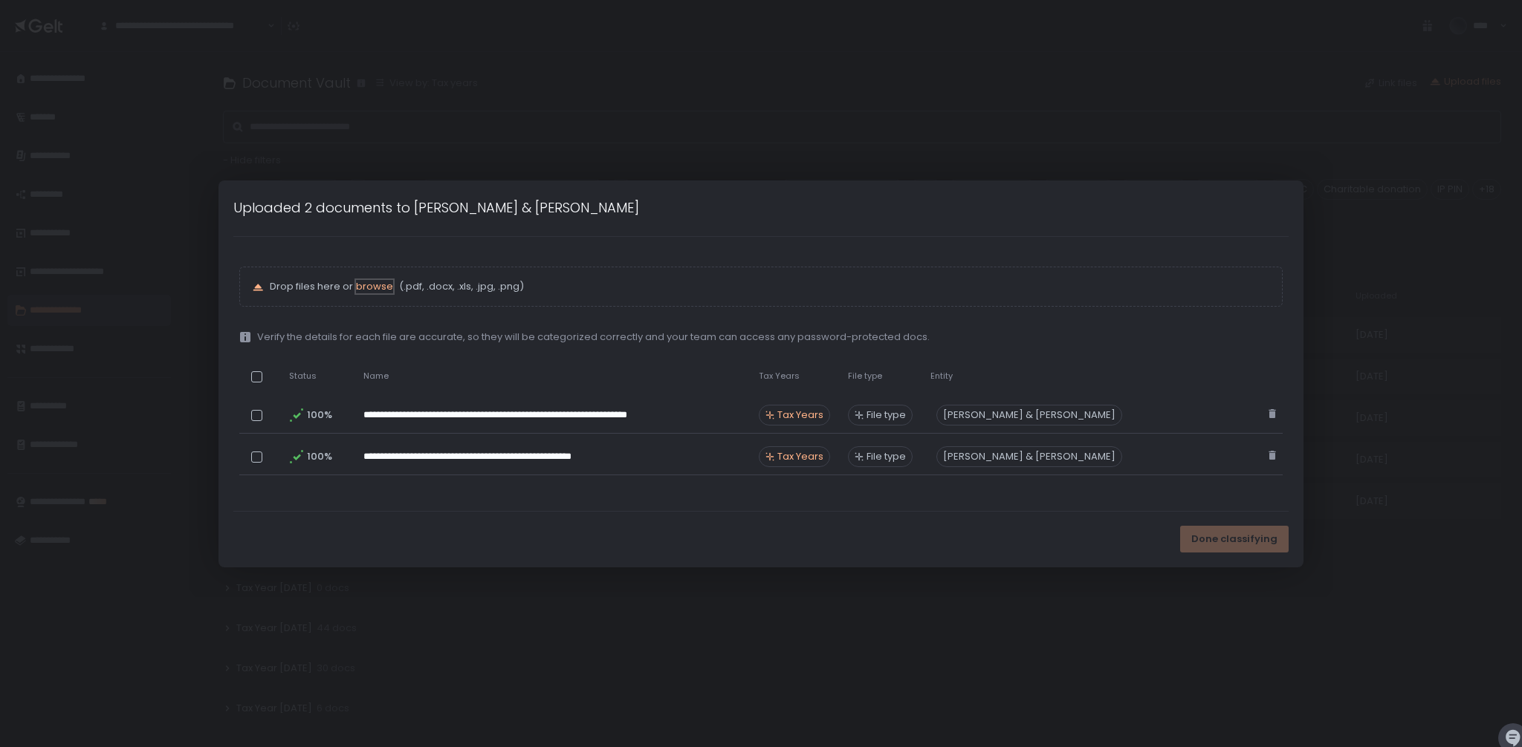
scroll to position [54, 0]
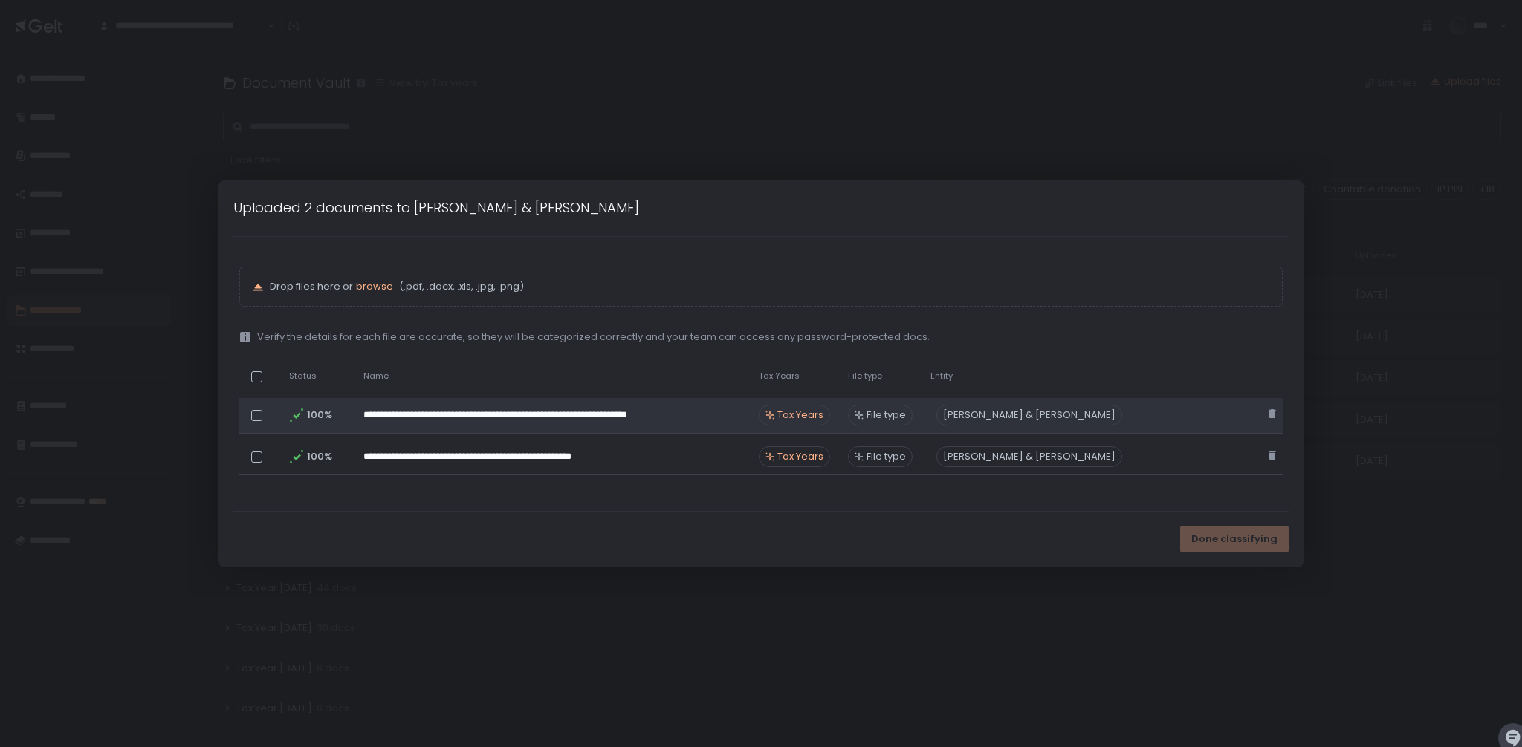
click at [830, 412] on div "Tax Years" at bounding box center [794, 415] width 71 height 21
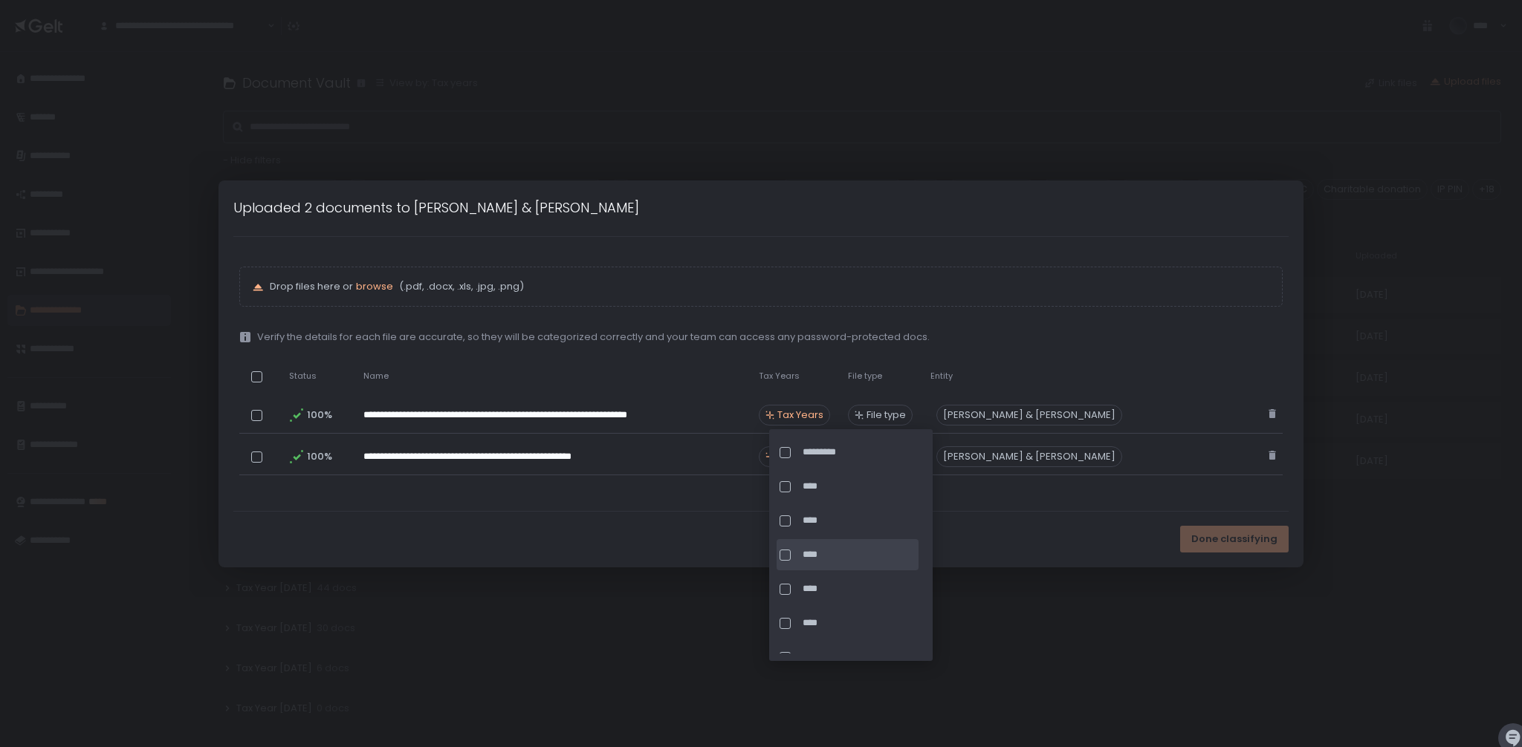
click at [822, 563] on div "****" at bounding box center [847, 554] width 142 height 31
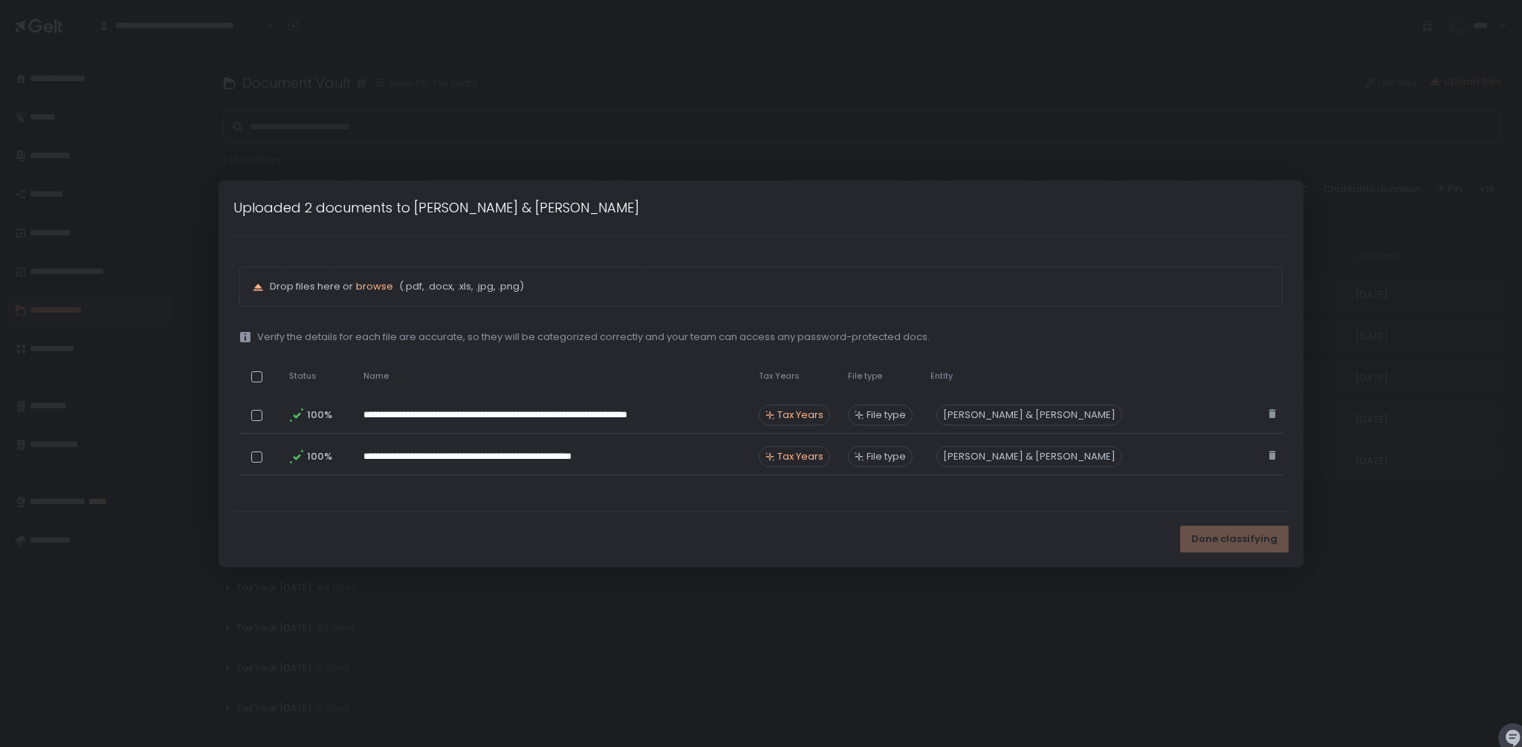
click at [1005, 566] on div "Done classifying" at bounding box center [760, 540] width 1084 height 56
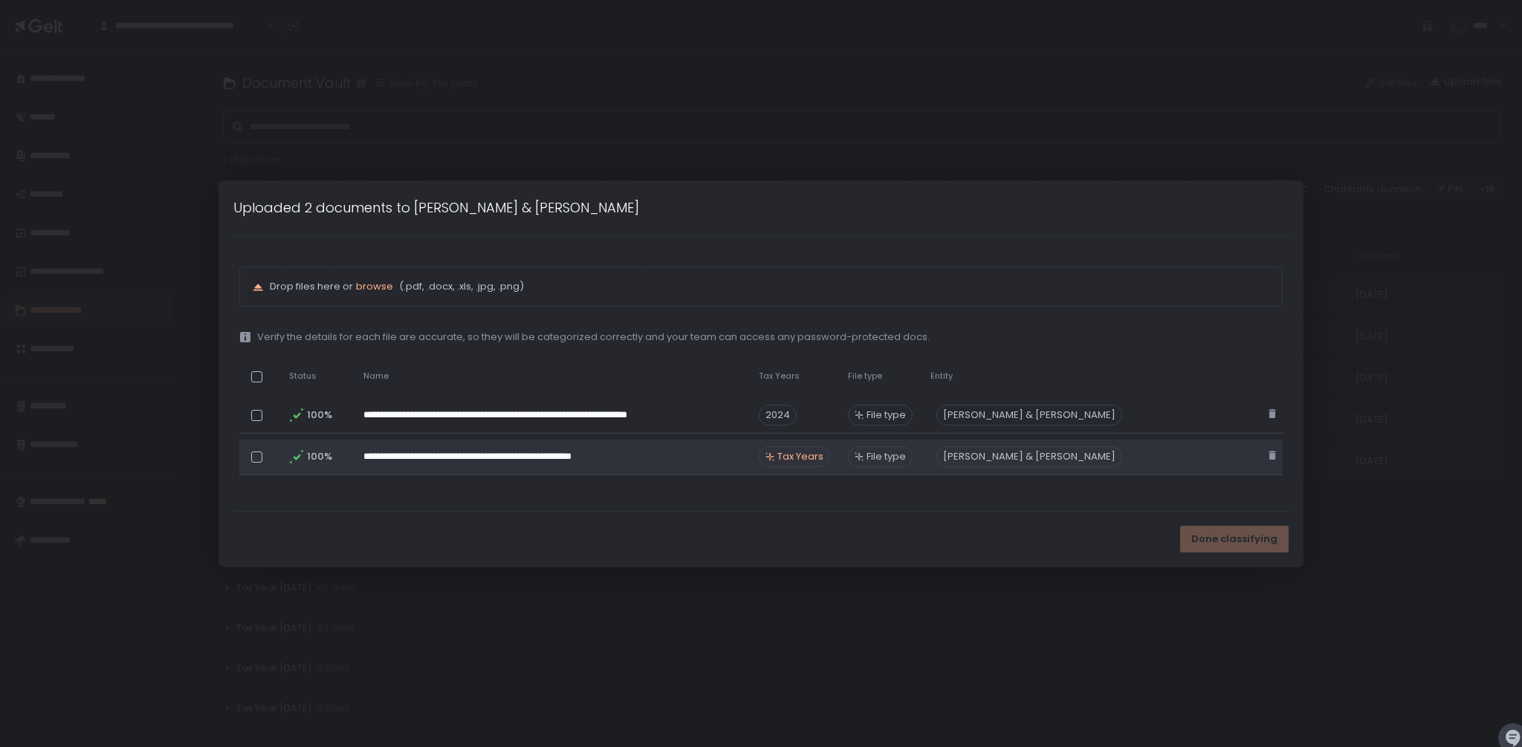
click at [802, 465] on div "Tax Years" at bounding box center [794, 457] width 71 height 21
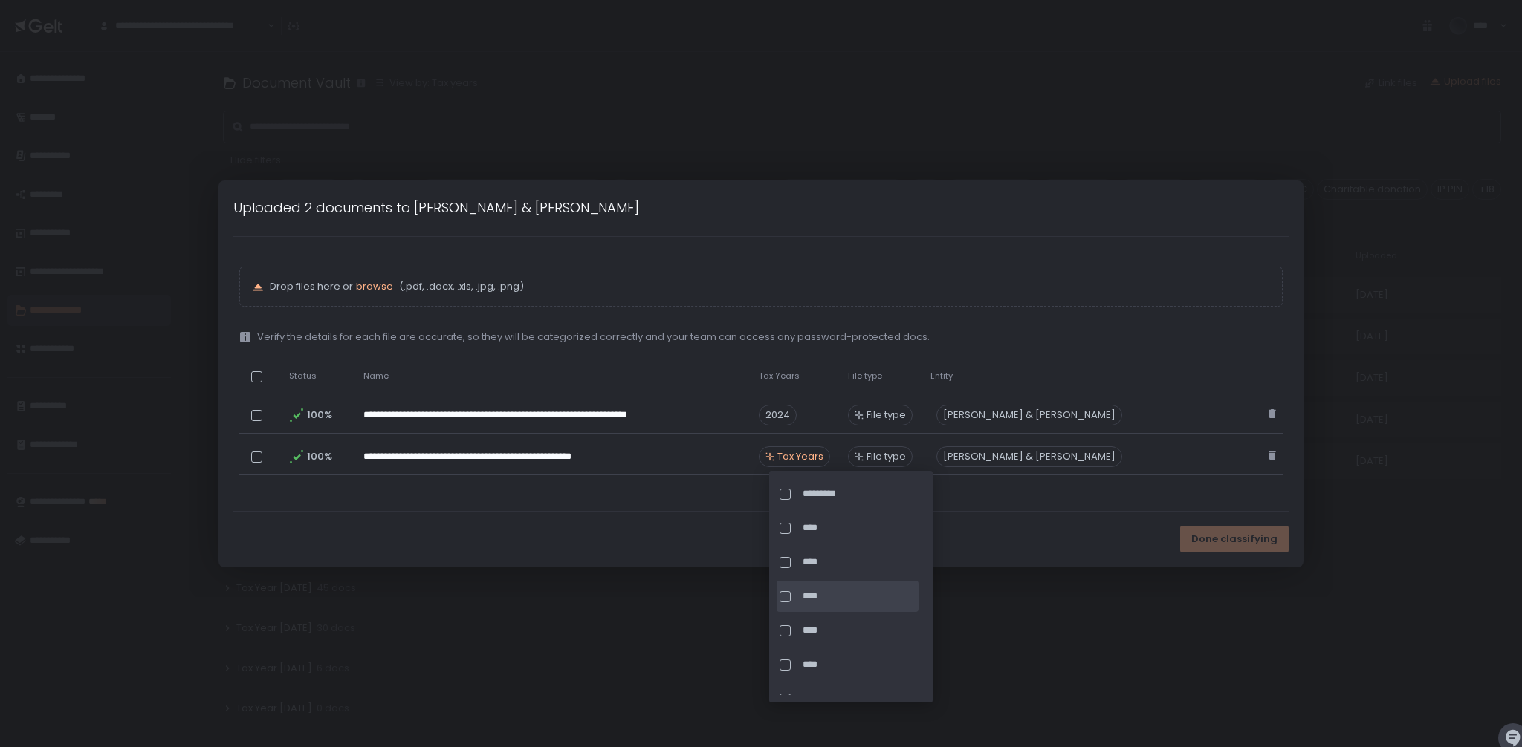
click at [819, 597] on span "****" at bounding box center [858, 596] width 113 height 13
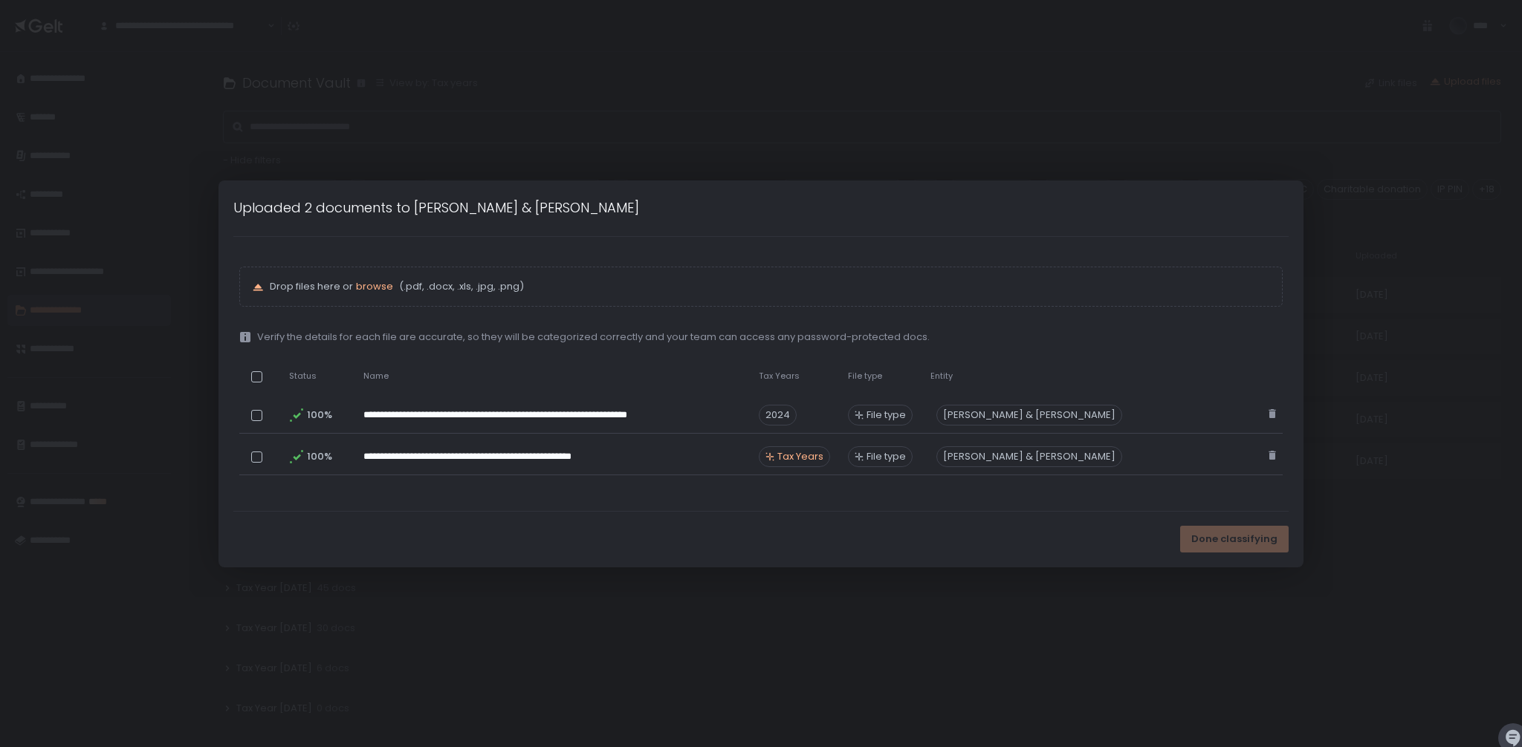
click at [1103, 495] on div "**********" at bounding box center [760, 374] width 1054 height 274
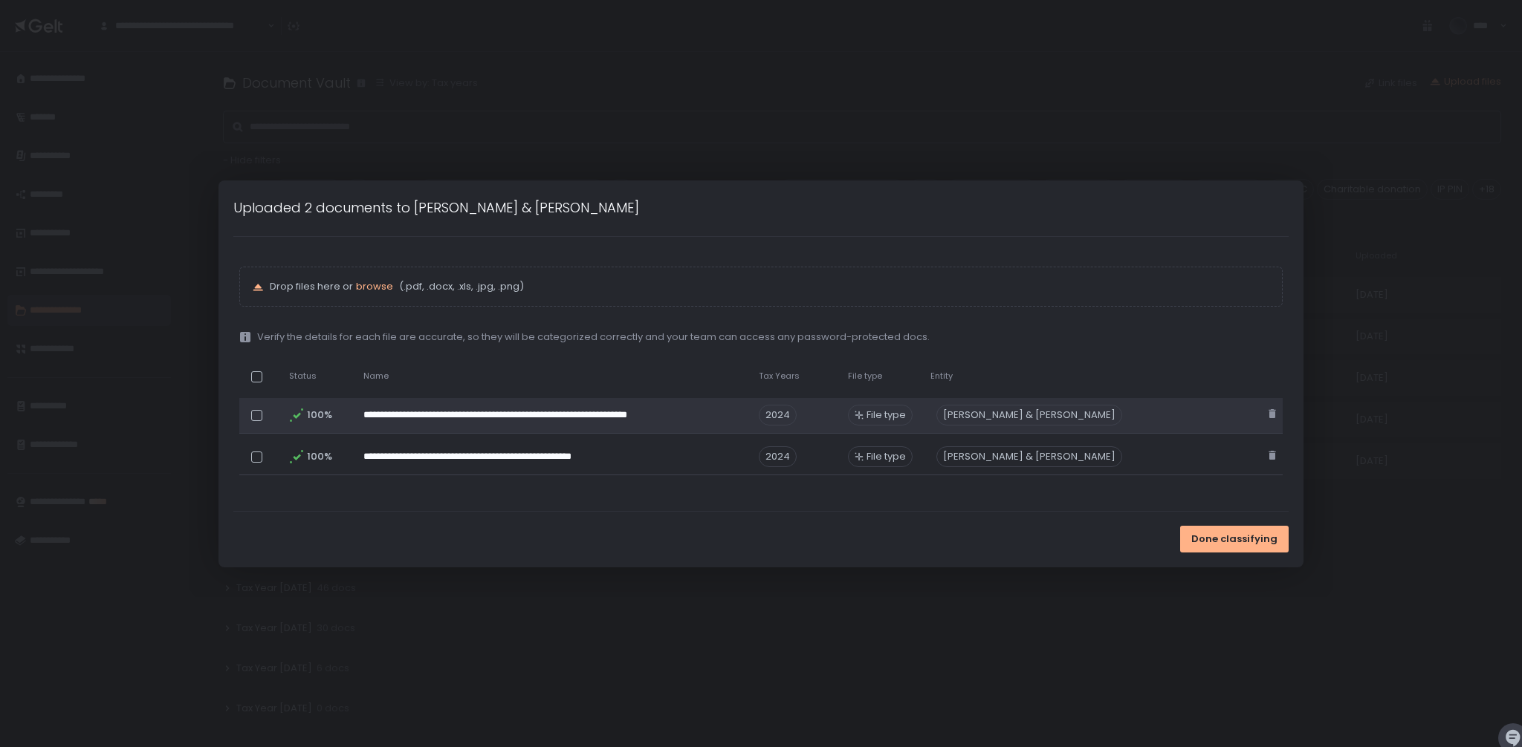
click at [890, 415] on span "File type" at bounding box center [885, 415] width 39 height 13
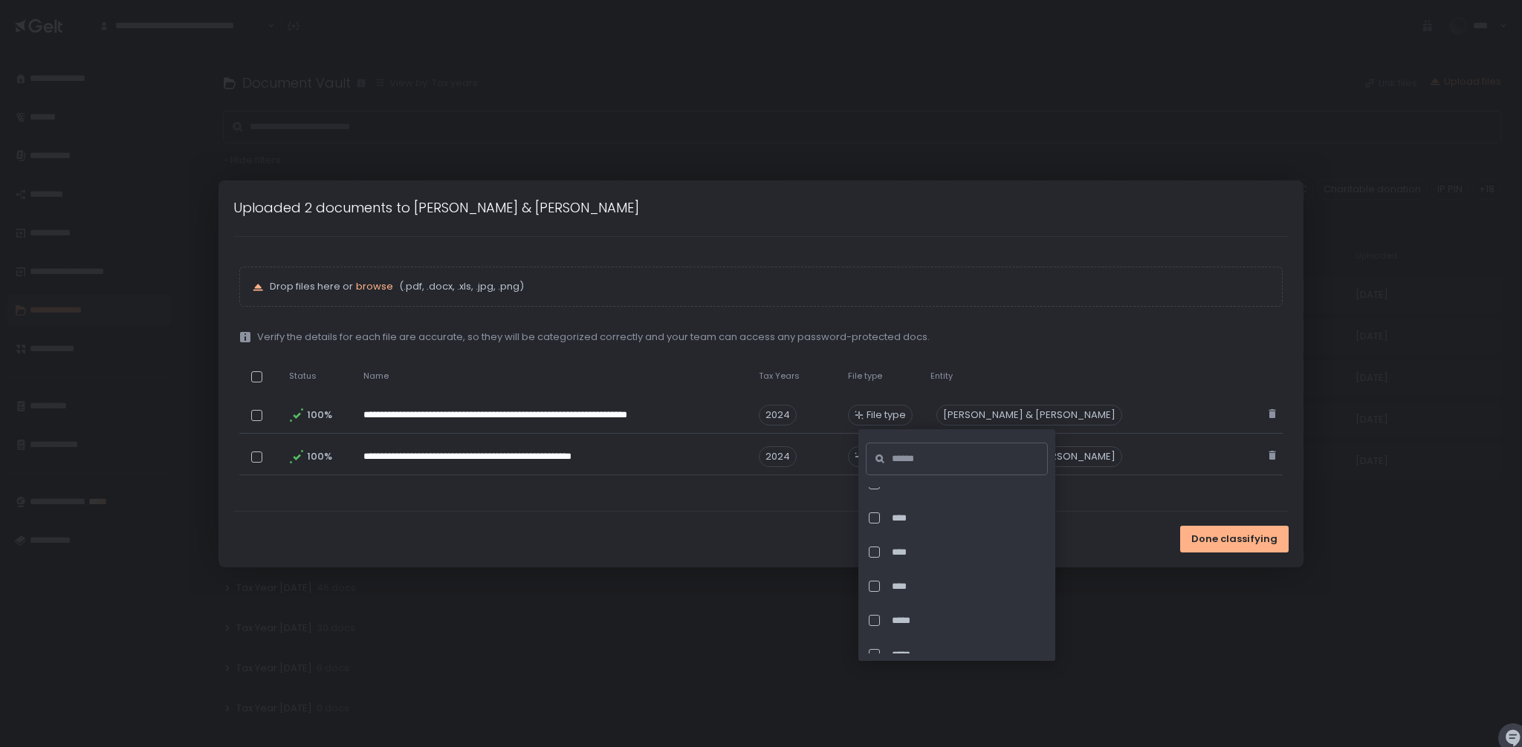
scroll to position [3331, 0]
click at [964, 465] on input at bounding box center [961, 459] width 139 height 33
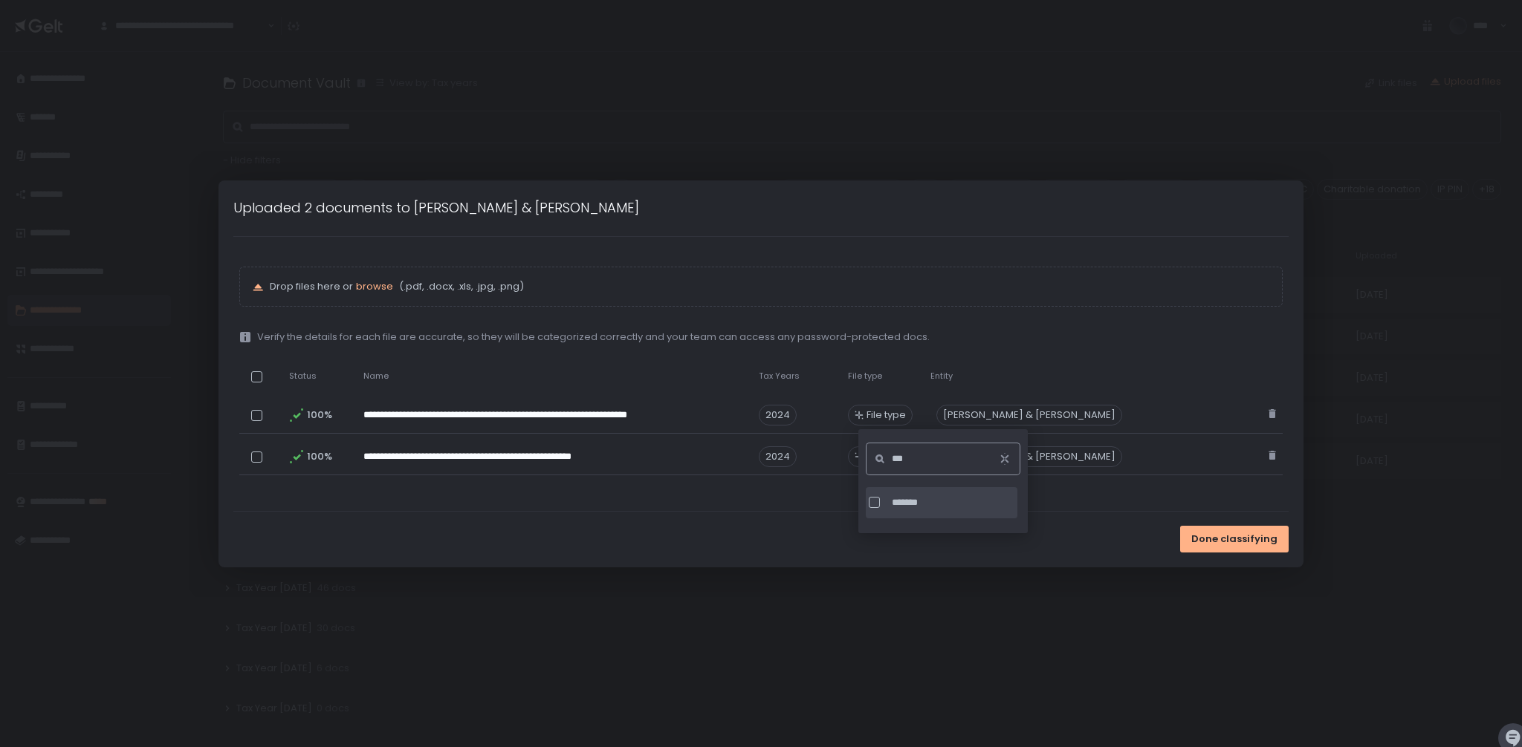
type input "***"
click at [874, 500] on div at bounding box center [874, 502] width 11 height 11
click at [1004, 458] on icon "button" at bounding box center [1005, 459] width 12 height 12
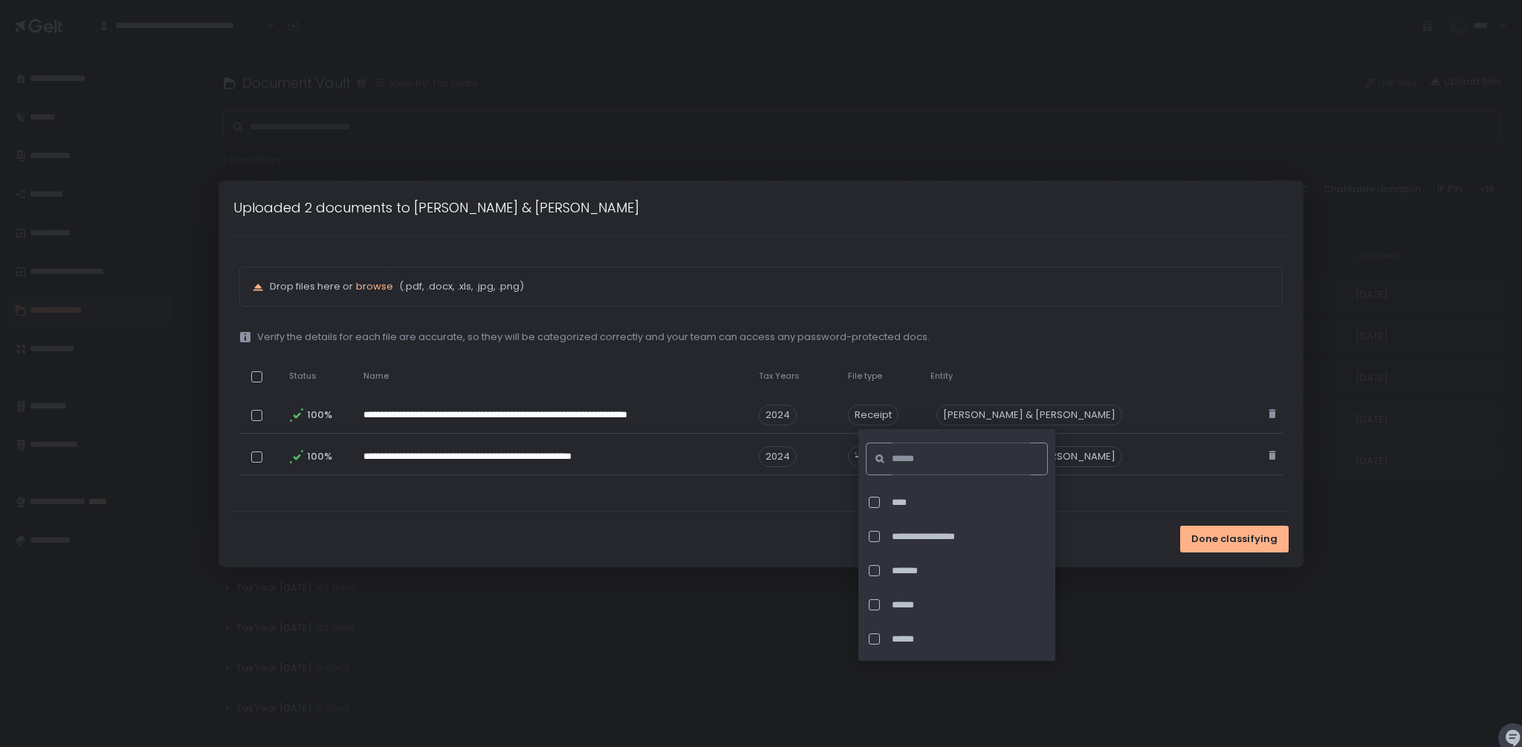
click at [1101, 536] on div "Done classifying" at bounding box center [760, 540] width 1084 height 56
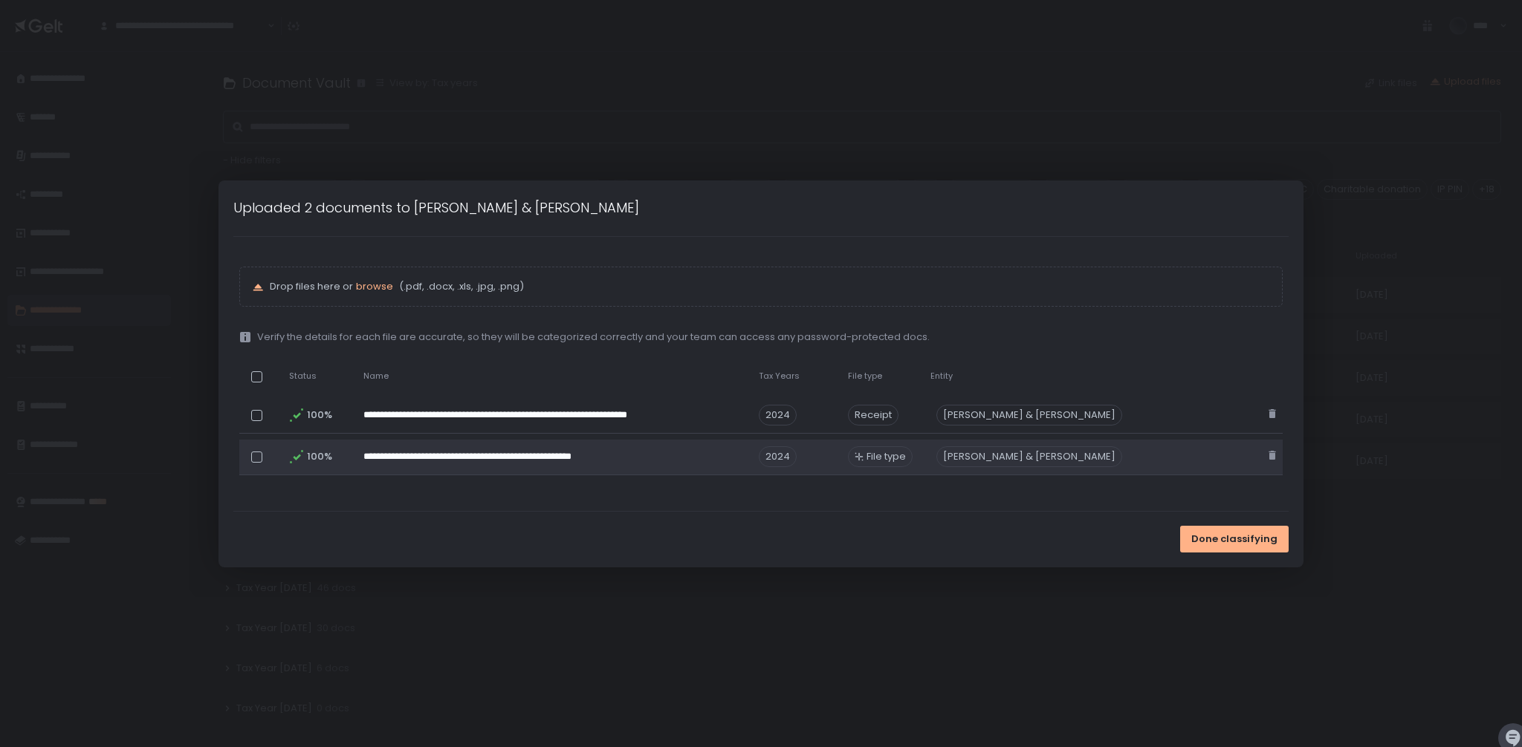
click at [879, 461] on span "File type" at bounding box center [885, 456] width 39 height 13
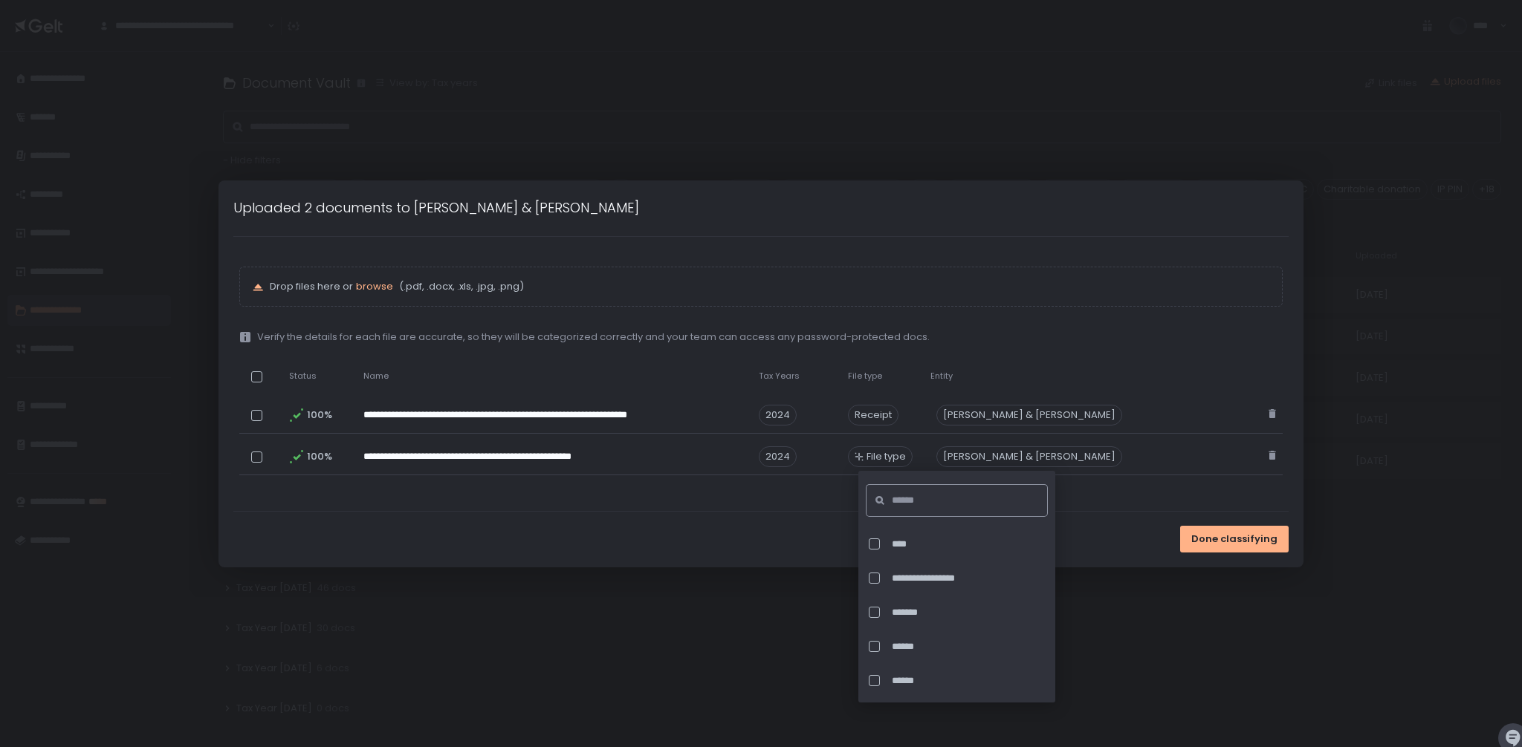
click at [941, 503] on input at bounding box center [961, 500] width 139 height 33
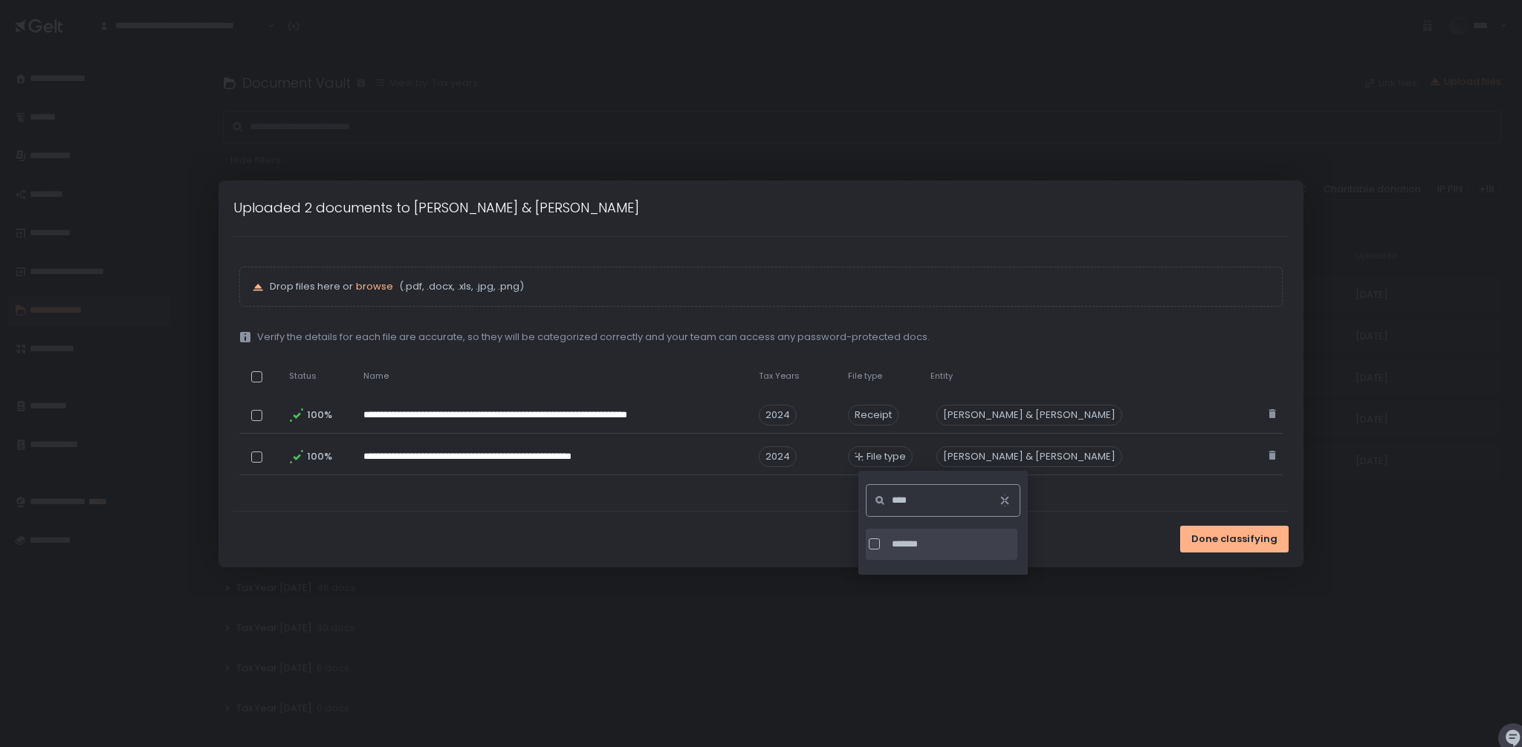
type input "****"
click at [883, 542] on div at bounding box center [877, 544] width 17 height 11
click at [1109, 507] on div "**********" at bounding box center [760, 374] width 1043 height 274
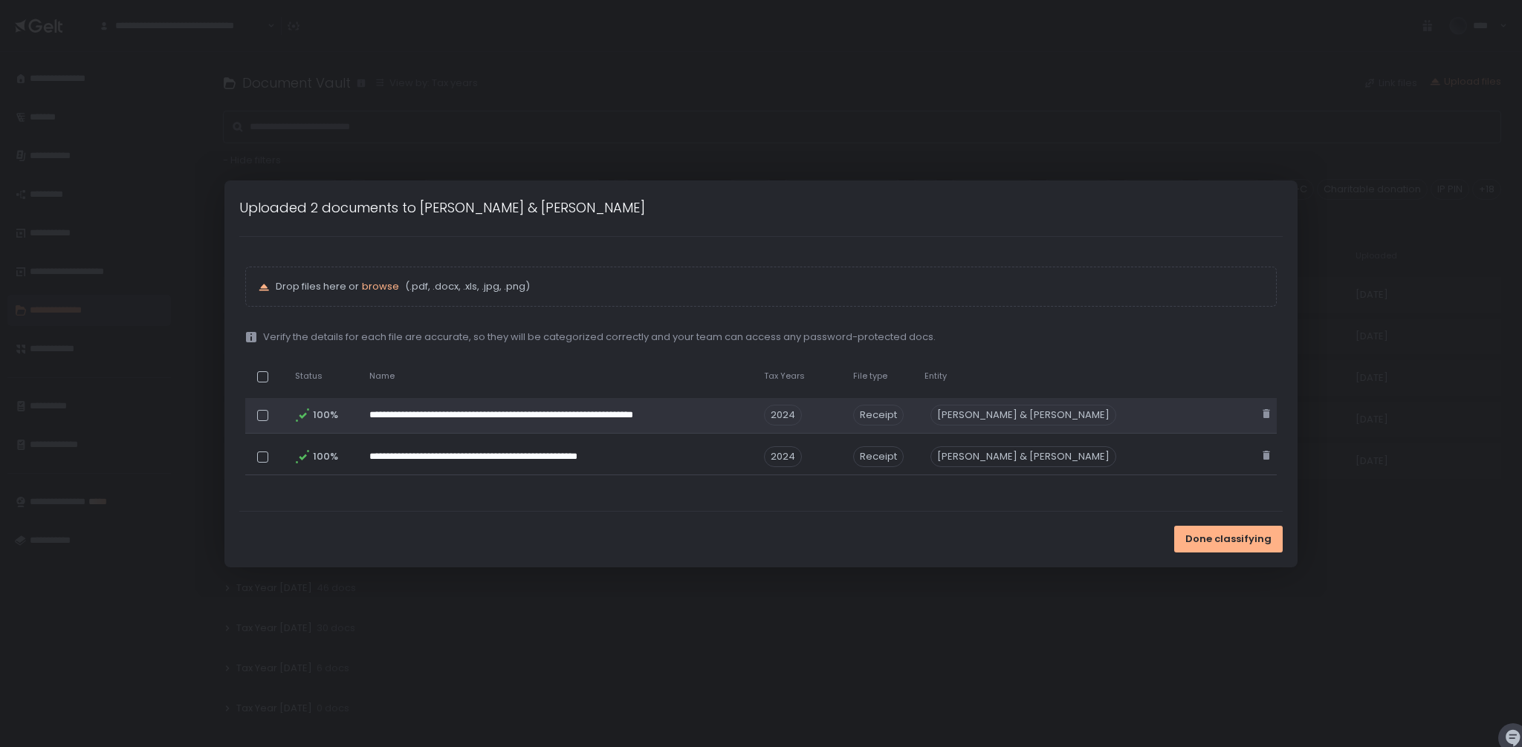
click at [1046, 409] on div "[PERSON_NAME] & [PERSON_NAME]" at bounding box center [1023, 415] width 186 height 21
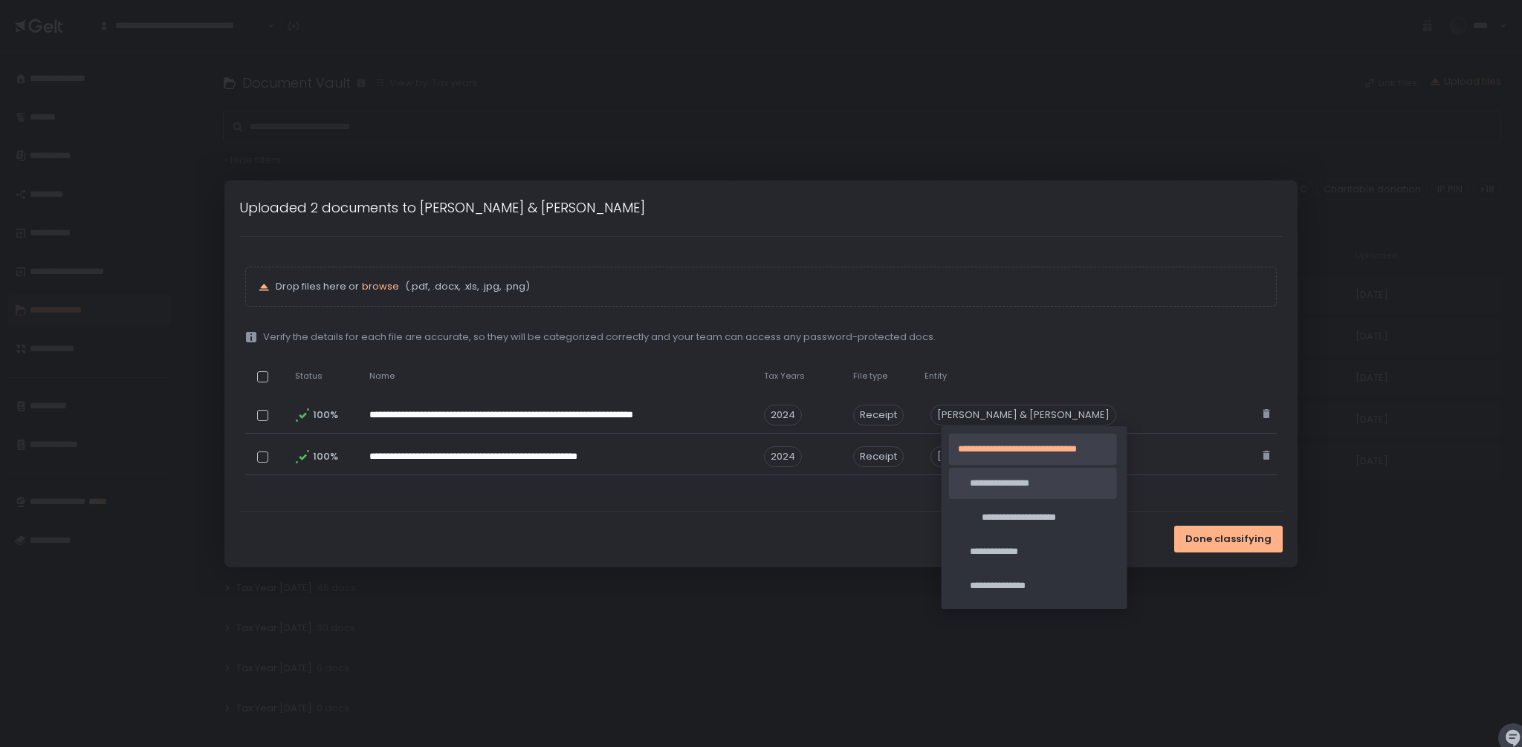
click at [1008, 481] on span "**********" at bounding box center [1039, 483] width 138 height 13
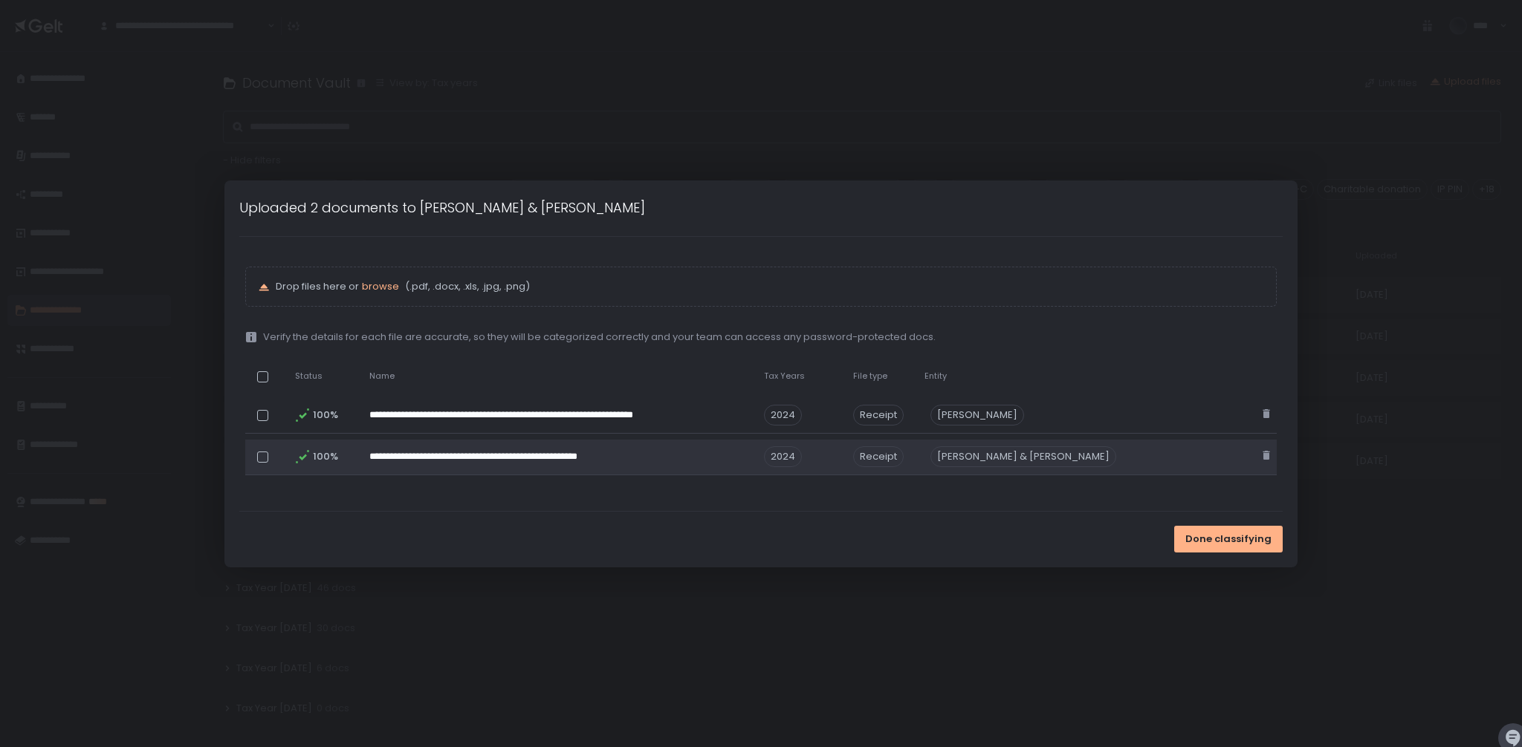
click at [1016, 470] on td "[PERSON_NAME] & [PERSON_NAME]" at bounding box center [1022, 458] width 215 height 36
click at [1021, 458] on div "[PERSON_NAME] & [PERSON_NAME]" at bounding box center [1023, 457] width 186 height 21
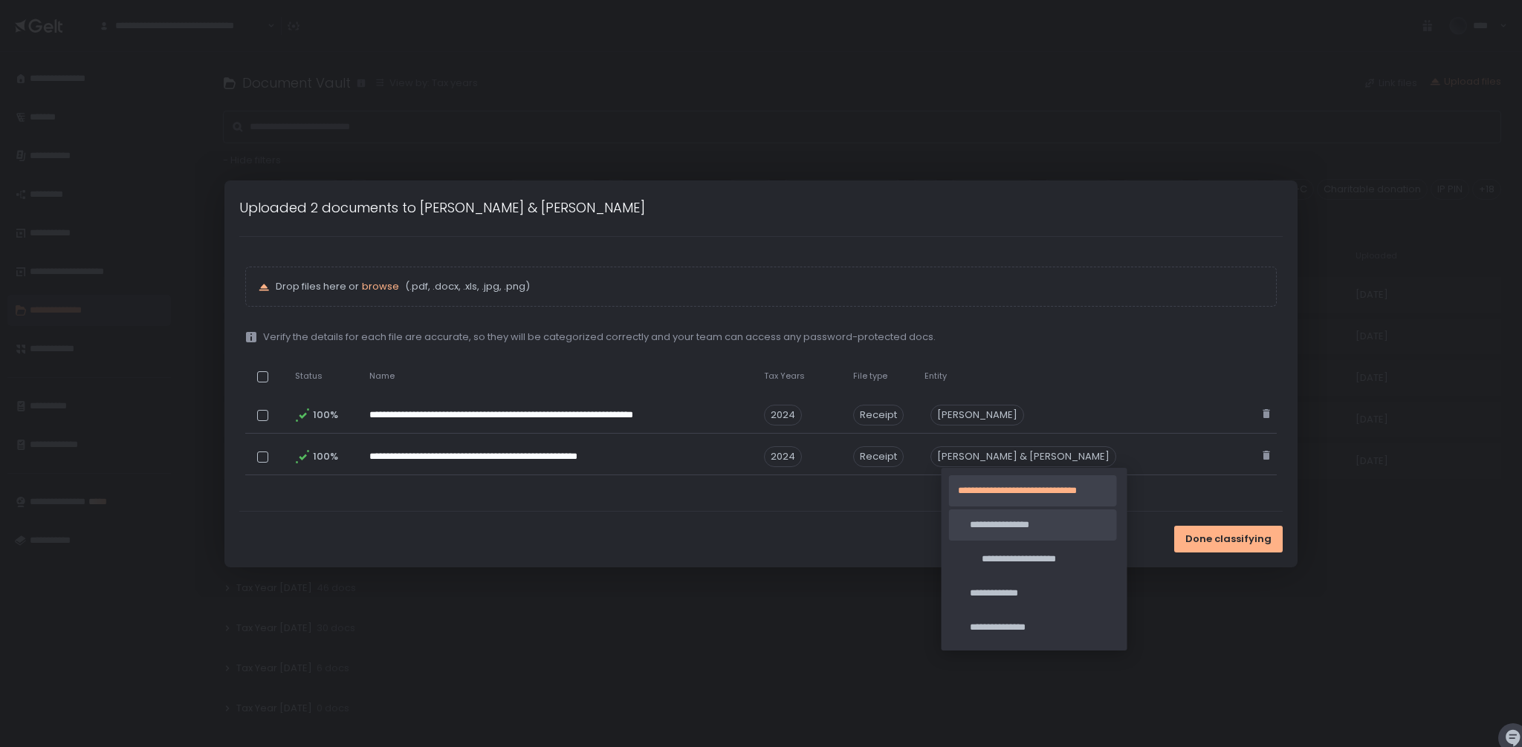
click at [1013, 523] on span "**********" at bounding box center [1039, 525] width 138 height 13
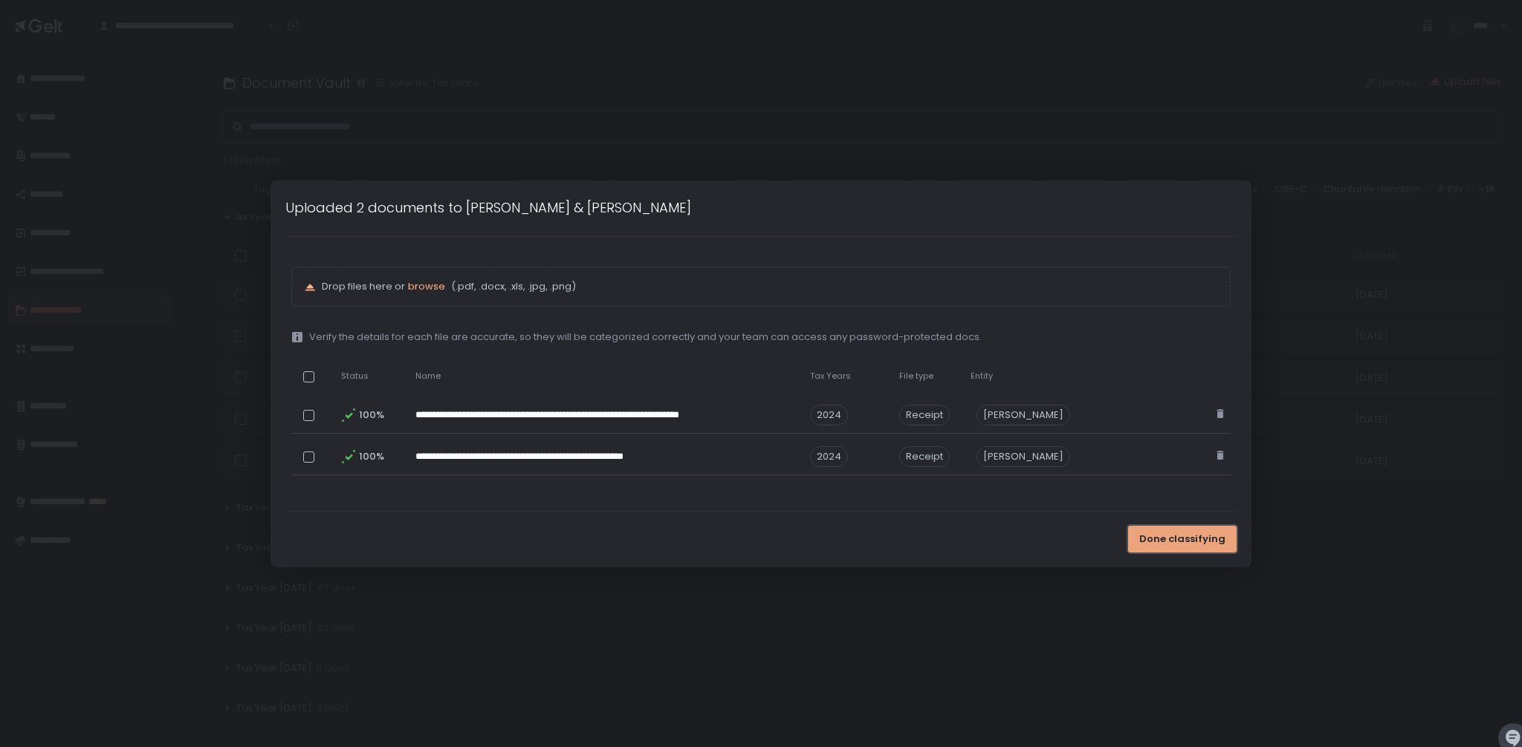
click at [1210, 542] on span "Done classifying" at bounding box center [1182, 539] width 86 height 13
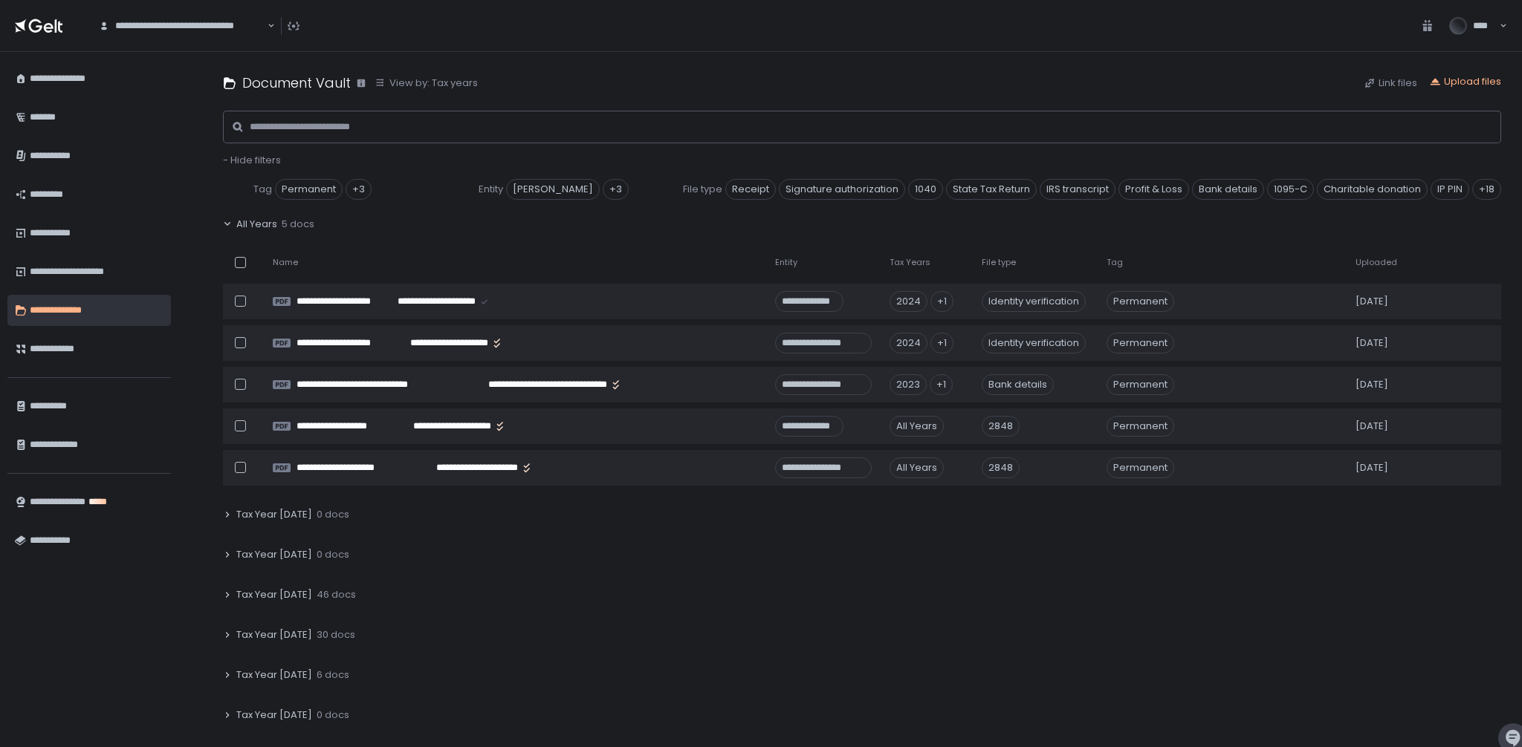
scroll to position [14, 0]
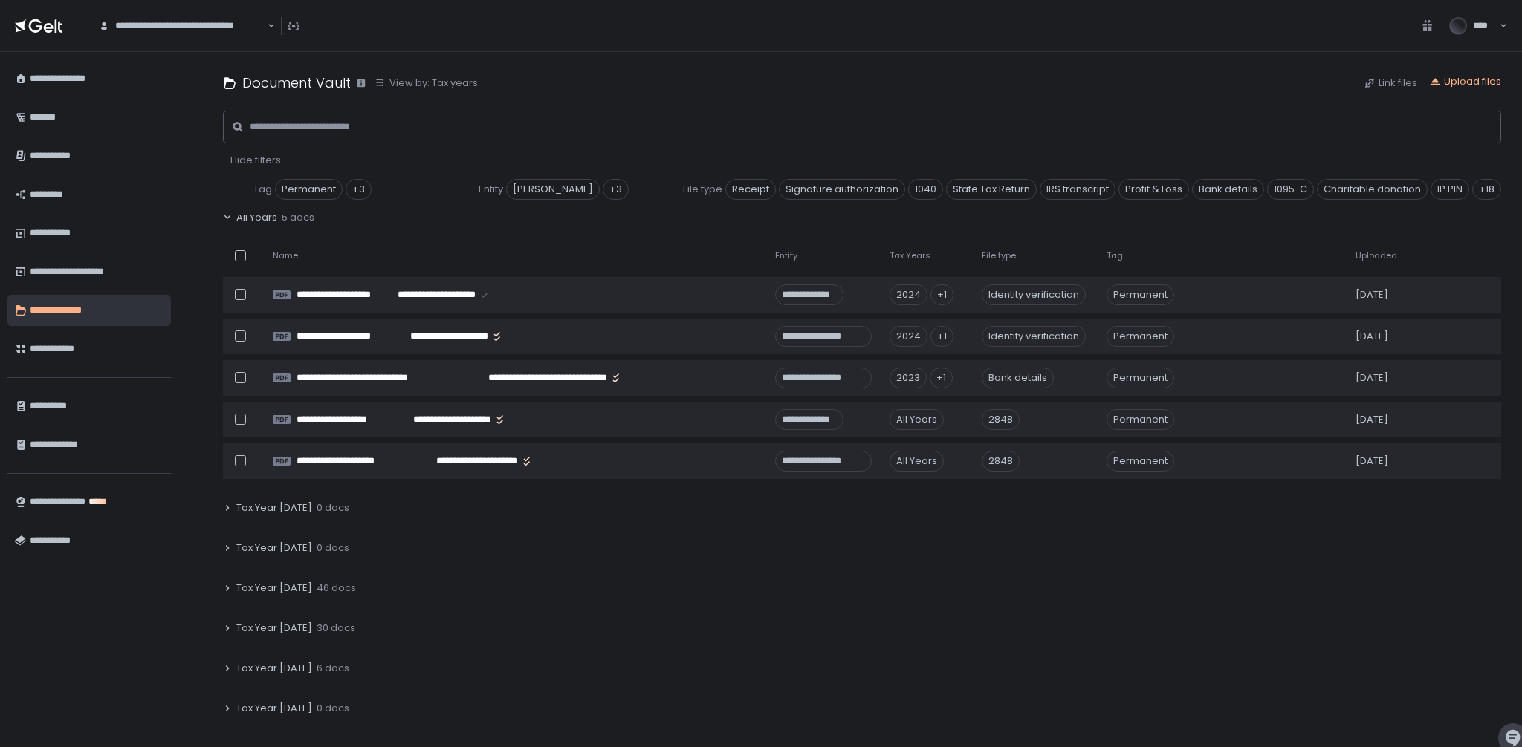
click at [262, 588] on span "Tax Year [DATE]" at bounding box center [274, 588] width 76 height 13
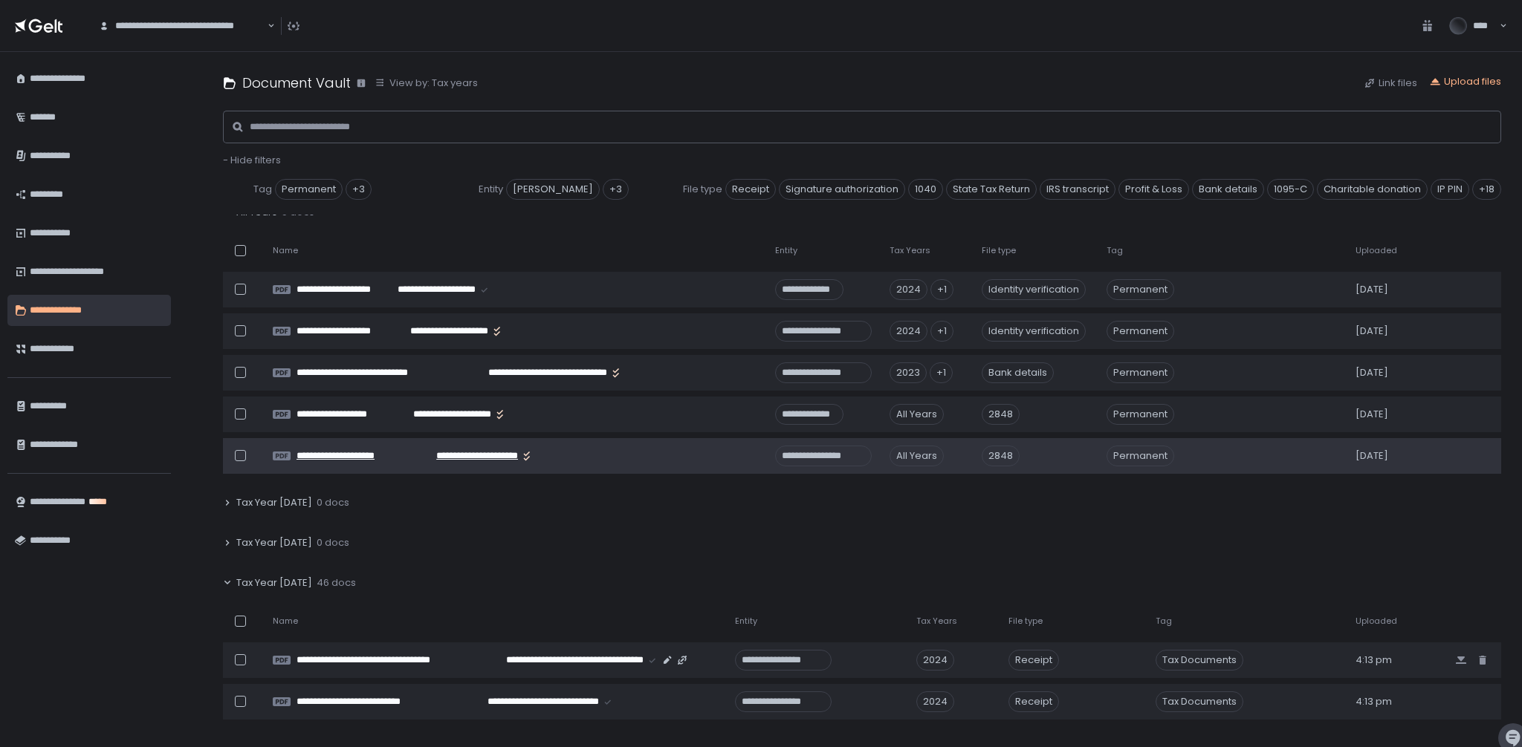
scroll to position [0, 0]
